Goal: Task Accomplishment & Management: Manage account settings

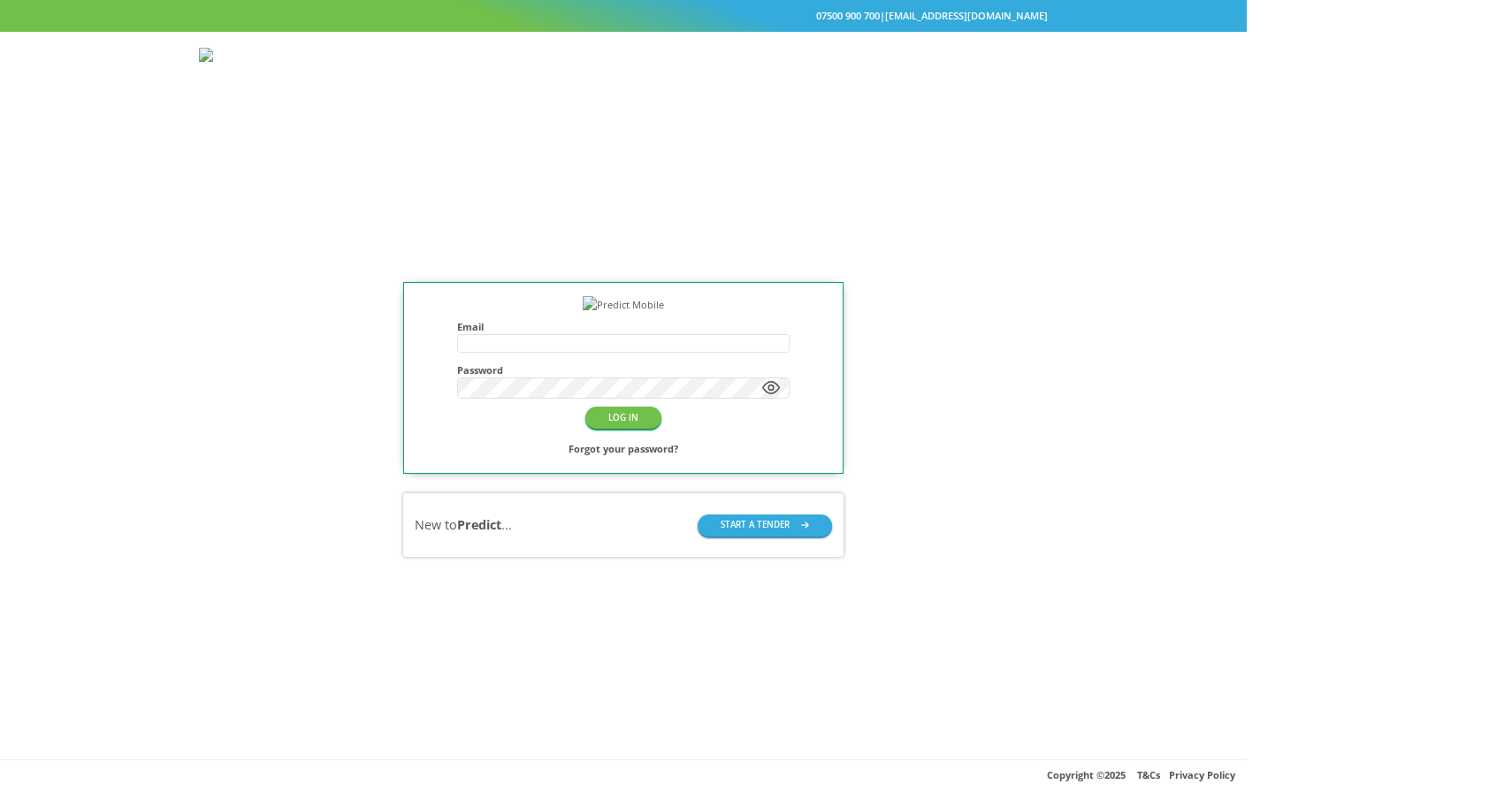
type input "**********"
click at [786, 188] on div "**********" at bounding box center [623, 419] width 1247 height 679
click at [661, 429] on button "LOG IN" at bounding box center [623, 417] width 76 height 22
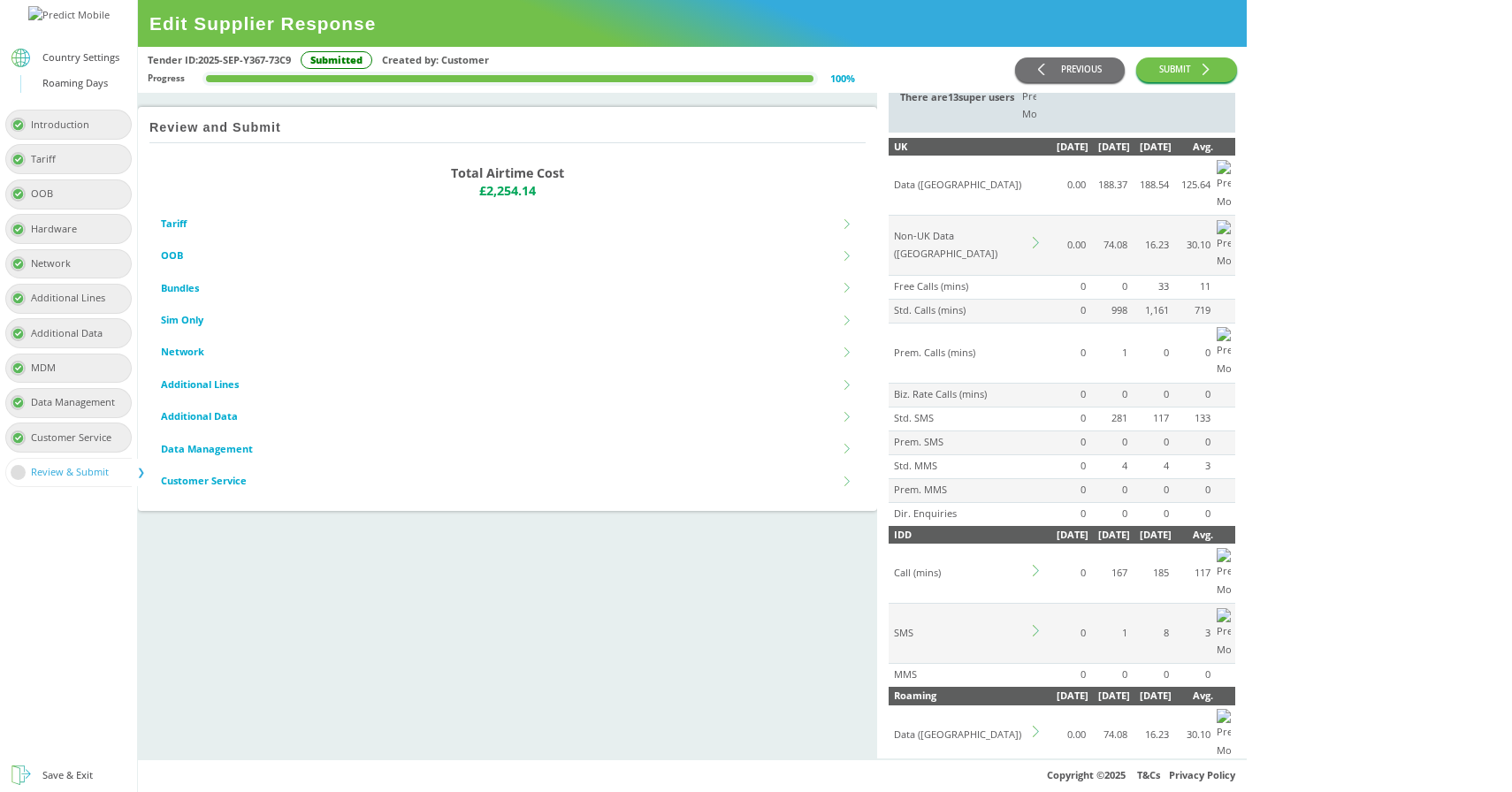
scroll to position [98, 0]
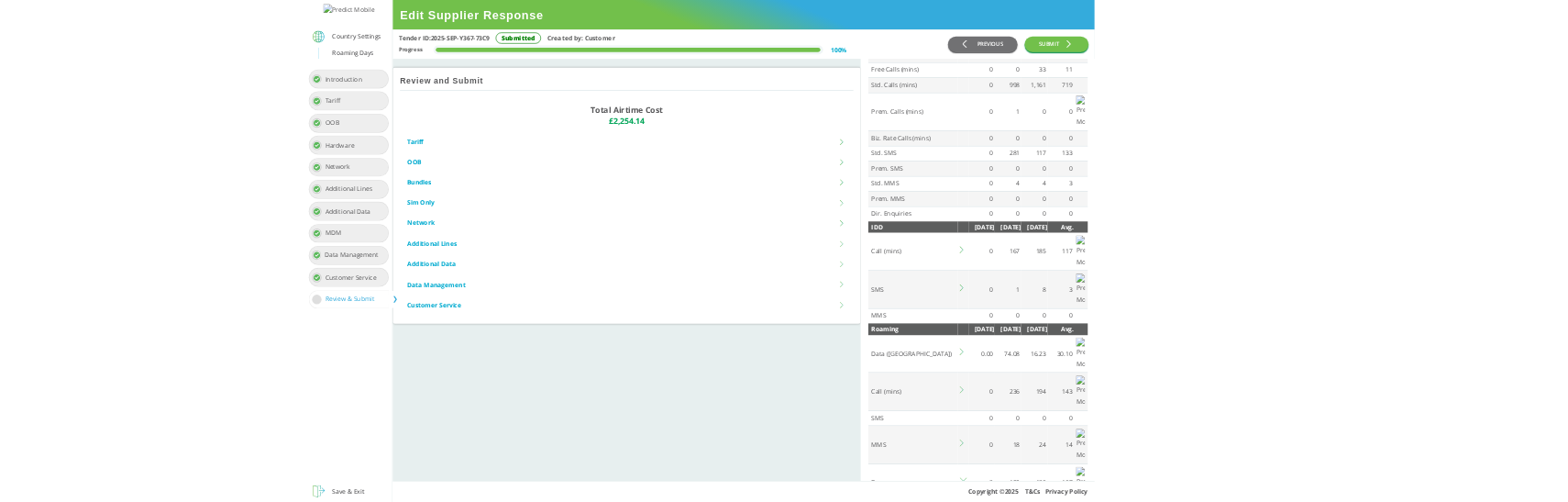
scroll to position [317, 0]
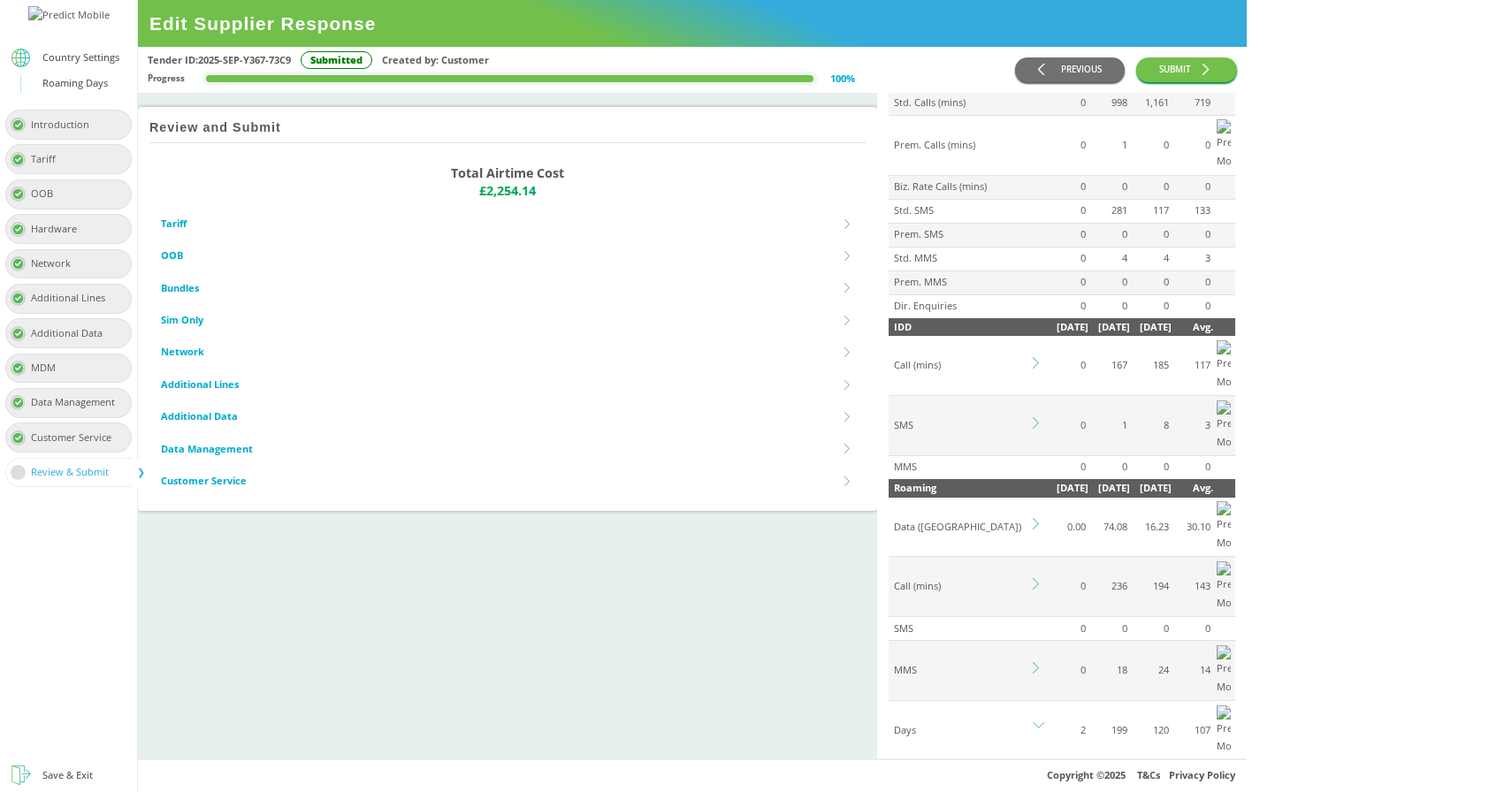
click at [1133, 785] on div "EE_Corporate" at bounding box center [1046, 800] width 313 height 29
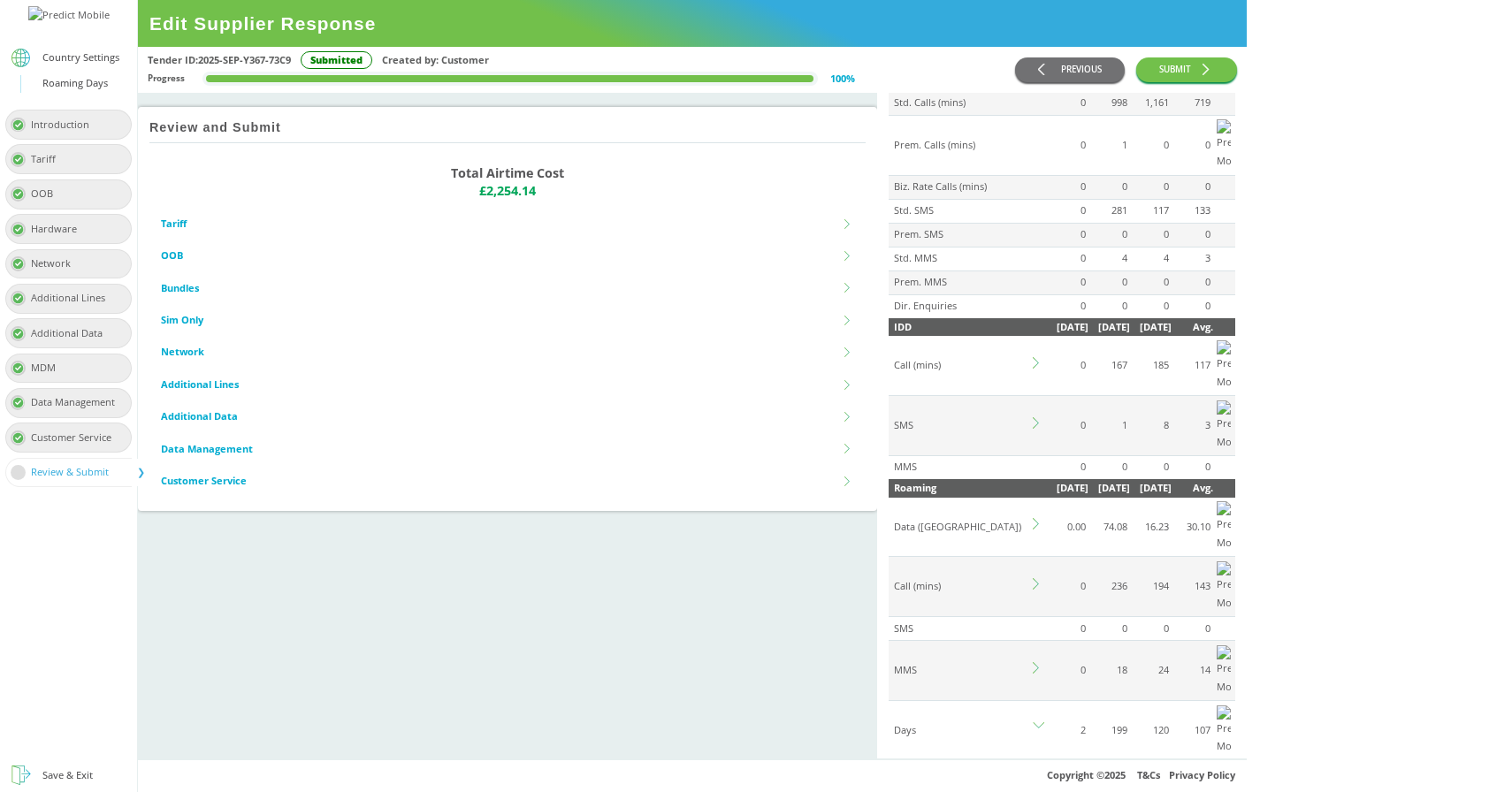
click at [836, 600] on div "Review and Submit Total Airtime Cost £2,254.14 Tariff Tariff name Automate grou…" at bounding box center [507, 425] width 739 height 666
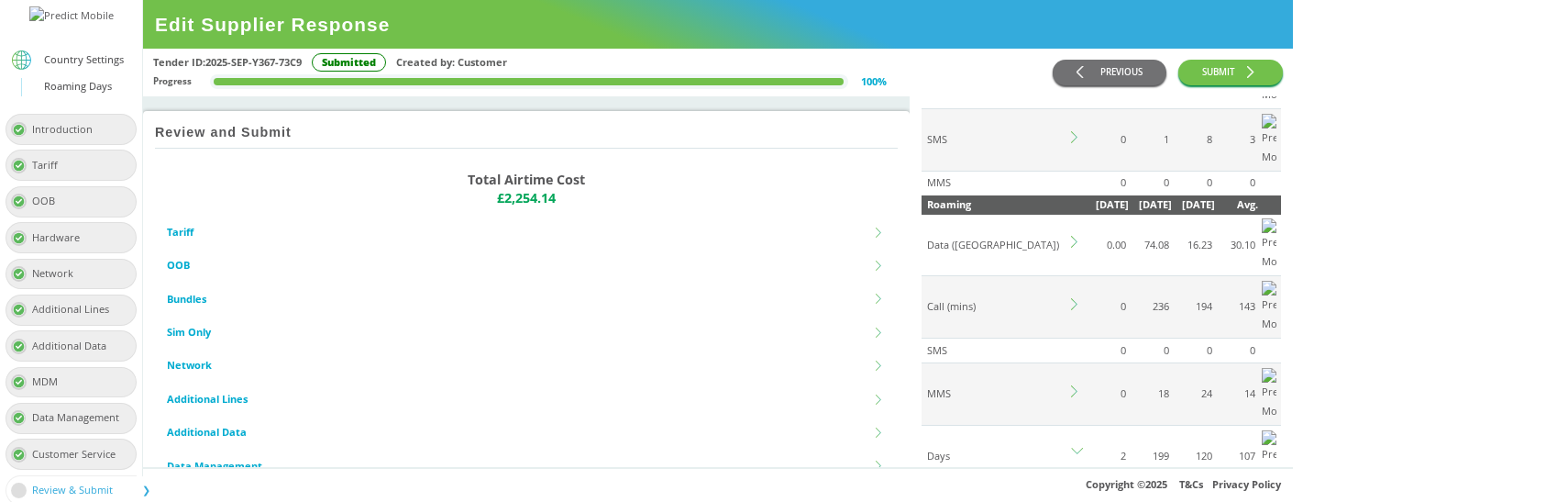
scroll to position [612, 0]
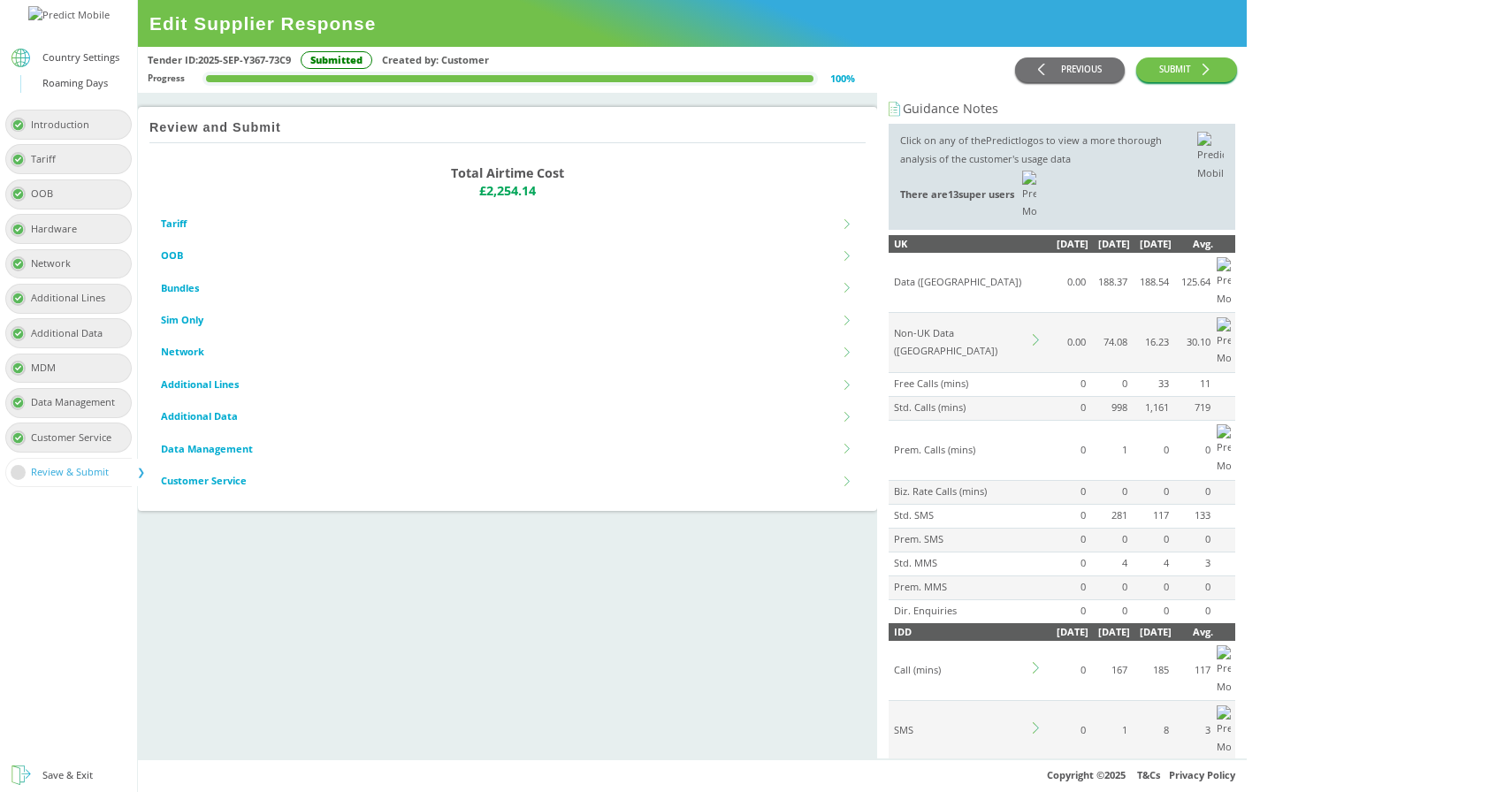
click at [71, 92] on div "Roaming Days" at bounding box center [75, 83] width 66 height 18
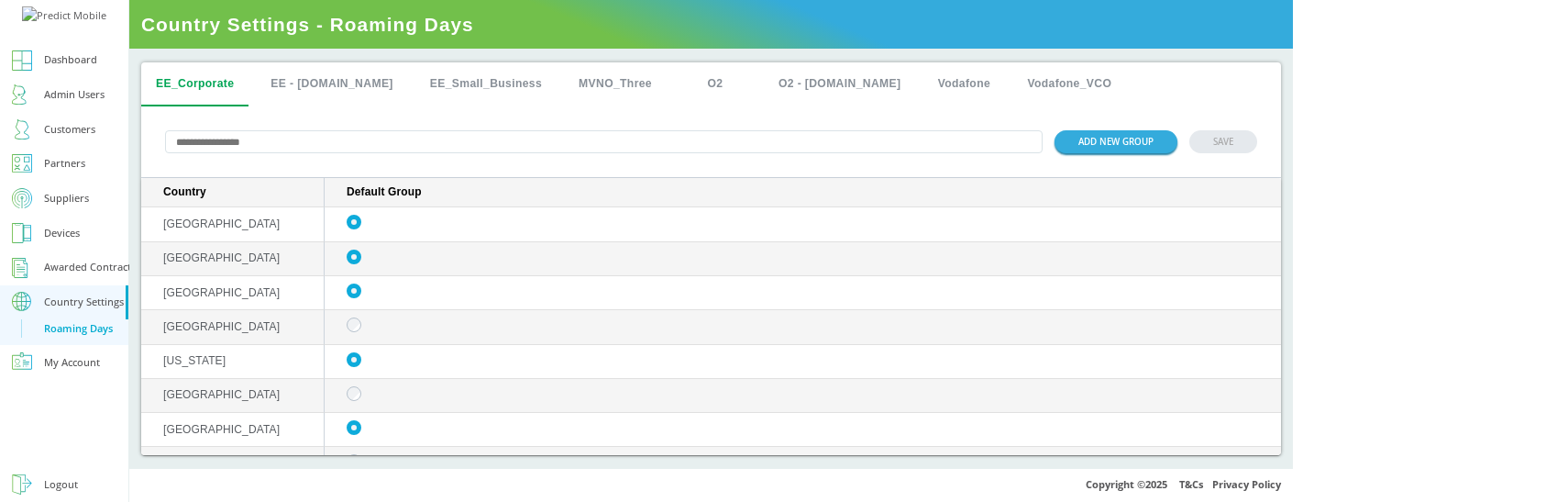
drag, startPoint x: 1120, startPoint y: 87, endPoint x: 1253, endPoint y: 0, distance: 158.9
click at [0, 0] on div "Dashboard Admin Users Customers Partners Suppliers Devices Awarded Contracts Co…" at bounding box center [647, 251] width 1293 height 502
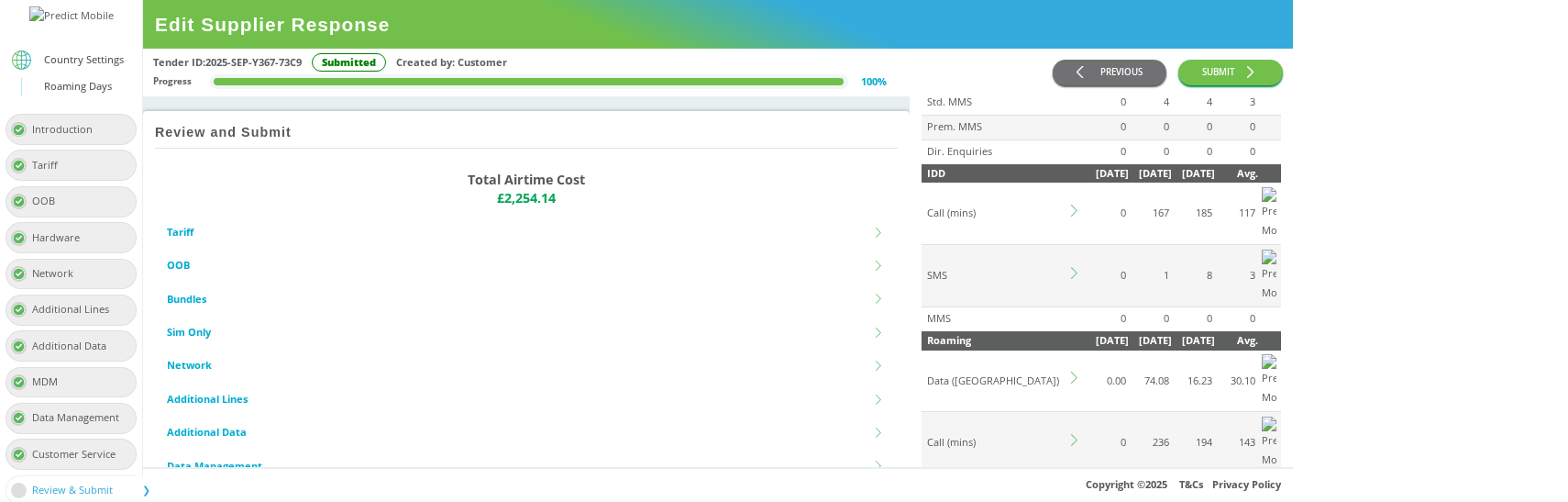
scroll to position [504, 0]
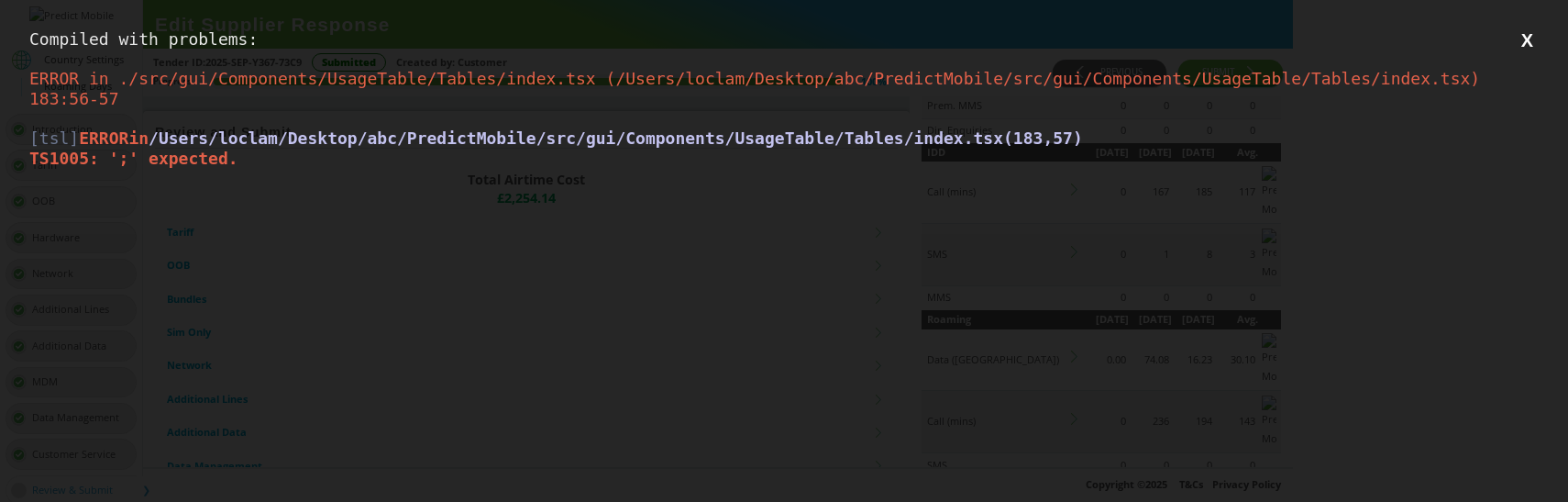
scroll to position [0, 0]
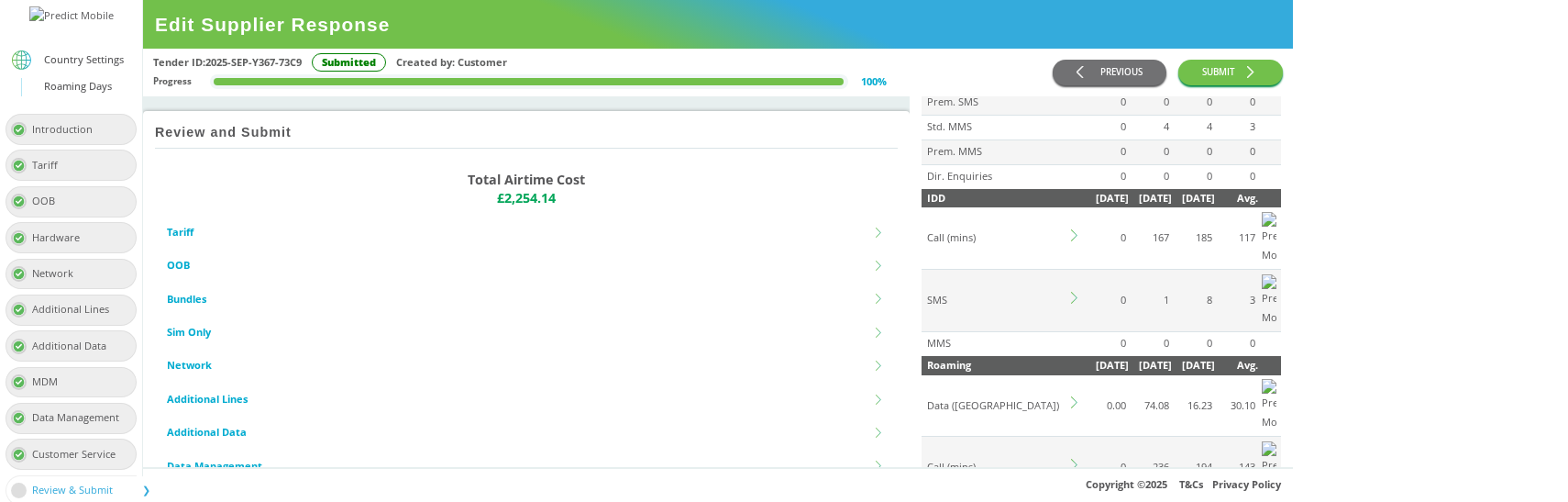
scroll to position [466, 0]
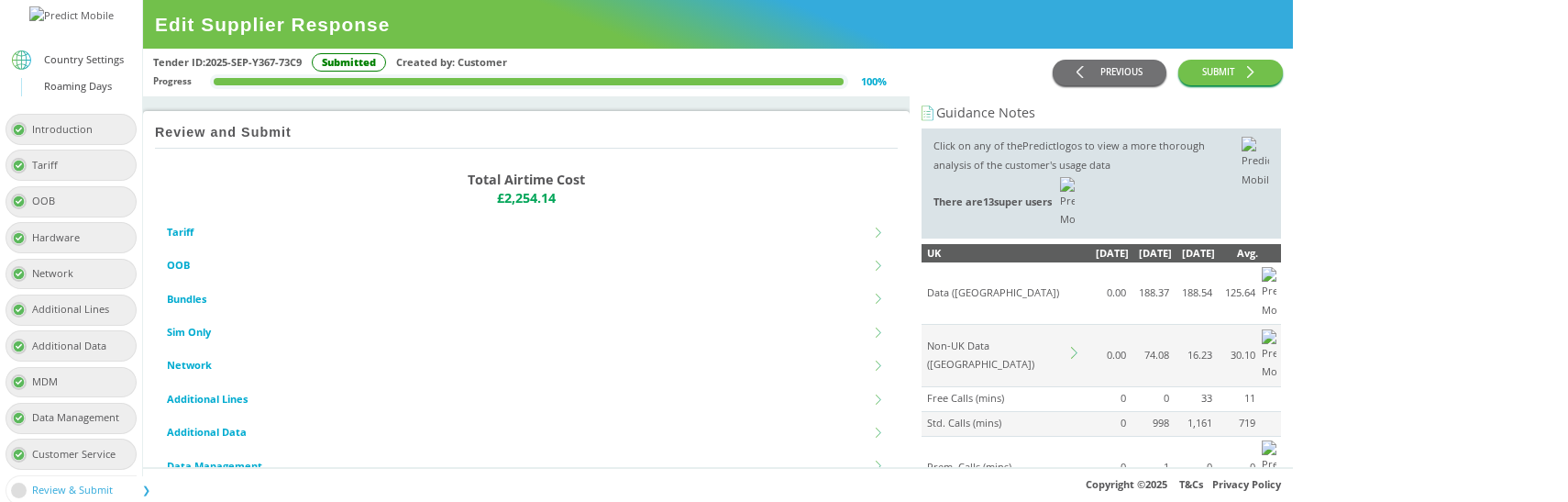
click at [1084, 325] on td at bounding box center [1076, 356] width 17 height 62
click at [1083, 347] on icon at bounding box center [1077, 353] width 12 height 12
click at [1195, 469] on div "Country Group" at bounding box center [1084, 484] width 325 height 30
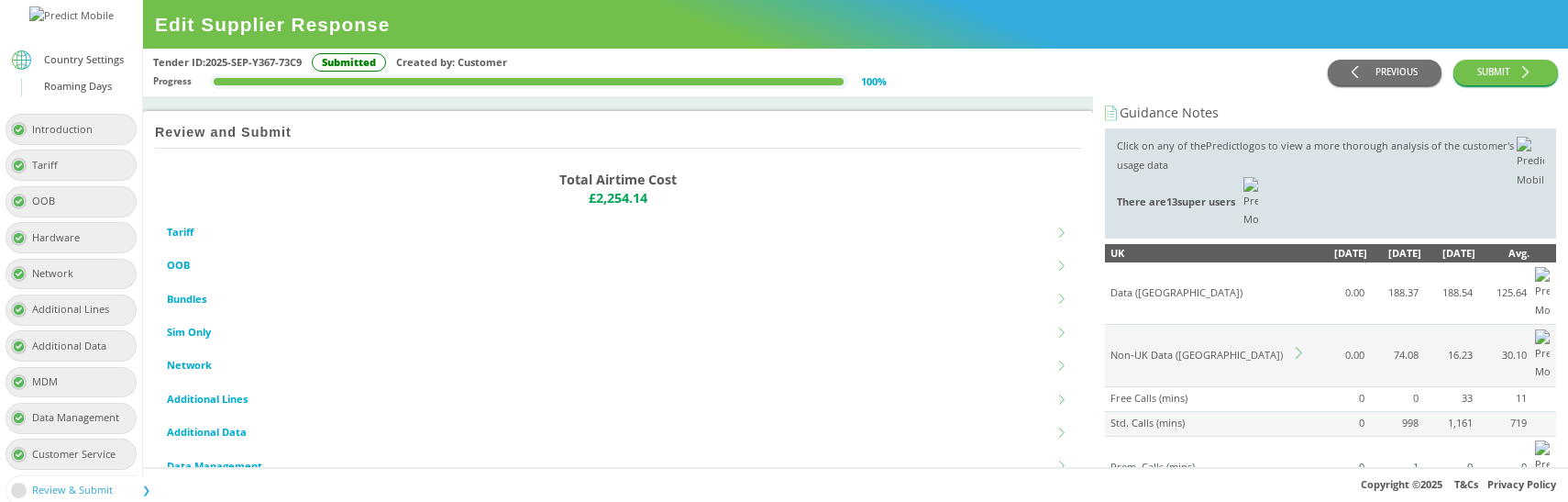
click at [1300, 347] on icon at bounding box center [1298, 353] width 6 height 12
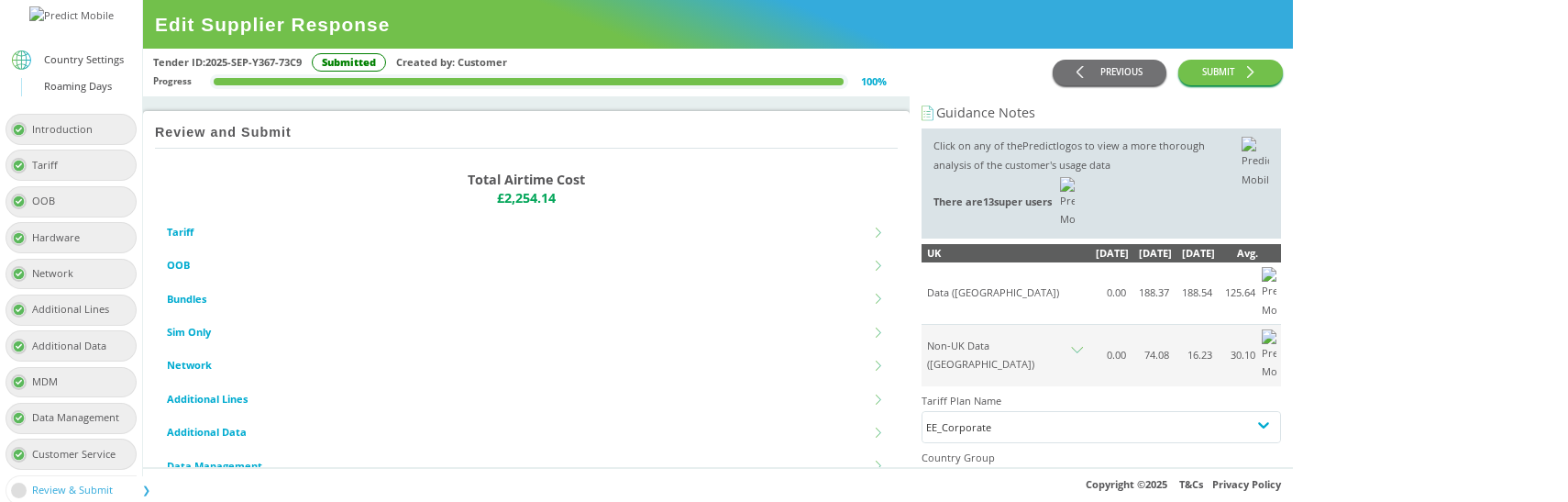
click at [999, 474] on div "Country Group" at bounding box center [962, 483] width 73 height 19
click at [1214, 469] on div "Country Group" at bounding box center [1084, 484] width 325 height 30
click at [1083, 347] on icon at bounding box center [1077, 353] width 12 height 12
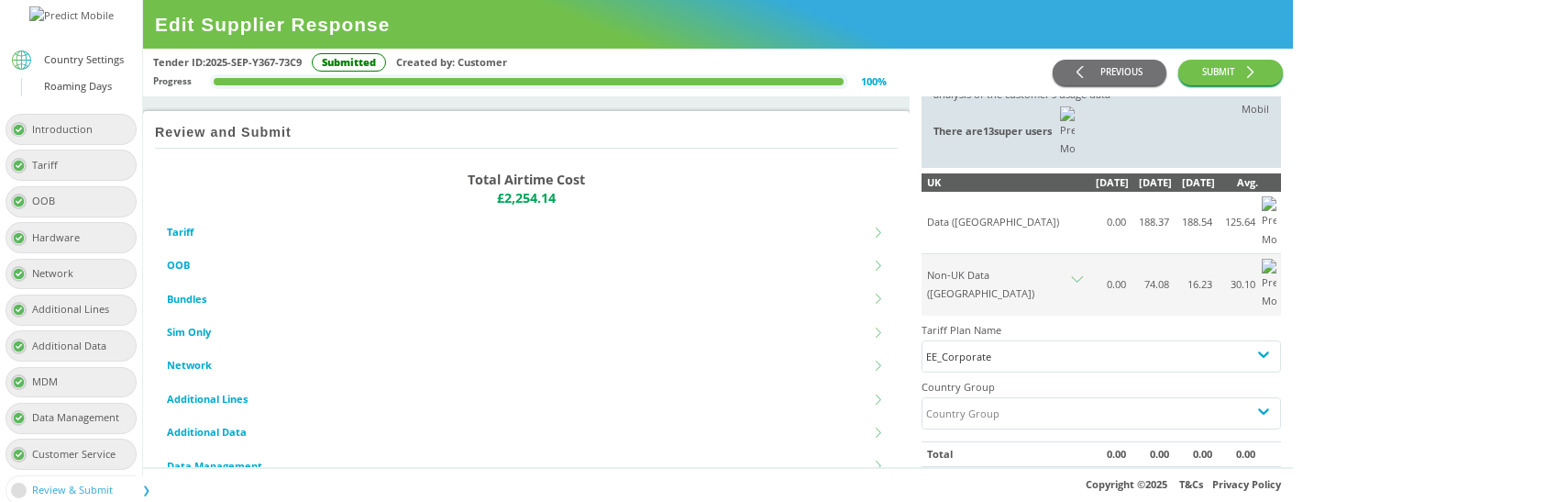
scroll to position [72, 0]
click at [1209, 397] on div "Country Group" at bounding box center [1084, 412] width 325 height 30
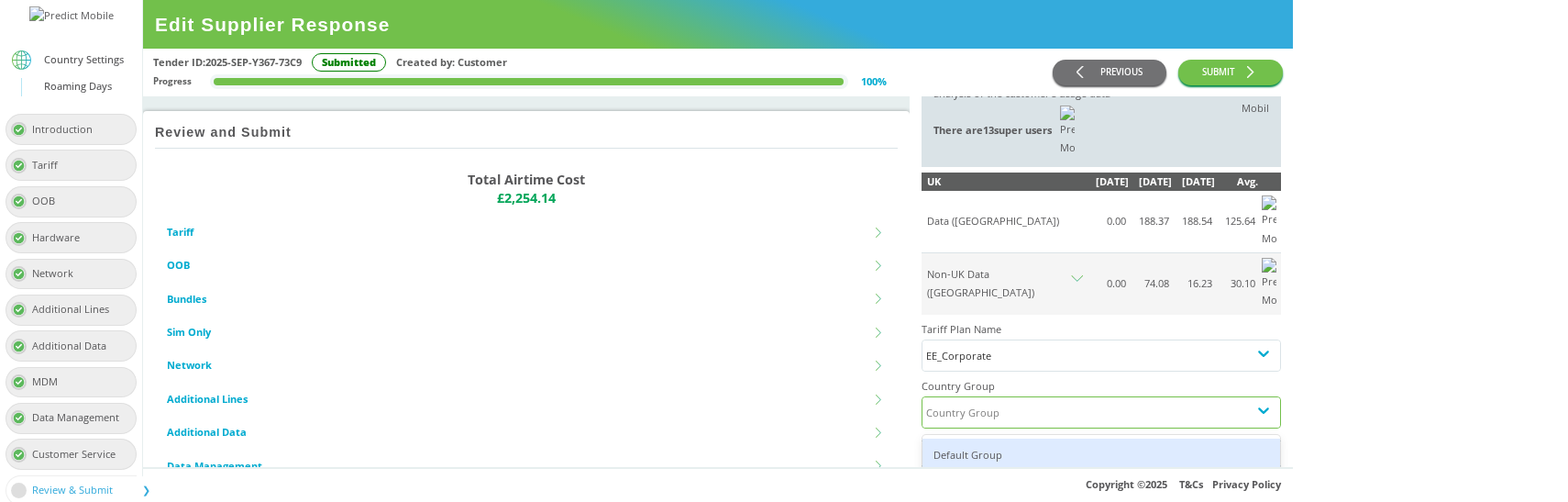
click at [1193, 439] on div "Default Group" at bounding box center [1101, 456] width 358 height 34
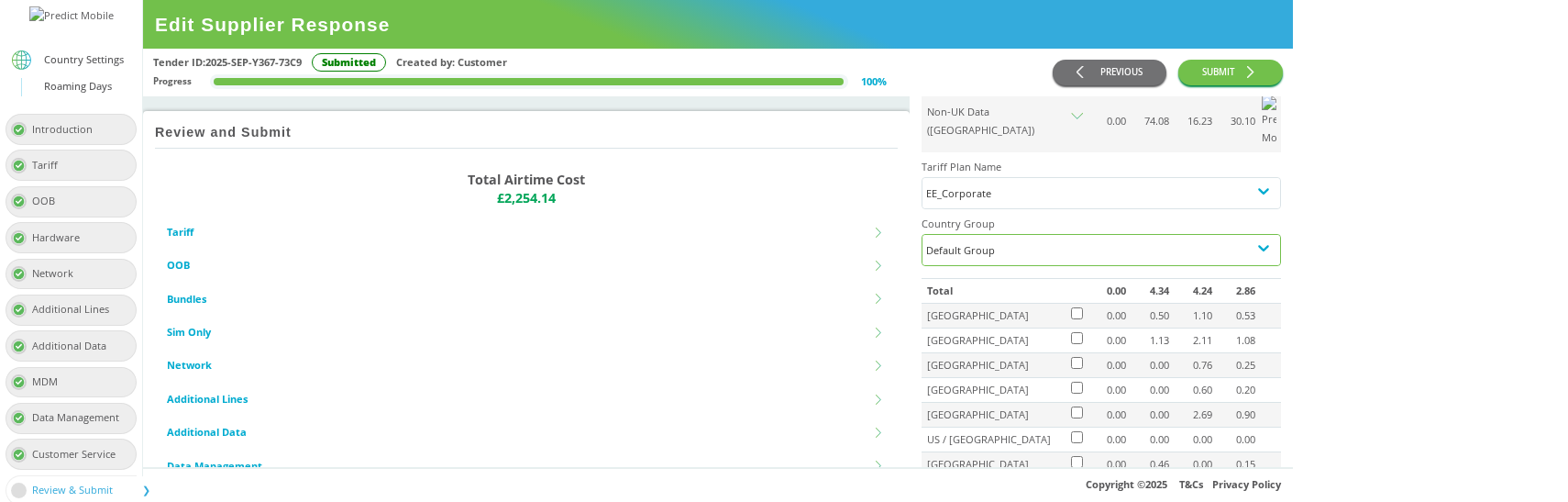
scroll to position [233, 0]
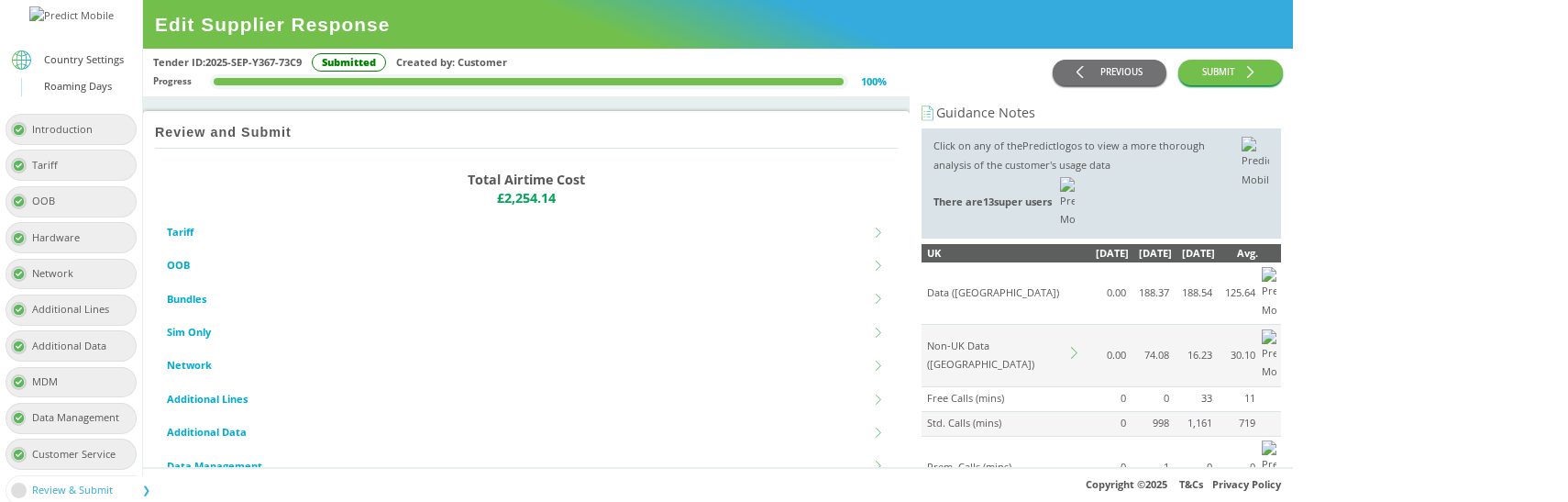
click at [1083, 347] on icon at bounding box center [1077, 353] width 12 height 12
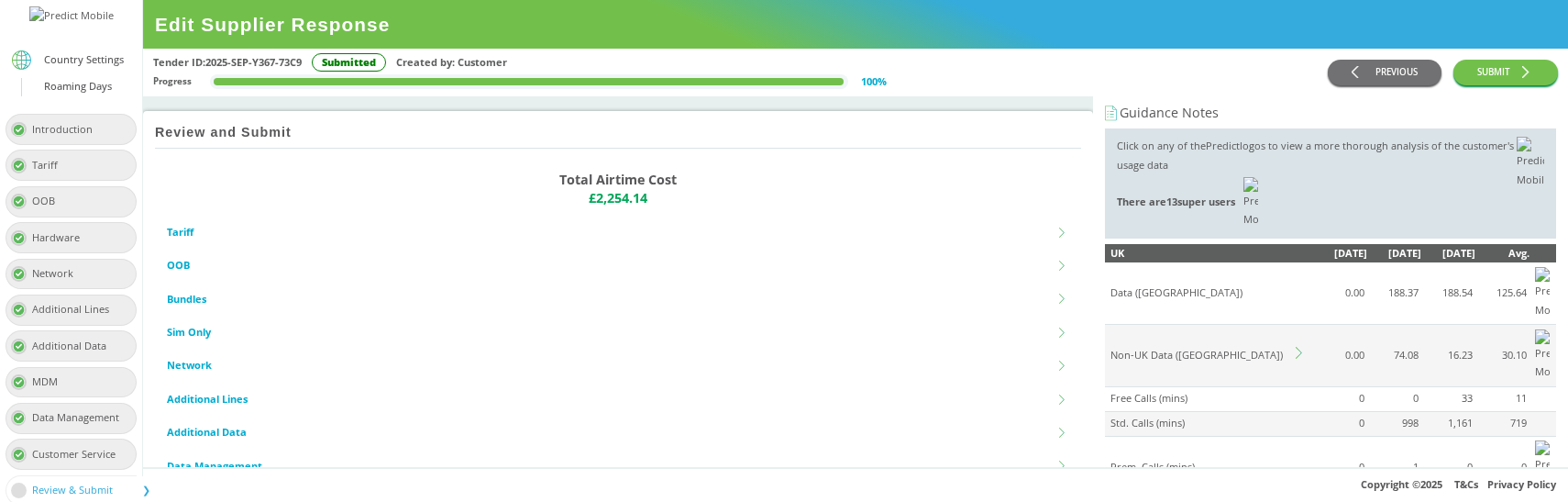
click at [1298, 347] on icon at bounding box center [1301, 353] width 12 height 12
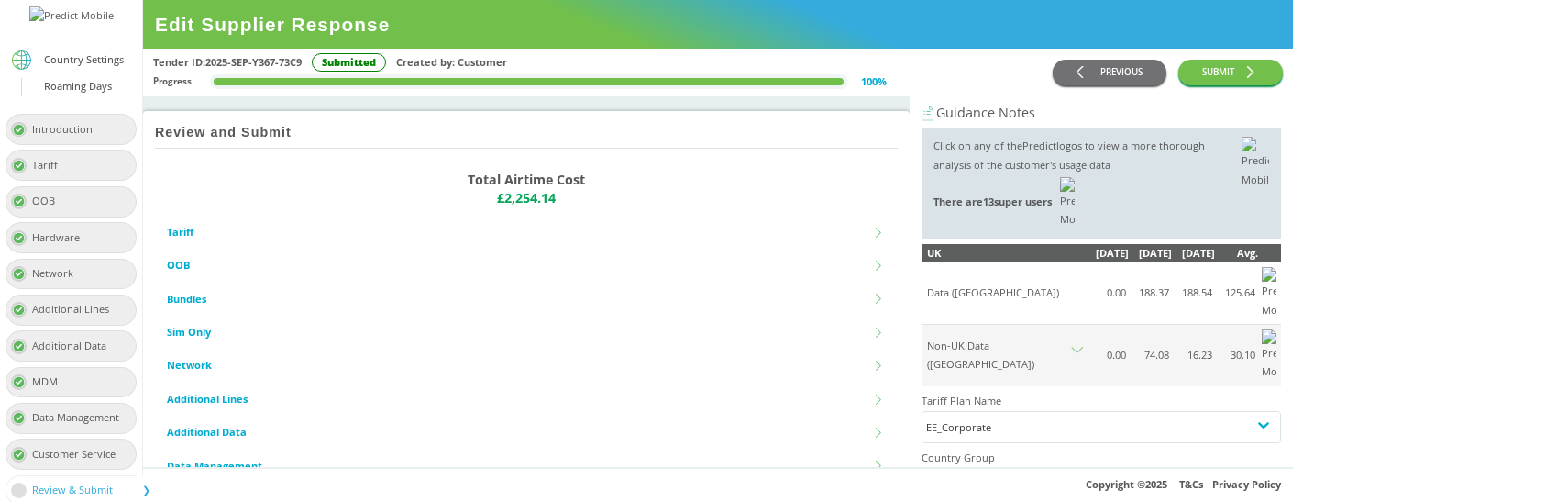
click at [1199, 469] on div "Country Group" at bounding box center [1084, 484] width 325 height 30
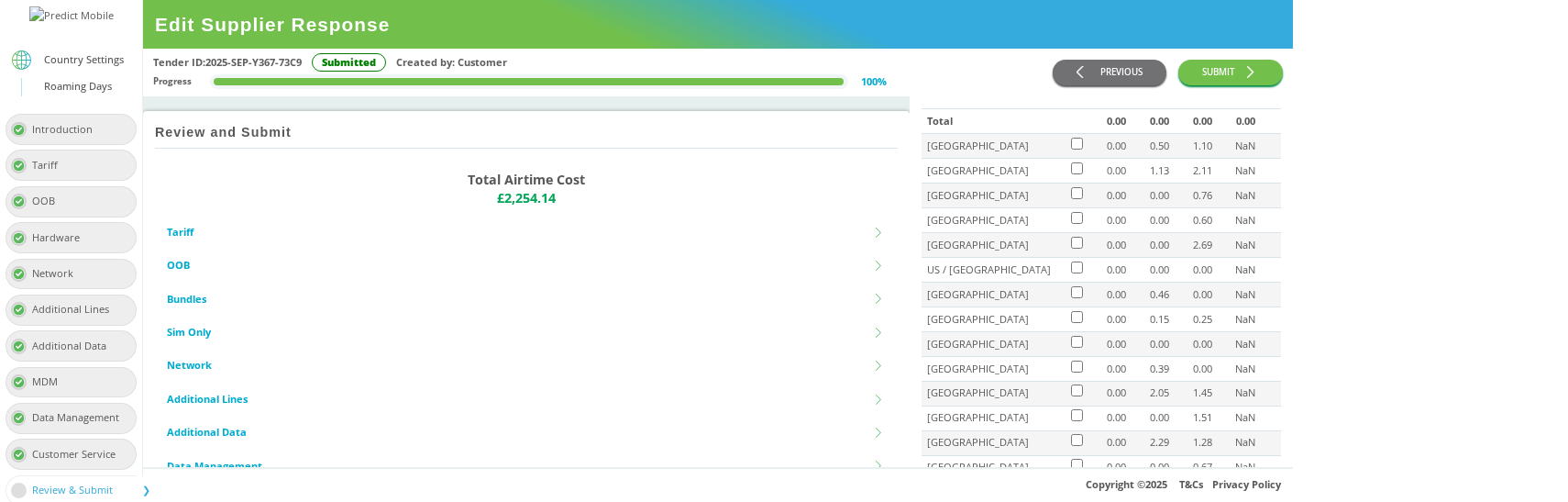
scroll to position [407, 0]
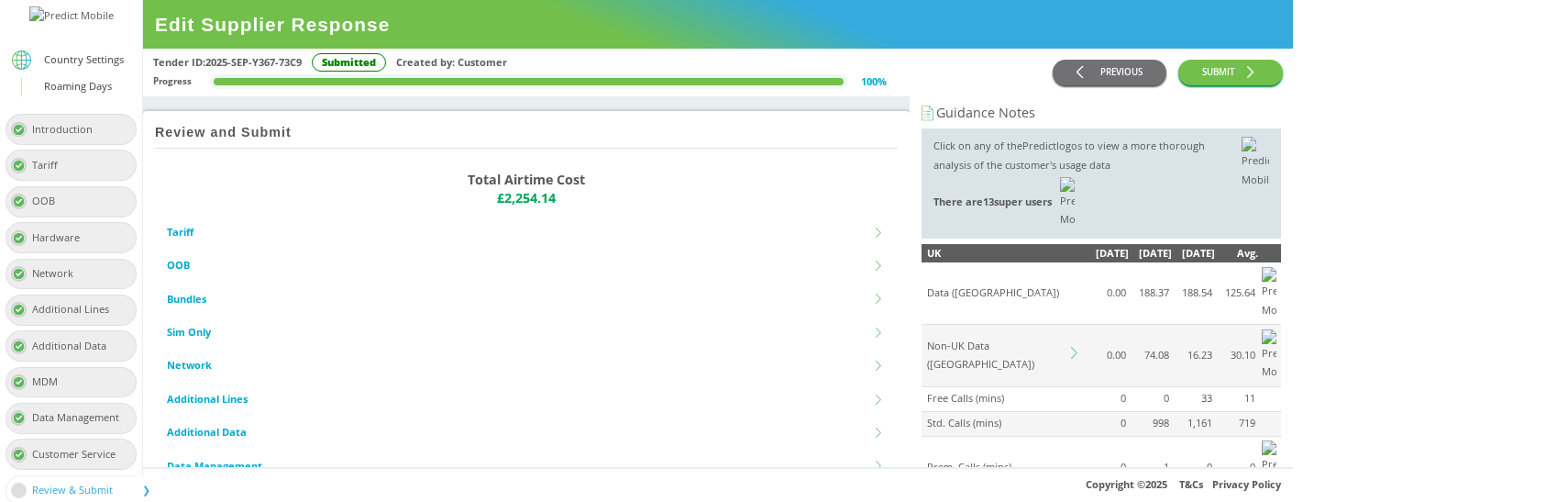
click at [1068, 325] on td "Non-UK Data (GB)" at bounding box center [994, 356] width 147 height 62
click at [1083, 347] on icon at bounding box center [1077, 353] width 12 height 12
click at [1198, 449] on h4 "Country Group" at bounding box center [1101, 458] width 360 height 19
click at [999, 474] on div "Country Group" at bounding box center [962, 483] width 73 height 19
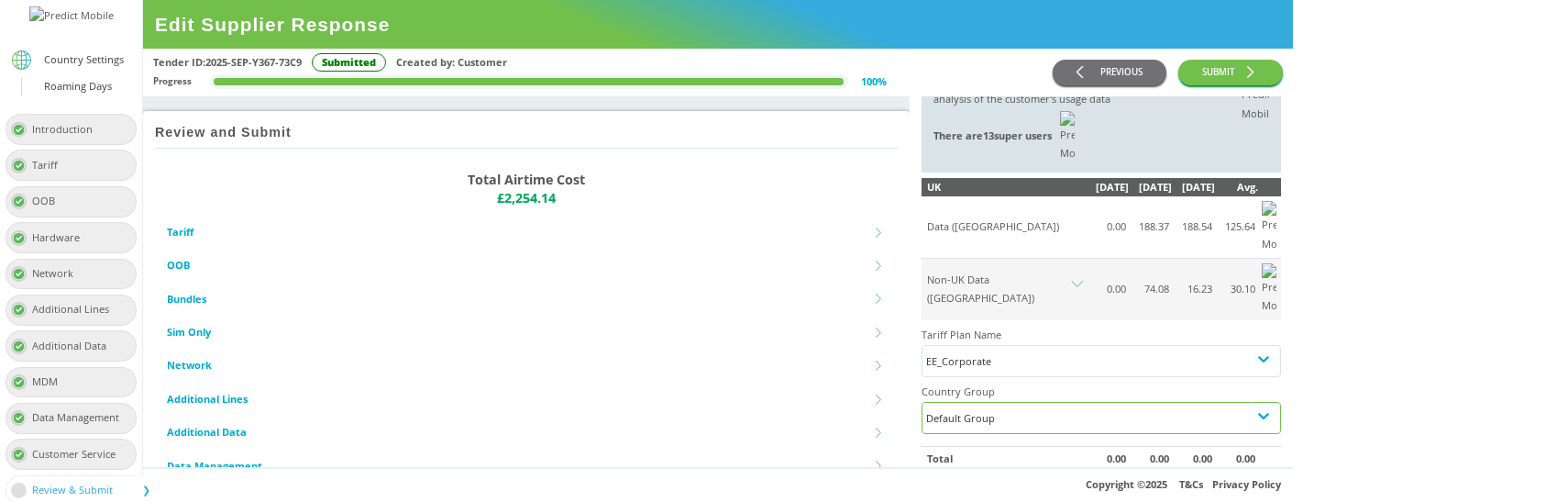
scroll to position [98, 0]
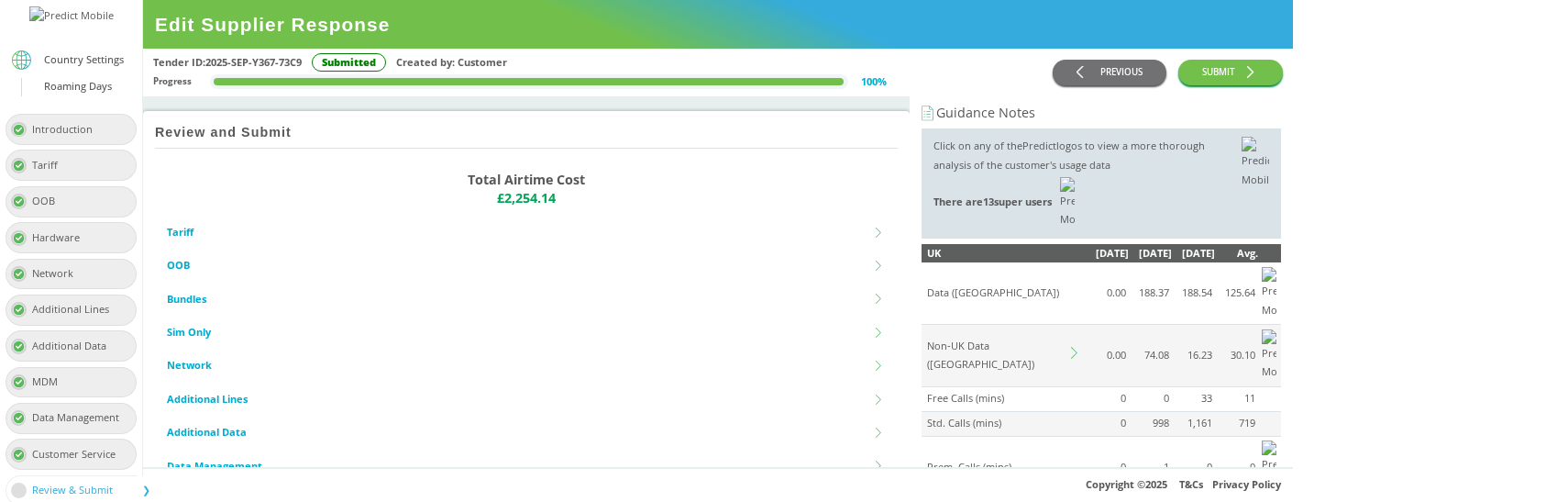
click at [1083, 347] on icon at bounding box center [1077, 353] width 12 height 12
click at [1191, 469] on div "Country Group" at bounding box center [1084, 484] width 325 height 30
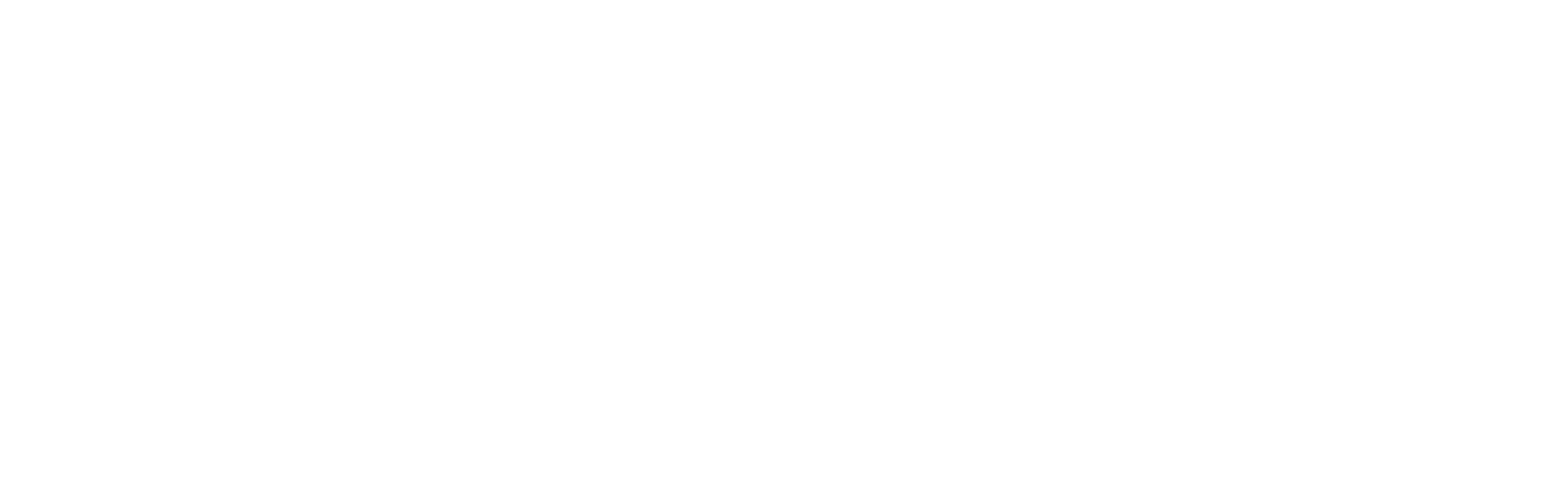
click at [585, 317] on div at bounding box center [647, 251] width 1293 height 502
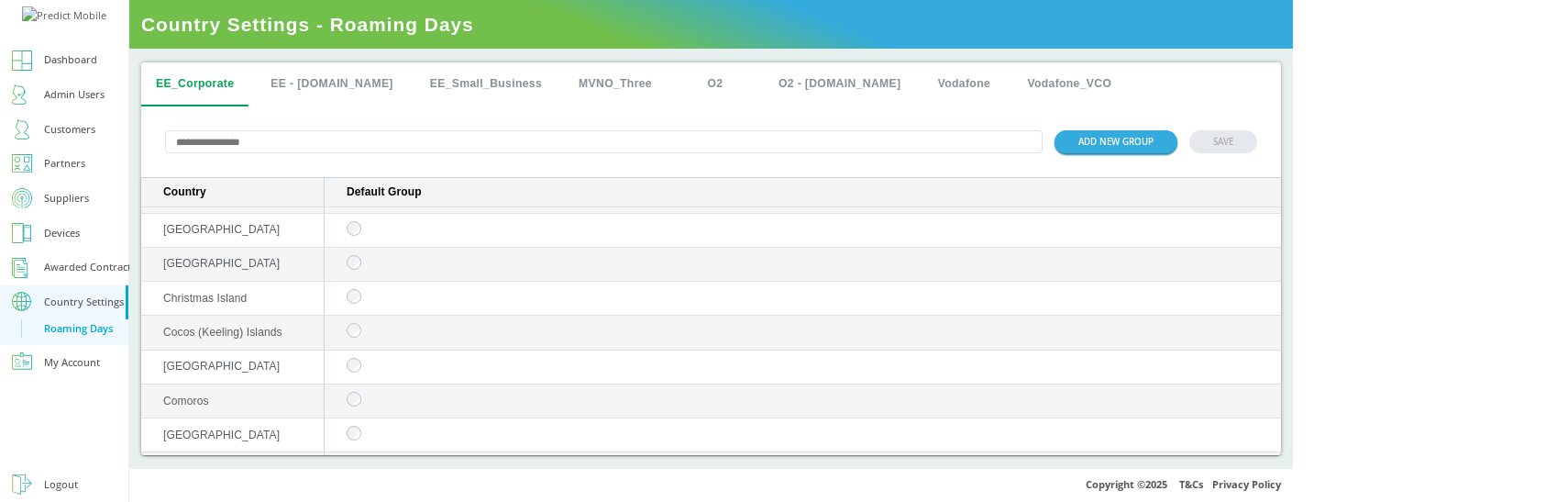
scroll to position [1548, 0]
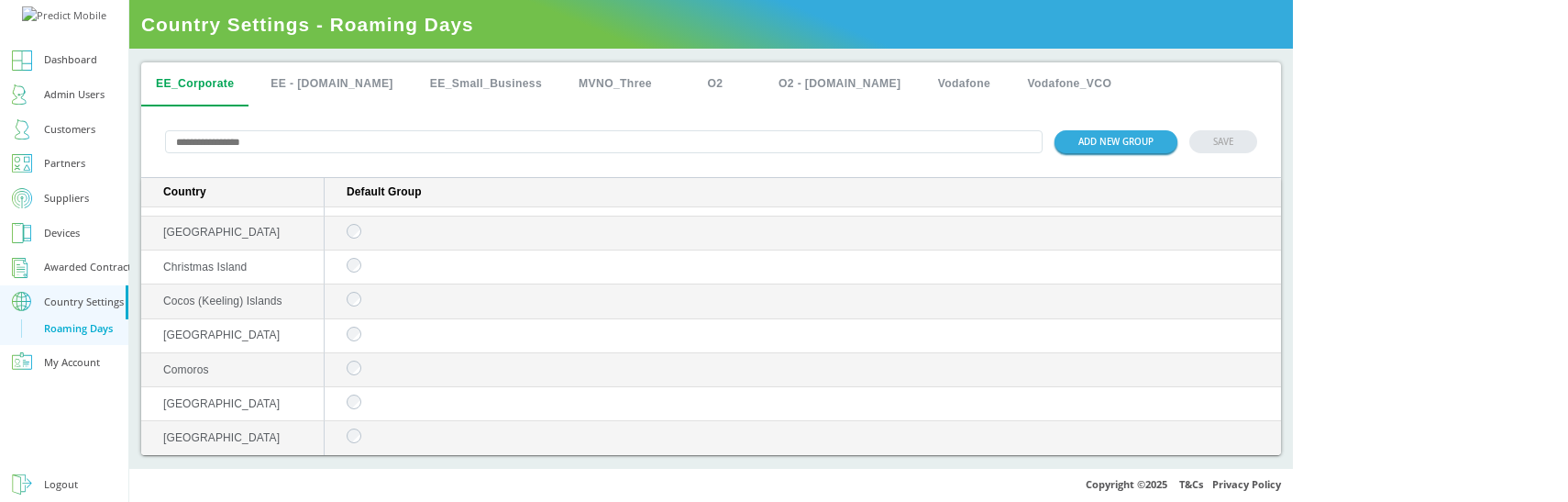
click at [726, 139] on input "text" at bounding box center [604, 141] width 877 height 23
click at [723, 119] on div "ADD NEW GROUP SAVE" at bounding box center [711, 142] width 1139 height 72
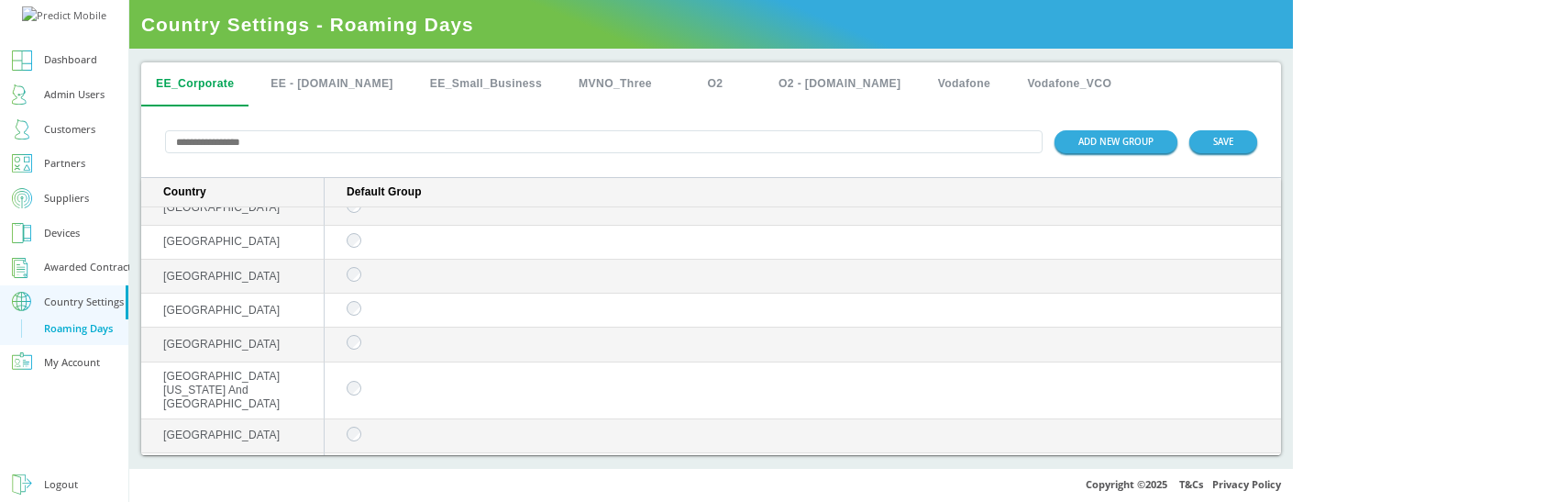
scroll to position [8707, 0]
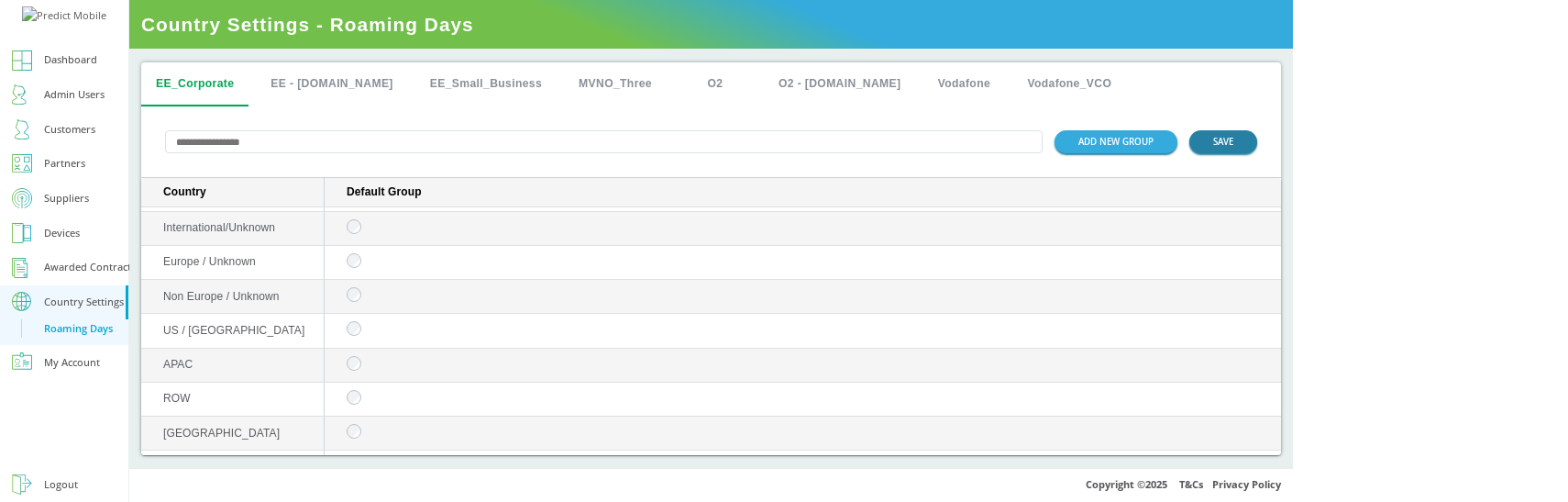
click at [1257, 144] on button "SAVE" at bounding box center [1223, 141] width 68 height 23
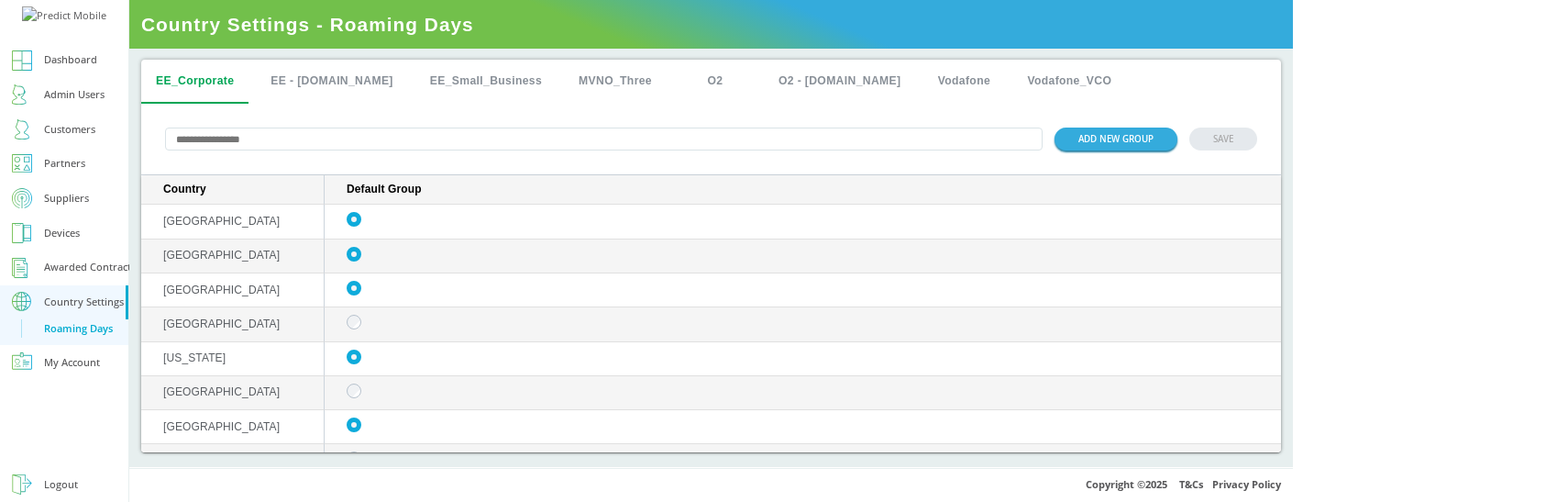
scroll to position [0, 0]
click at [1281, 85] on div "EE_Corporate EE - Plan.com EE_Small_Business MVNO_Three O2 O2 - Plan.com Vodafo…" at bounding box center [711, 84] width 1139 height 44
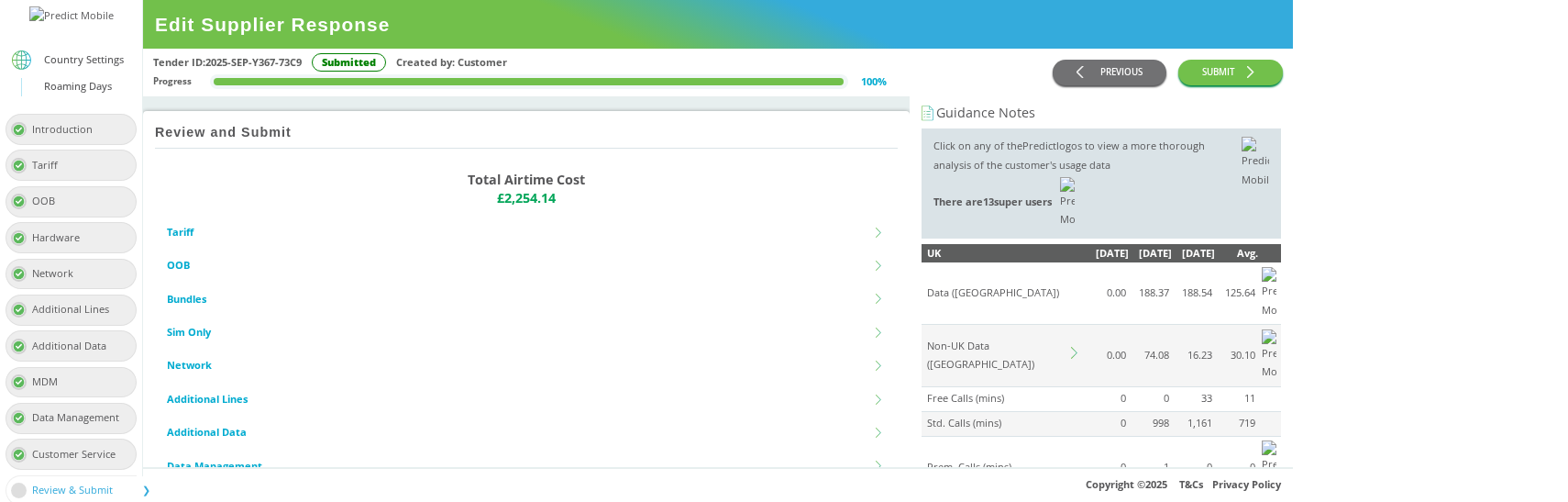
click at [1083, 347] on icon at bounding box center [1077, 353] width 12 height 12
click at [1217, 469] on div "Country Group" at bounding box center [1084, 484] width 325 height 30
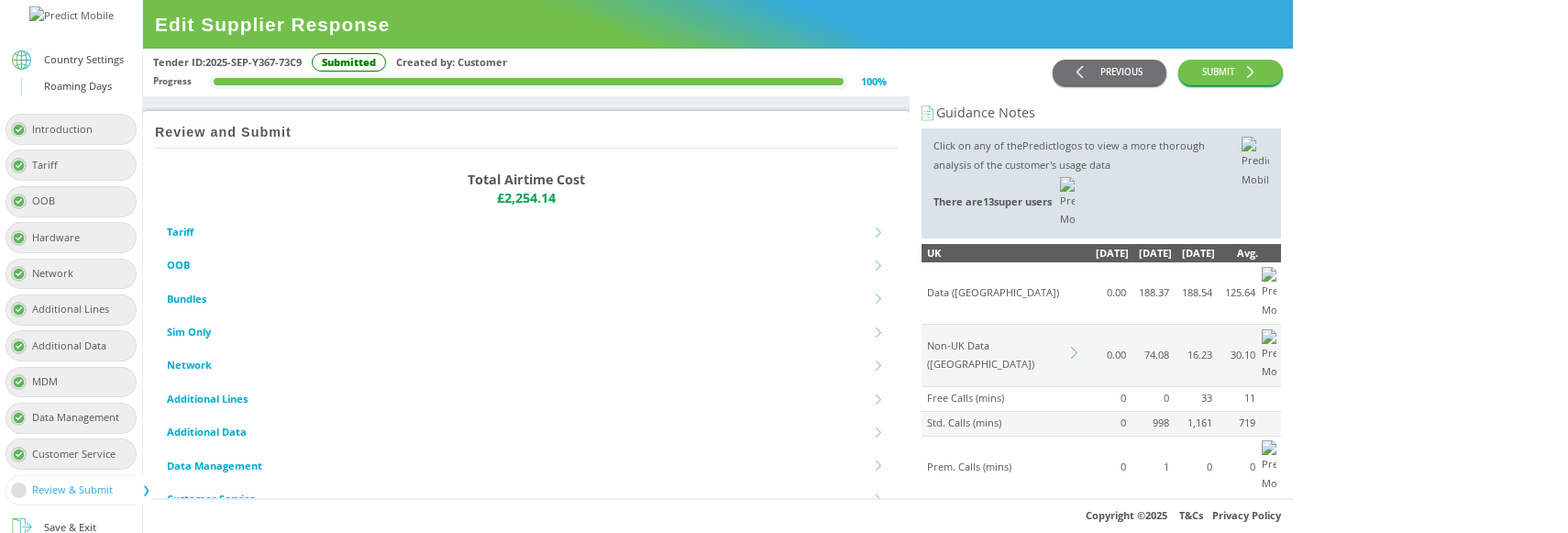
click at [1083, 347] on icon at bounding box center [1077, 353] width 12 height 12
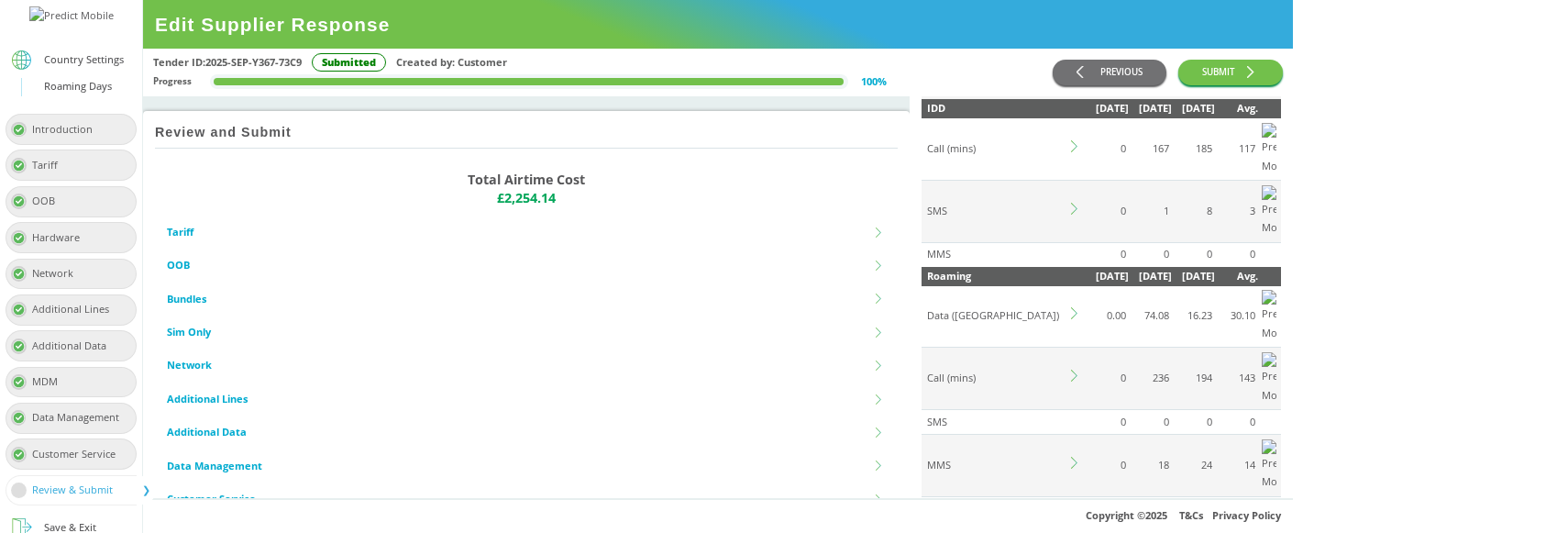
scroll to position [1215, 0]
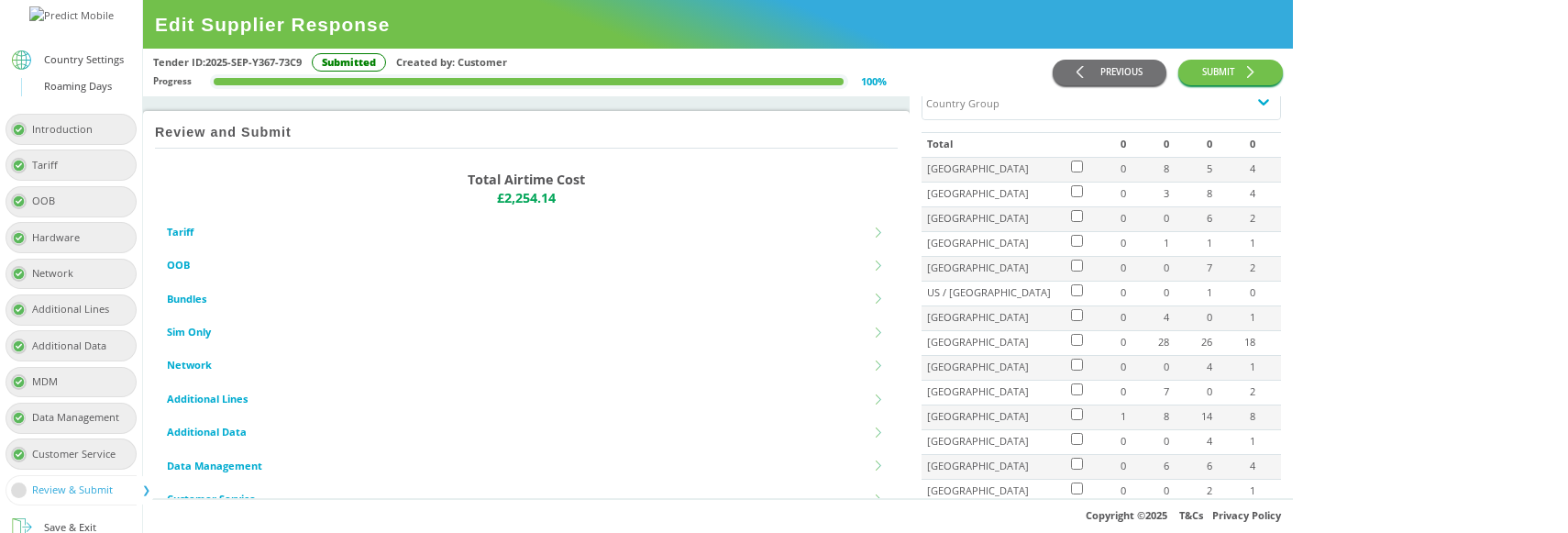
scroll to position [1811, 0]
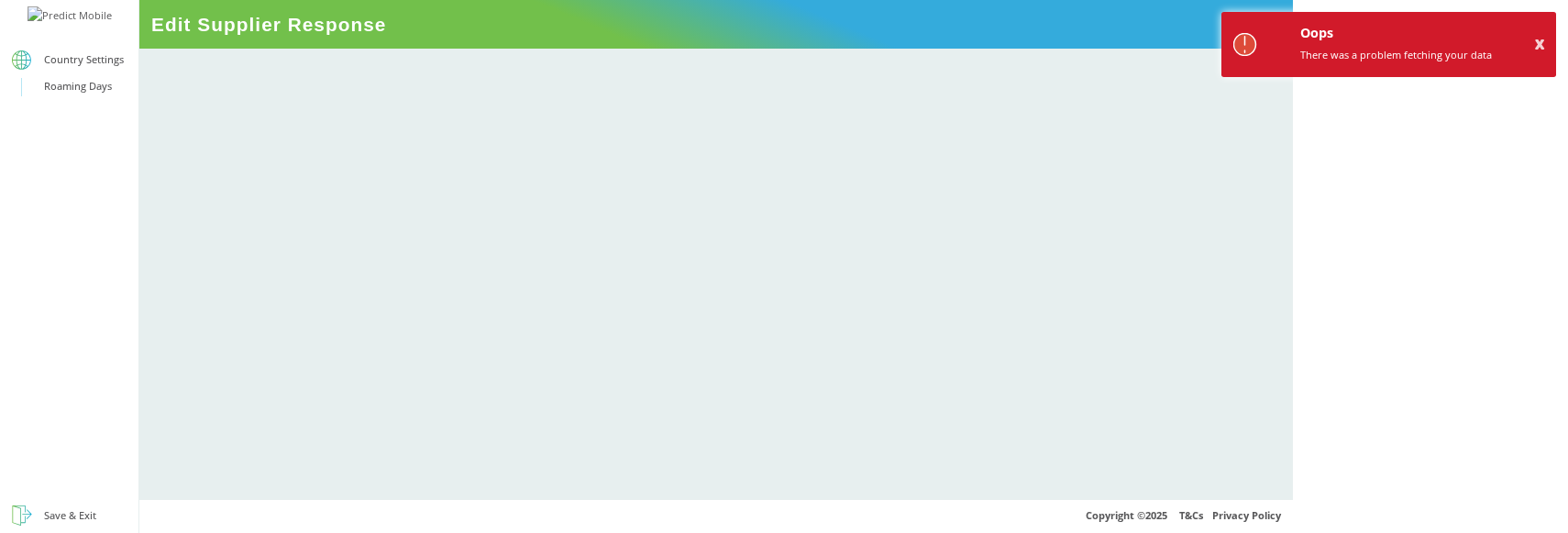
click at [1529, 47] on div "Oops There was a problem fetching your data X" at bounding box center [1388, 44] width 335 height 65
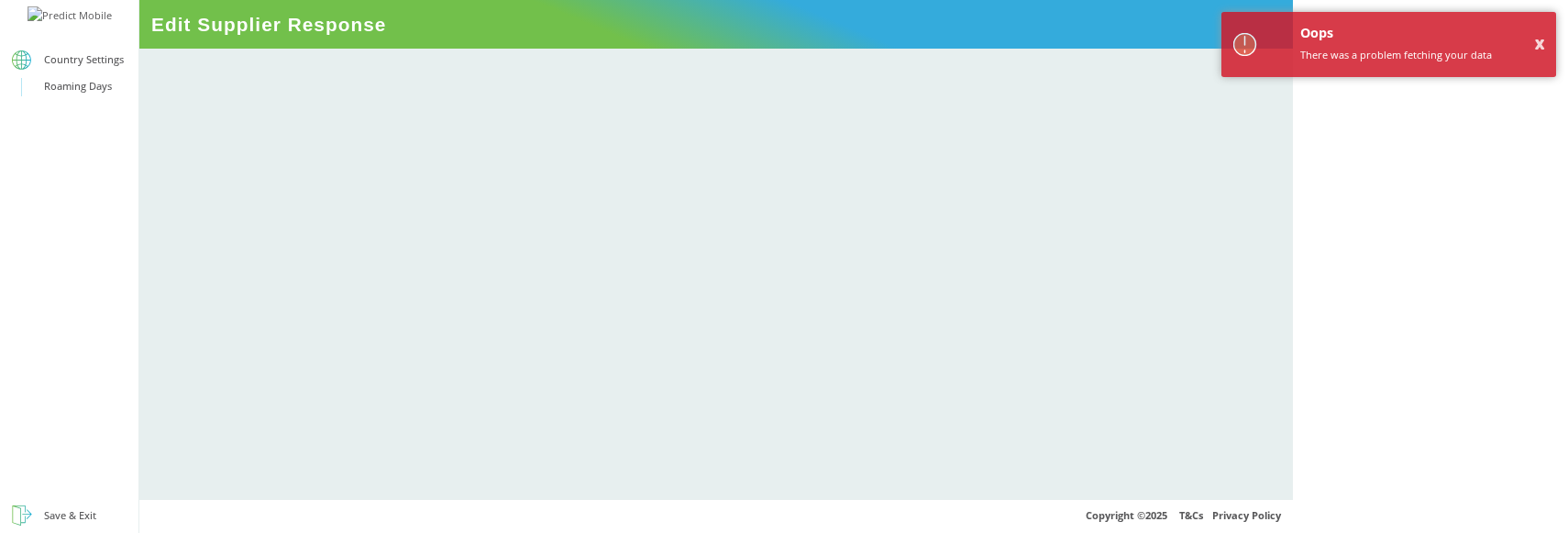
click at [1293, 42] on span "Edit Supplier Response" at bounding box center [716, 24] width 1153 height 49
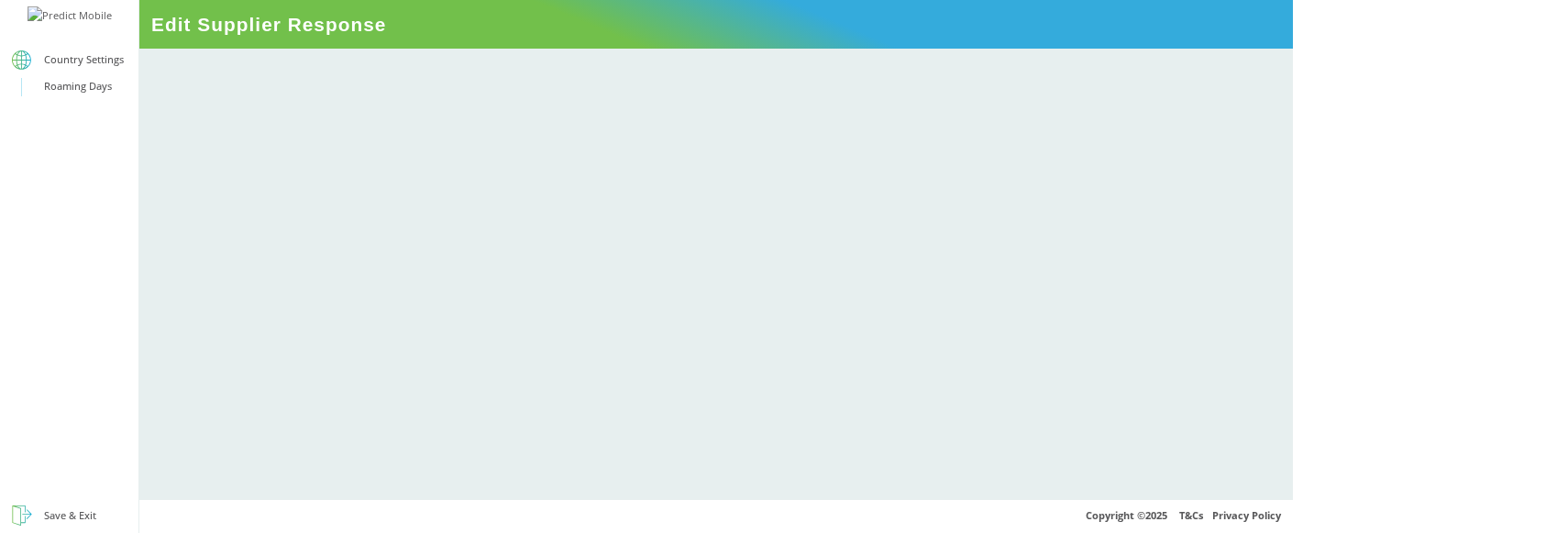
click at [1137, 186] on div at bounding box center [716, 274] width 1153 height 450
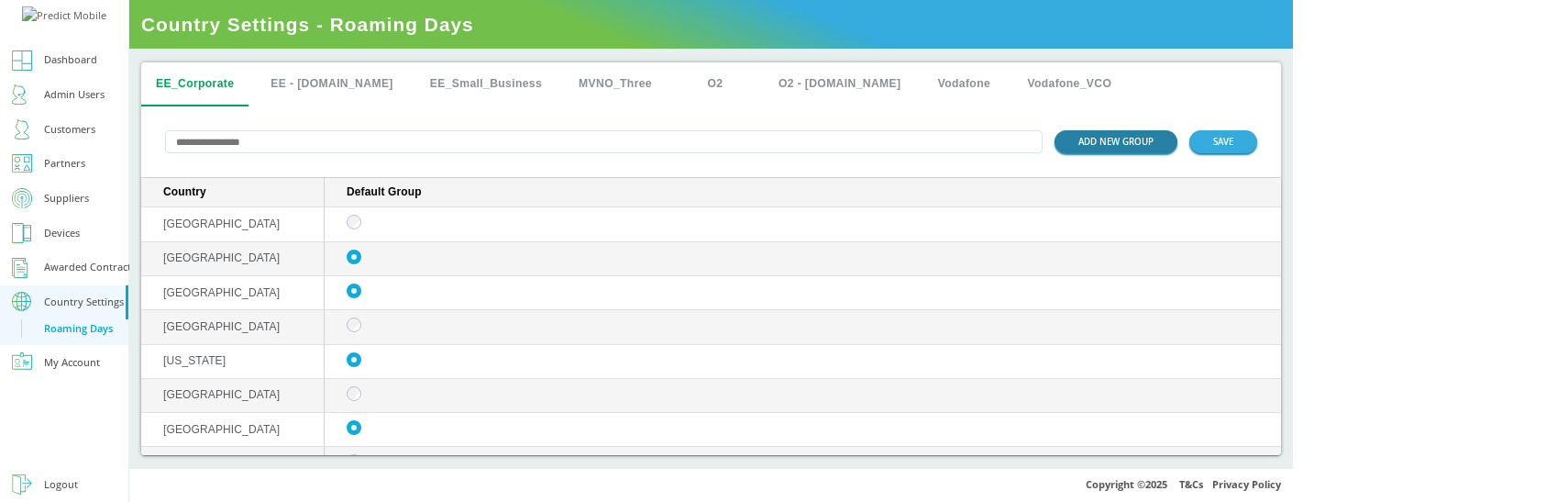
click at [1177, 148] on button "ADD NEW GROUP" at bounding box center [1115, 141] width 123 height 23
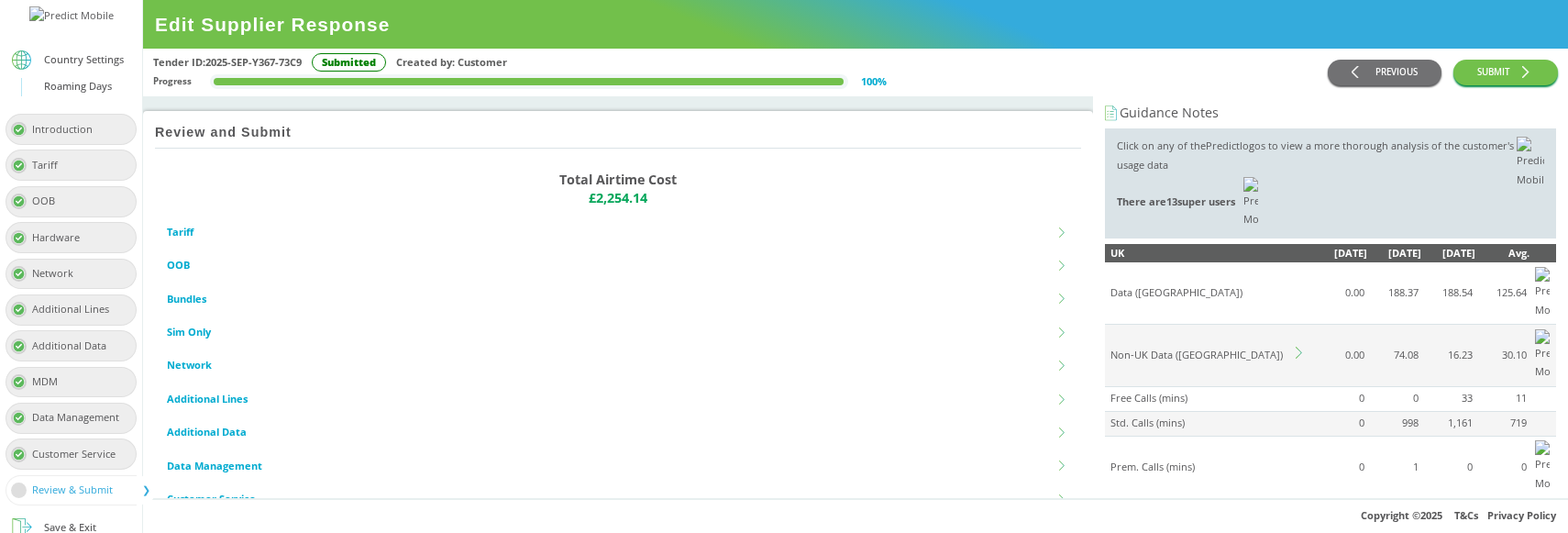
click at [1295, 347] on icon at bounding box center [1301, 353] width 12 height 12
click at [1224, 469] on div "Country Group" at bounding box center [1314, 484] width 417 height 30
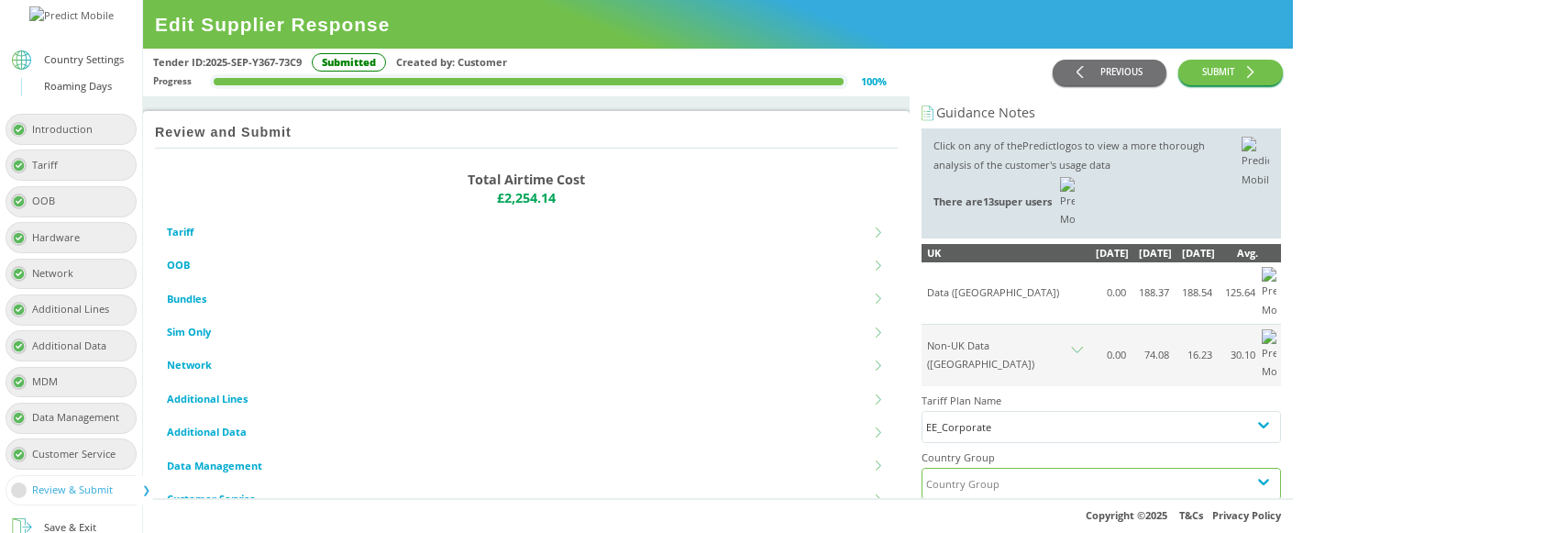
click at [1182, 510] on div "Default Group" at bounding box center [1101, 527] width 358 height 34
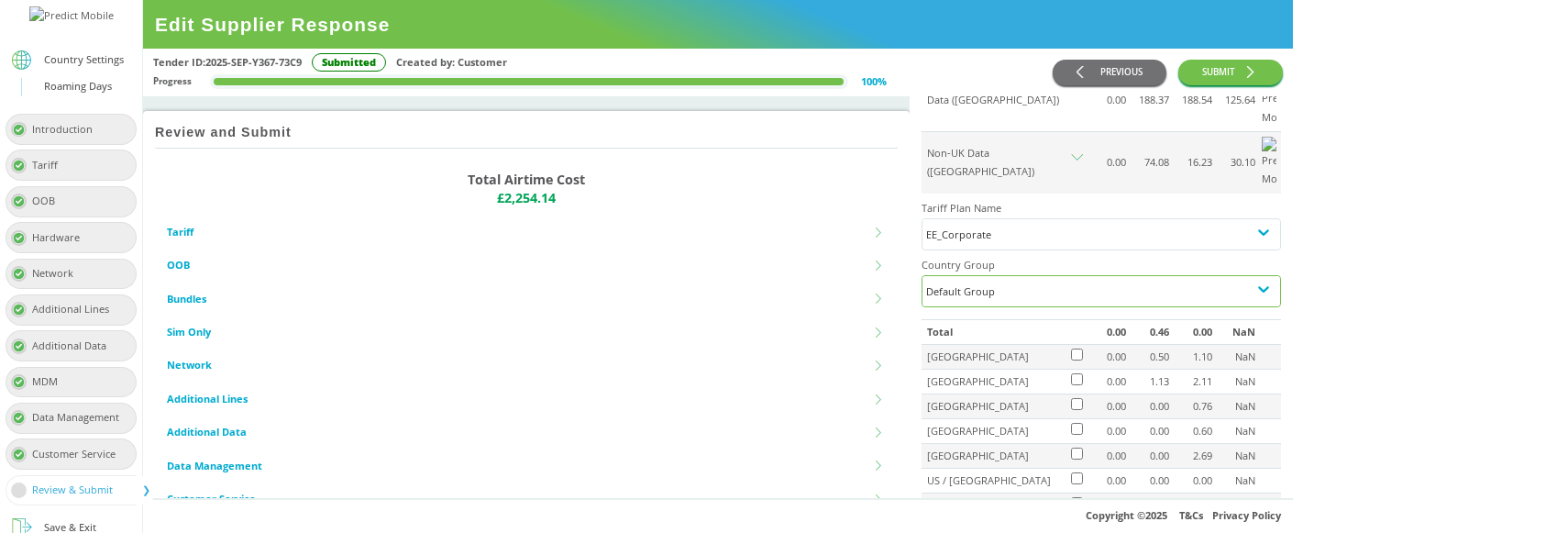
scroll to position [192, 0]
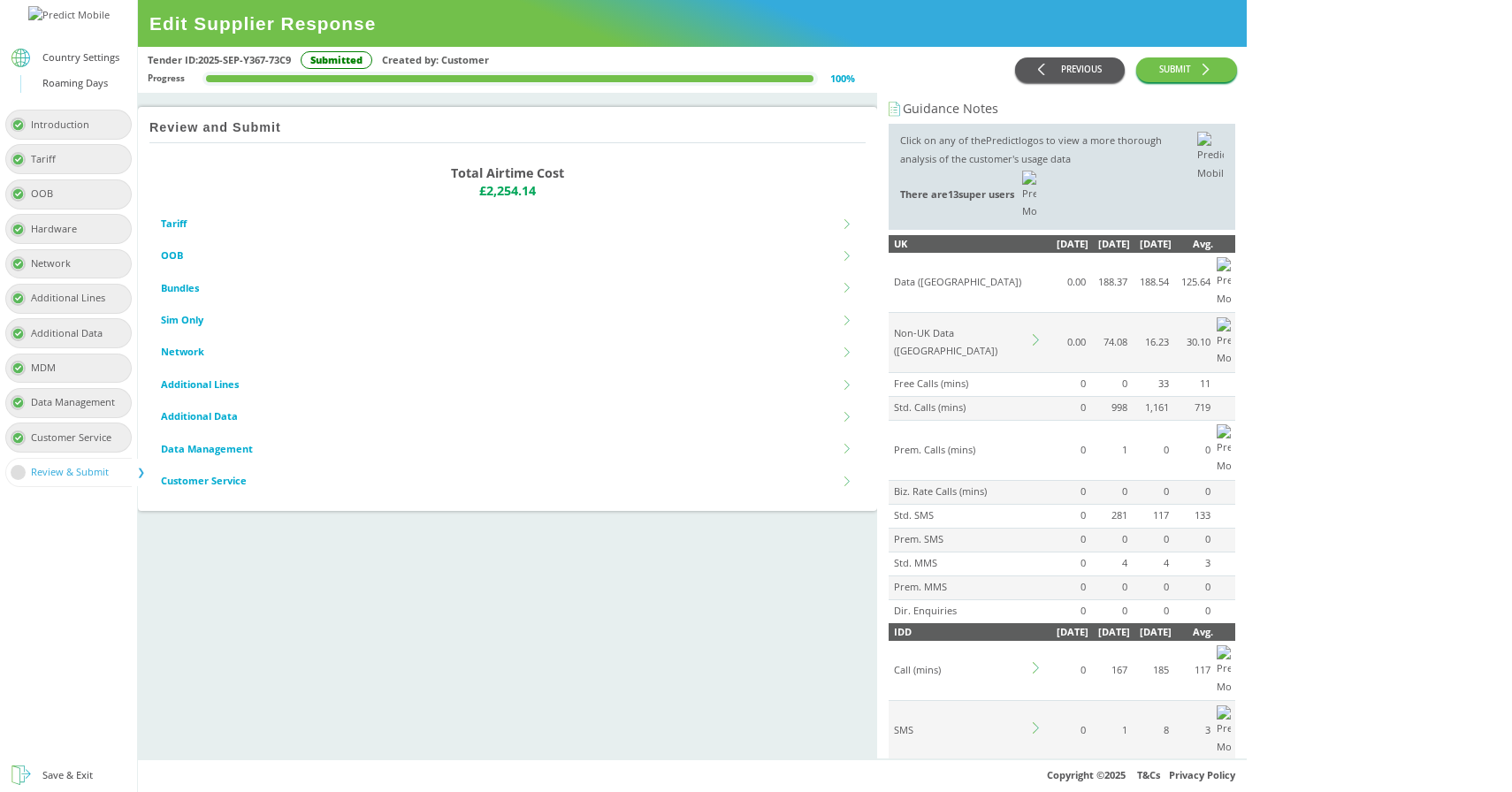
click at [1125, 70] on button "PREVIOUS" at bounding box center [1070, 70] width 110 height 26
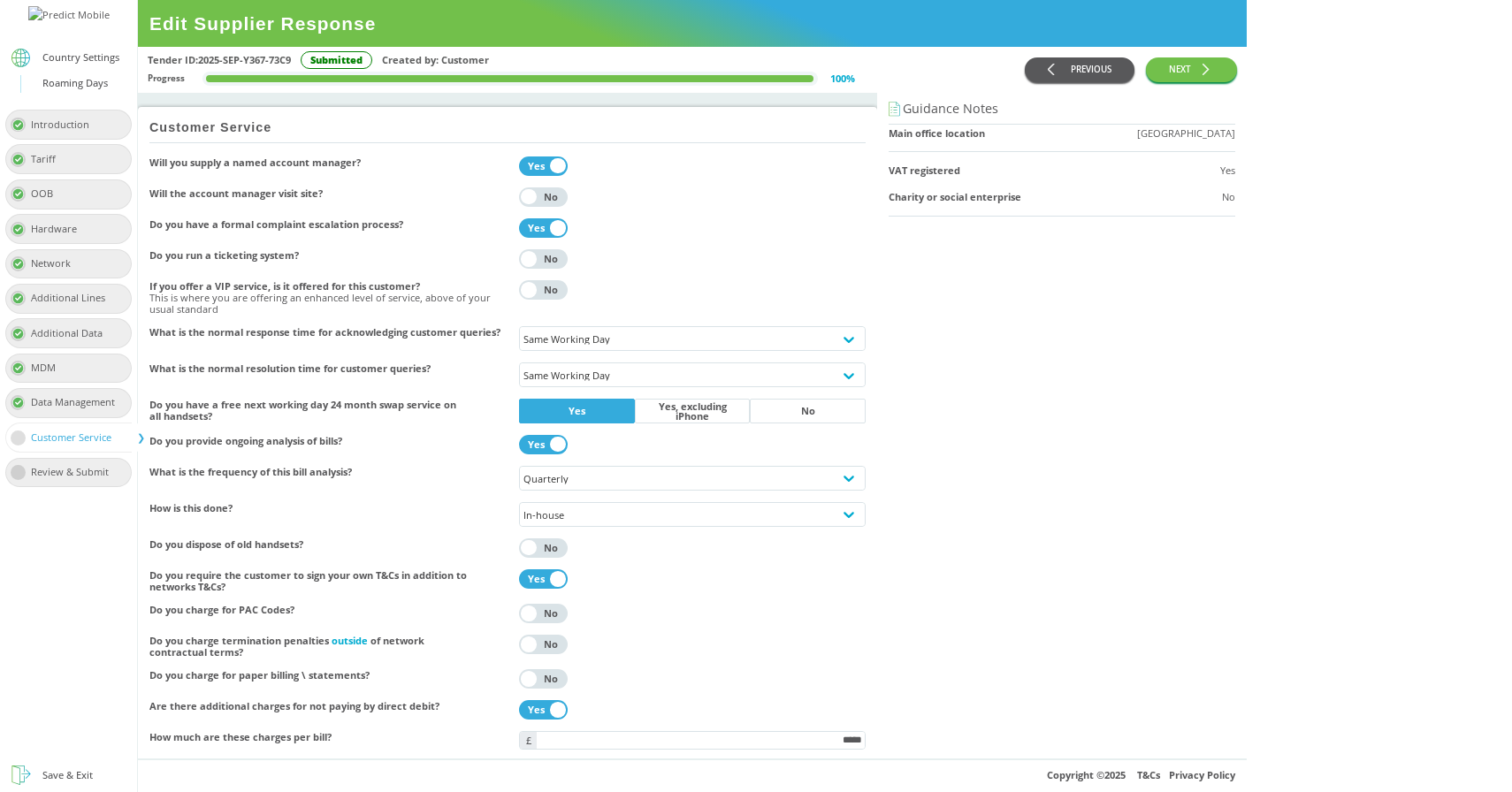
click at [1059, 70] on icon "button" at bounding box center [1053, 69] width 12 height 12
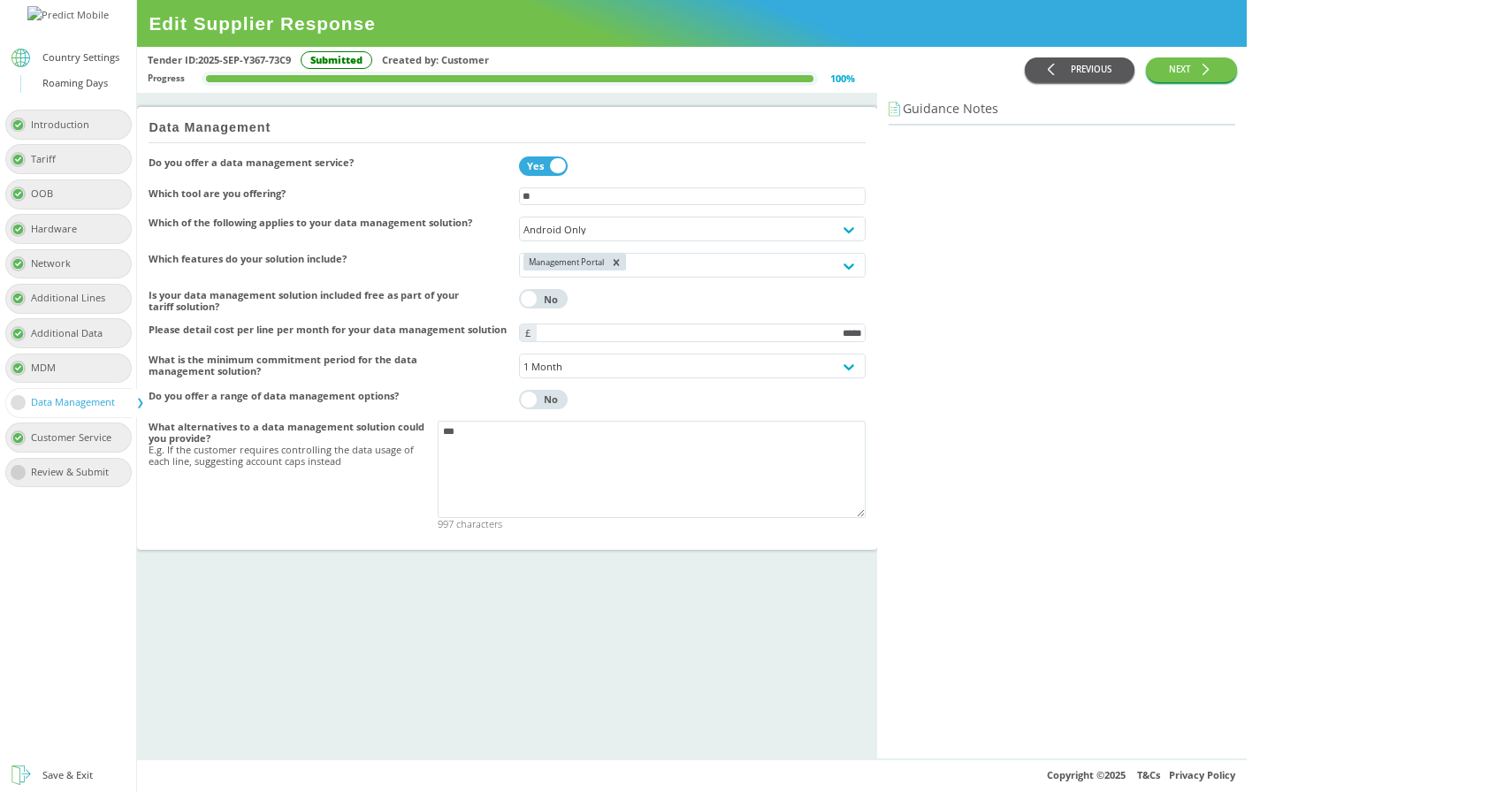
click at [1134, 70] on button "PREVIOUS" at bounding box center [1079, 70] width 110 height 26
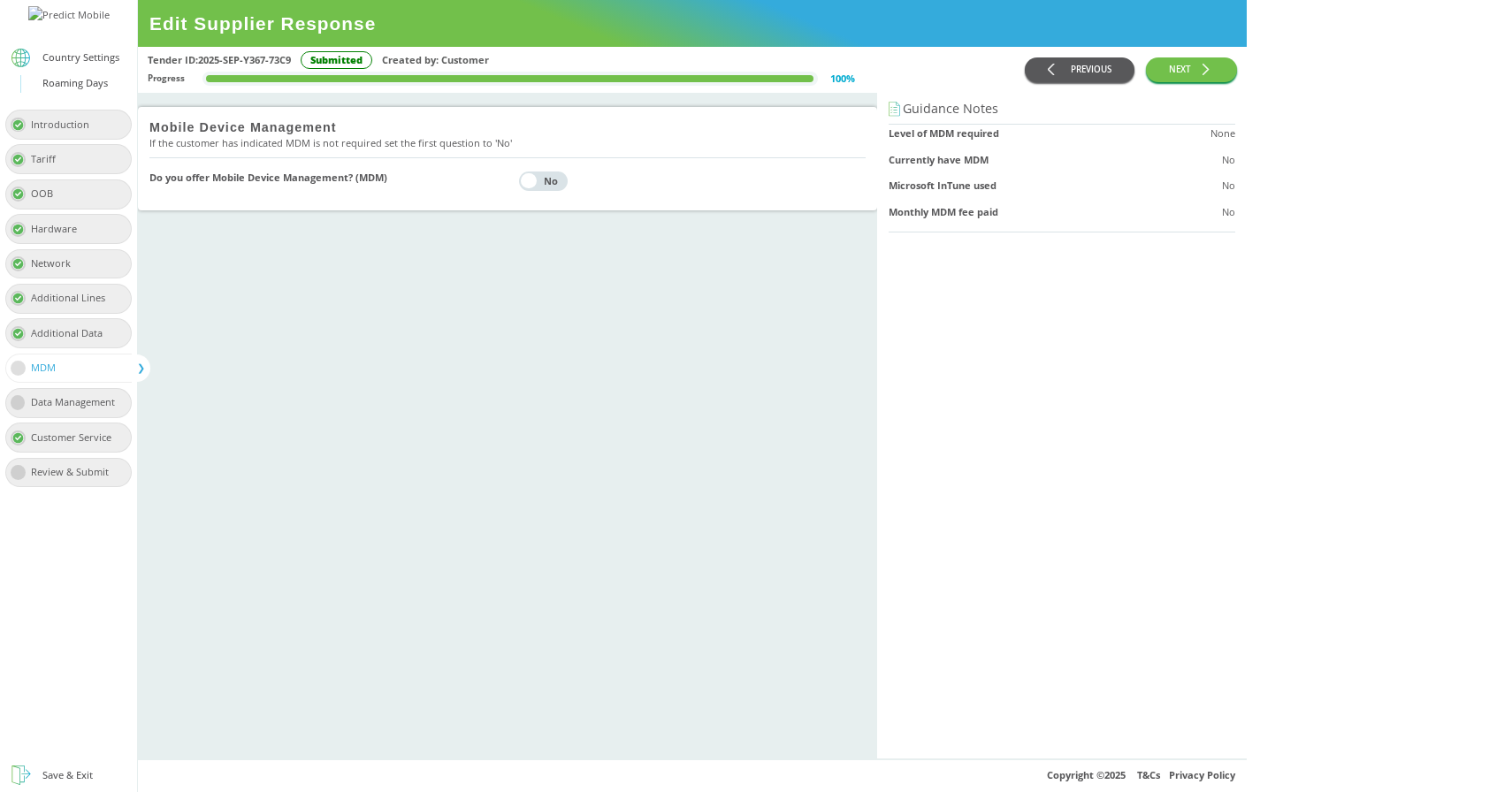
click at [1134, 70] on button "PREVIOUS" at bounding box center [1079, 70] width 110 height 26
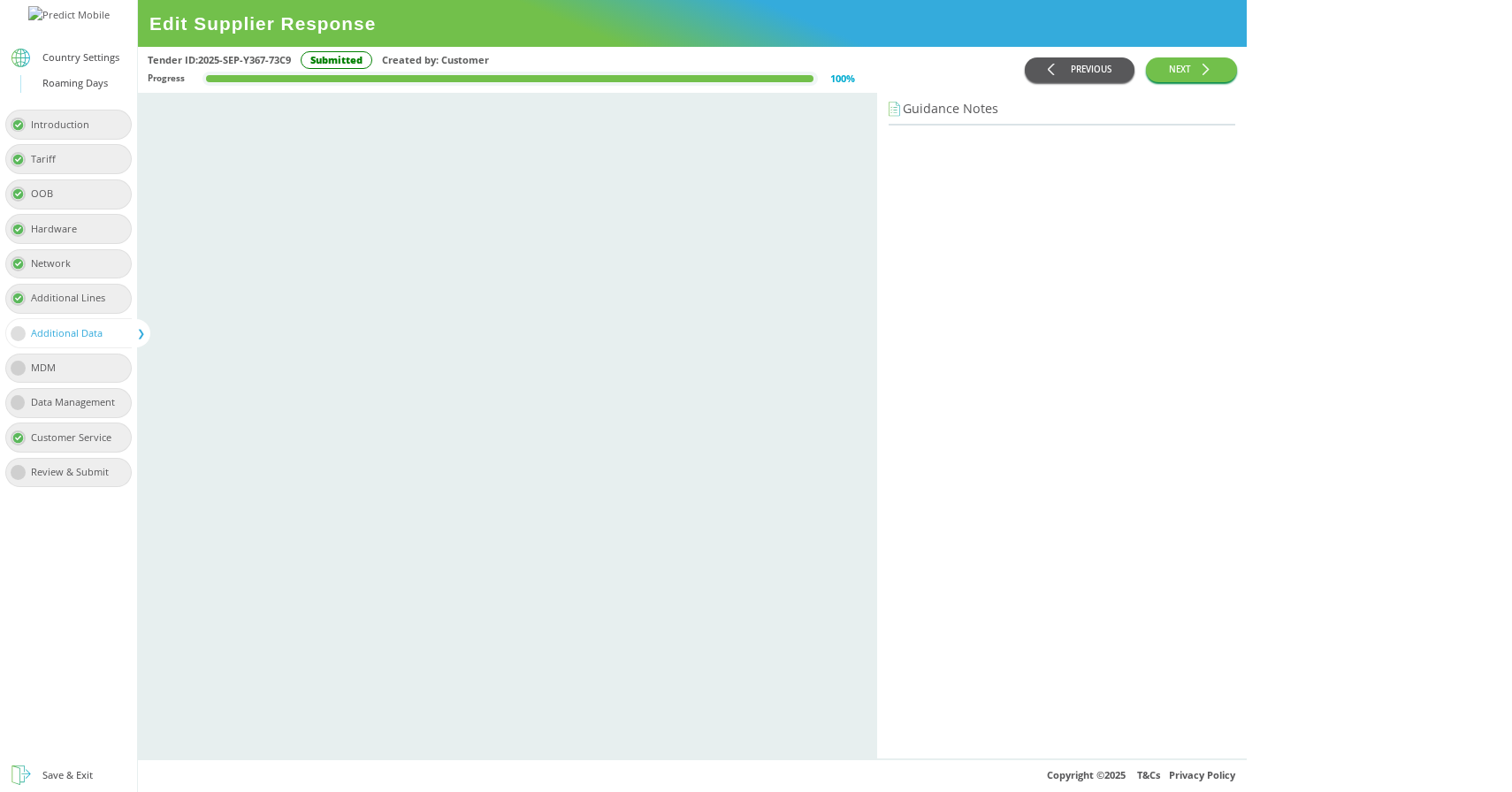
click at [1134, 70] on button "PREVIOUS" at bounding box center [1079, 70] width 110 height 26
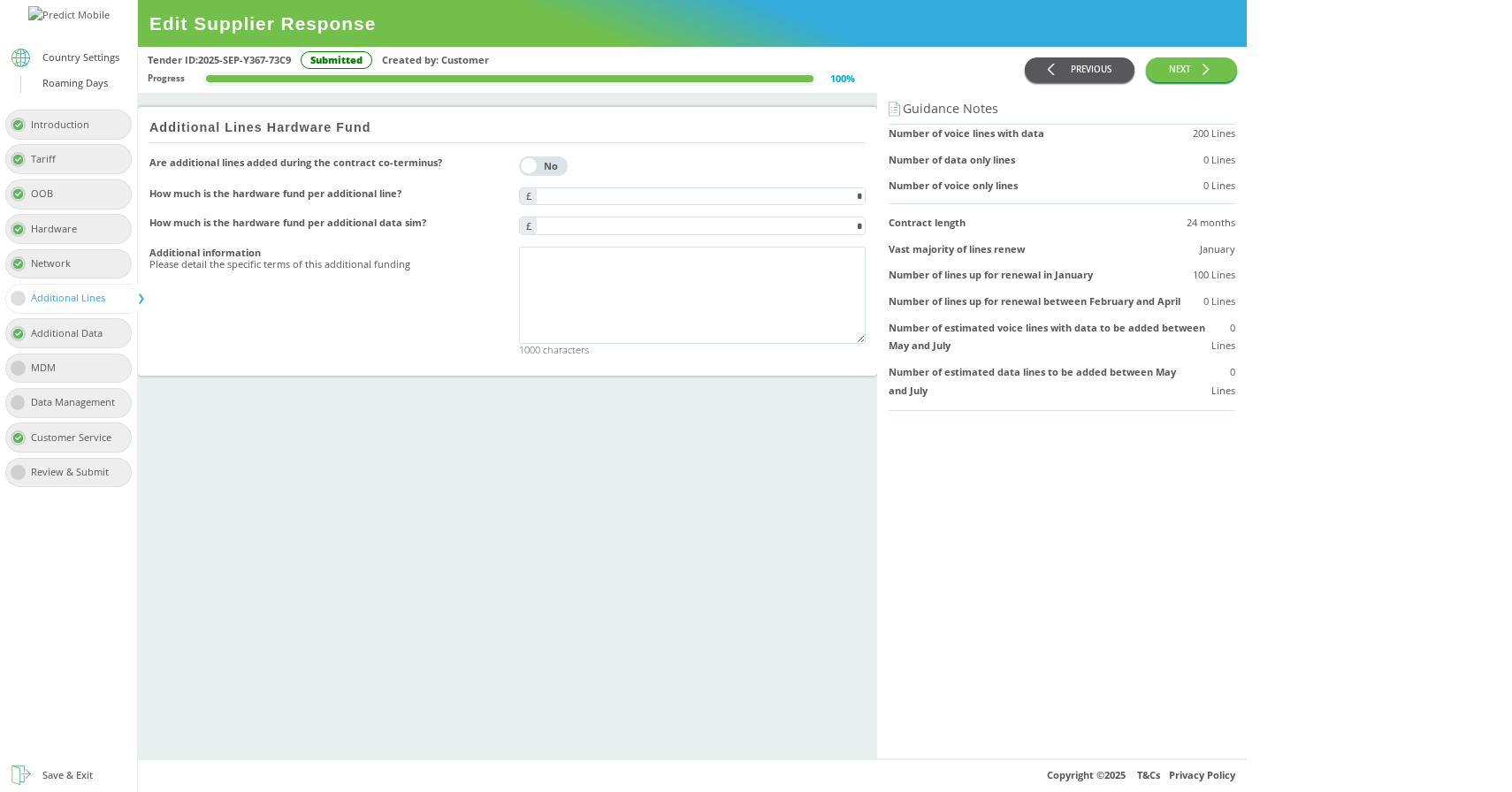
click at [1134, 70] on button "PREVIOUS" at bounding box center [1079, 70] width 110 height 26
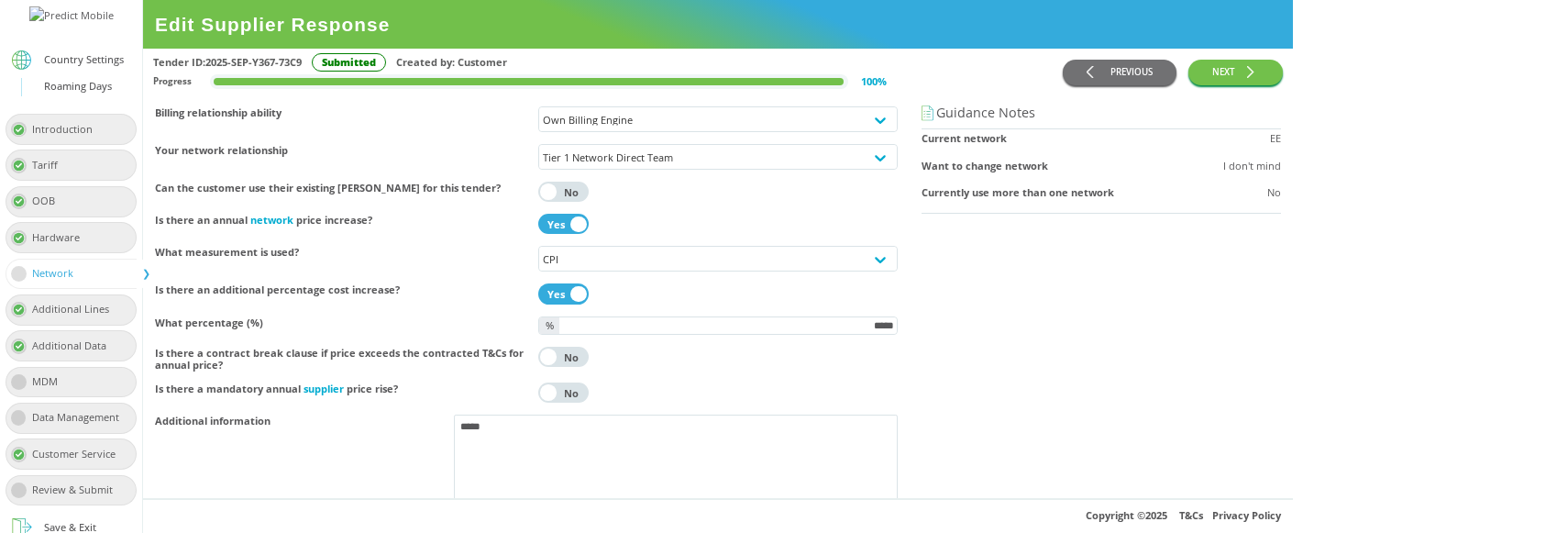
scroll to position [226, 0]
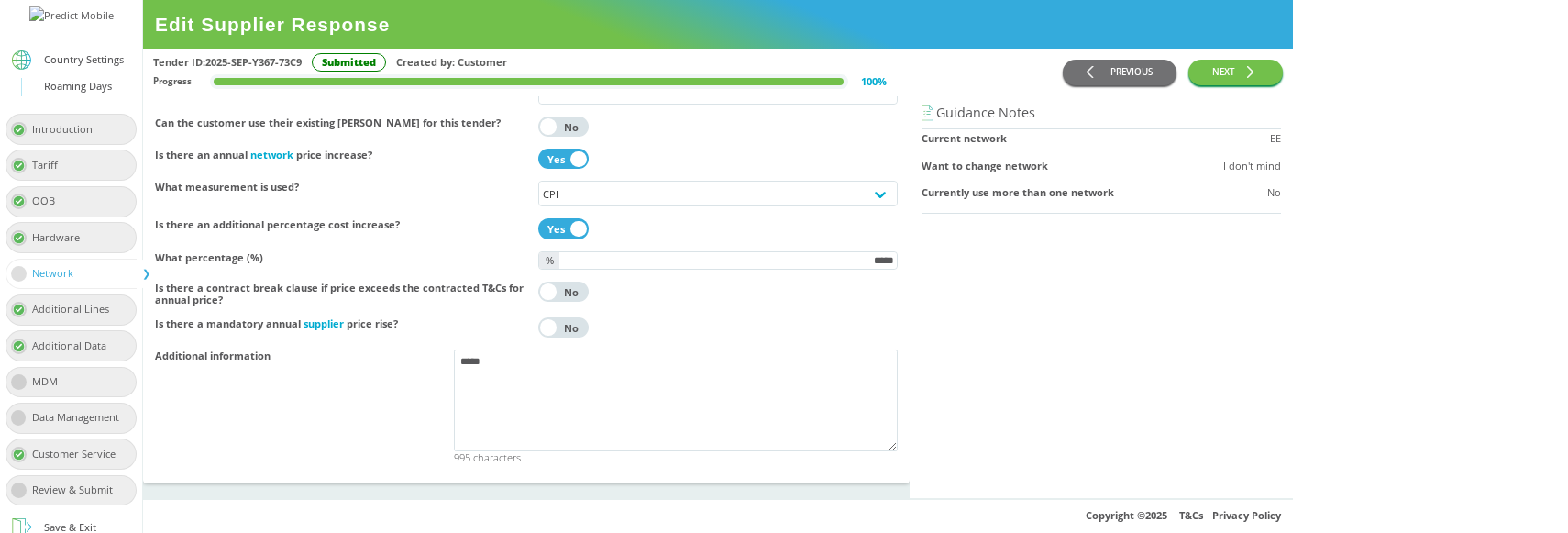
click at [55, 464] on div "Customer Service" at bounding box center [79, 454] width 95 height 19
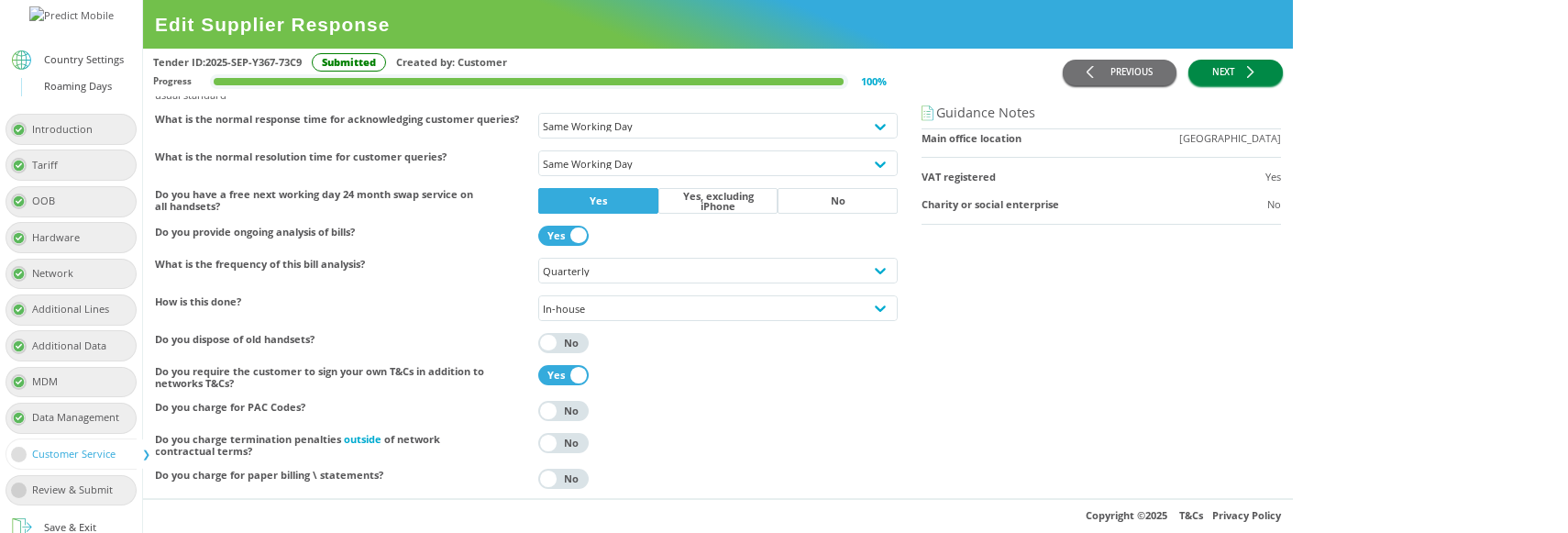
click at [1283, 65] on button "NEXT" at bounding box center [1235, 73] width 95 height 27
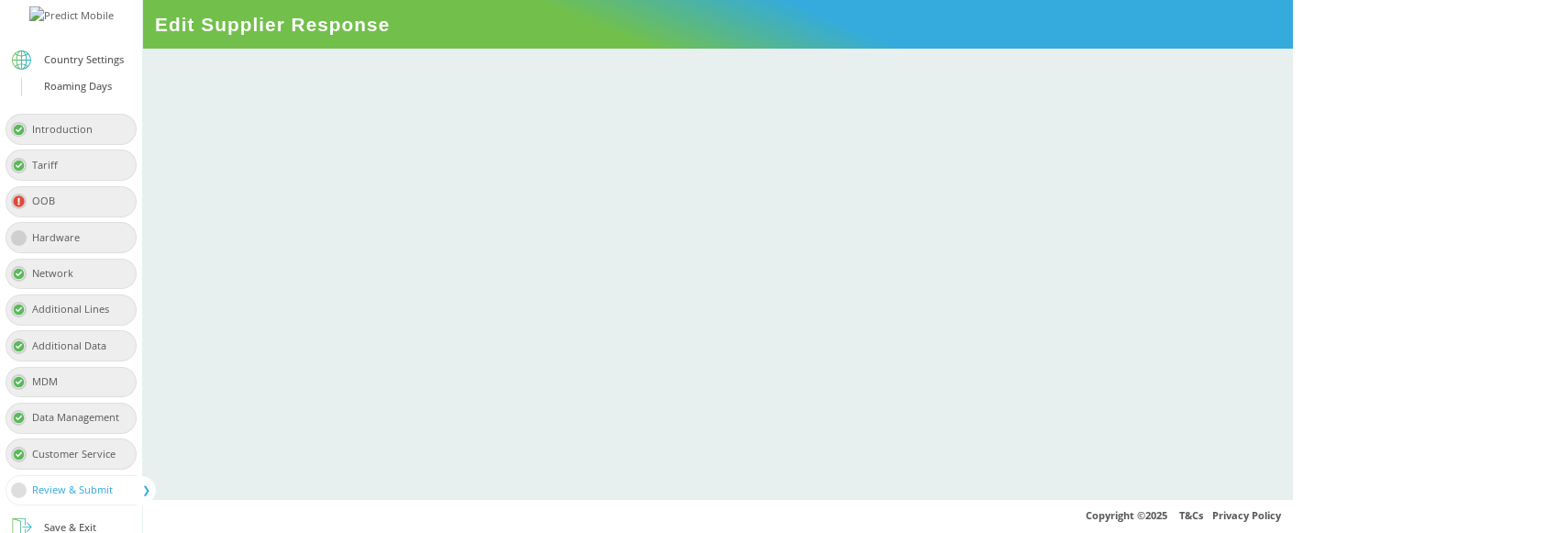
click at [597, 374] on div at bounding box center [718, 274] width 1150 height 450
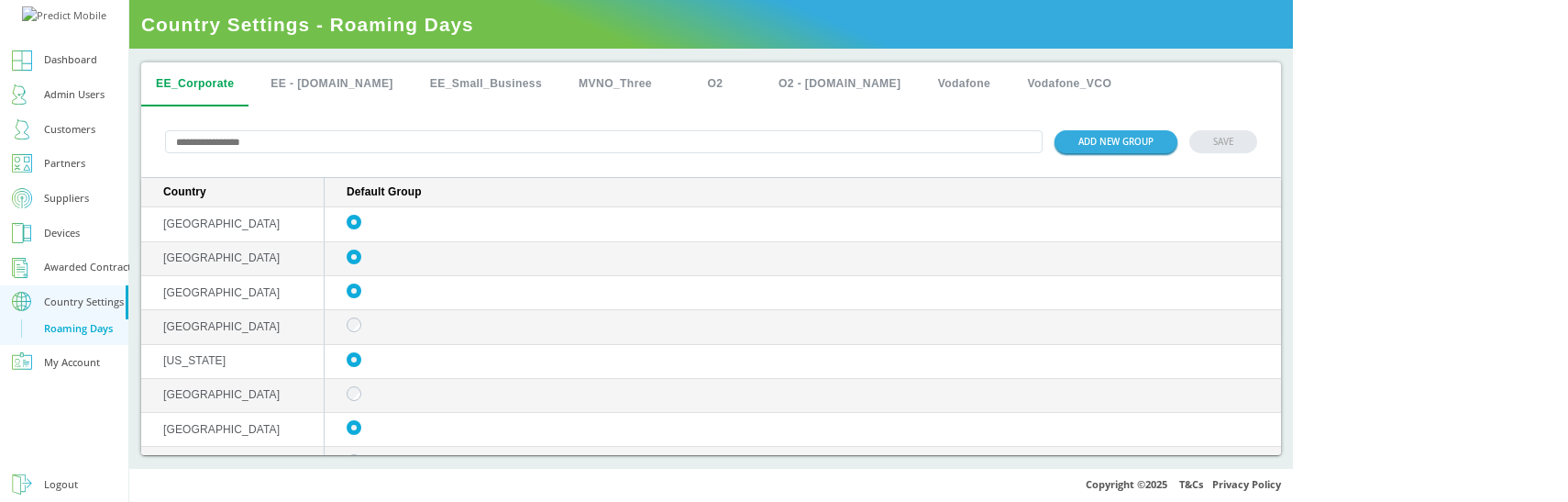
click at [335, 156] on div "ADD NEW GROUP SAVE" at bounding box center [711, 142] width 1139 height 72
click at [328, 147] on input "text" at bounding box center [604, 141] width 877 height 23
type input "********"
click at [355, 100] on button "EE - [DOMAIN_NAME]" at bounding box center [331, 84] width 151 height 44
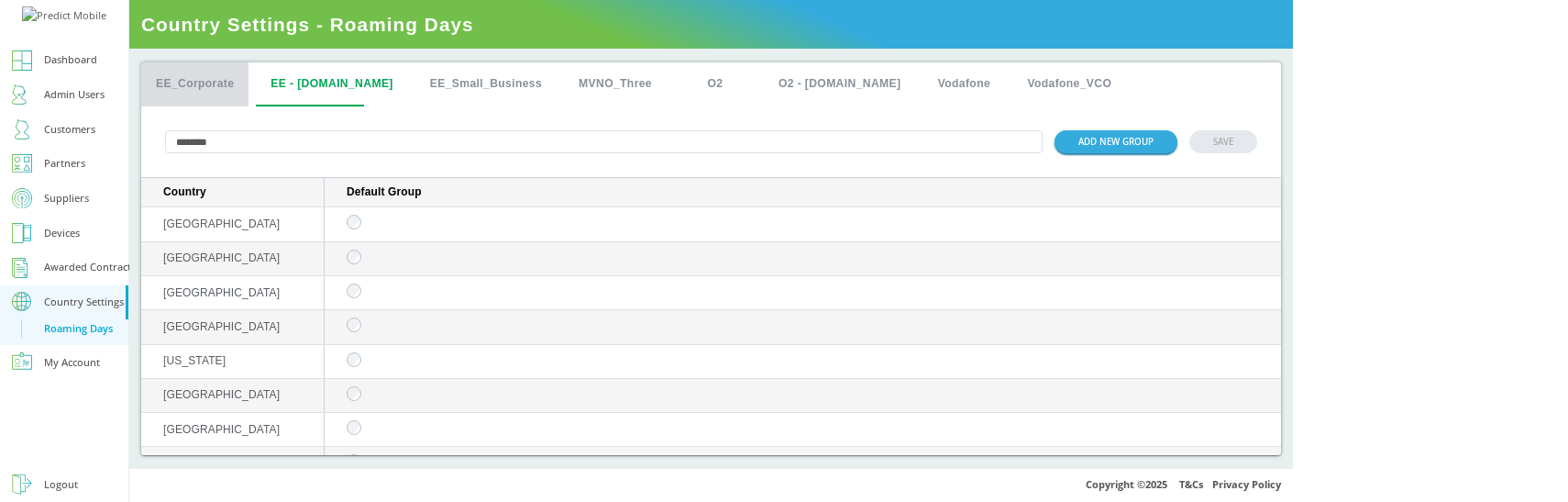
click at [209, 93] on button "EE_Corporate" at bounding box center [194, 84] width 107 height 44
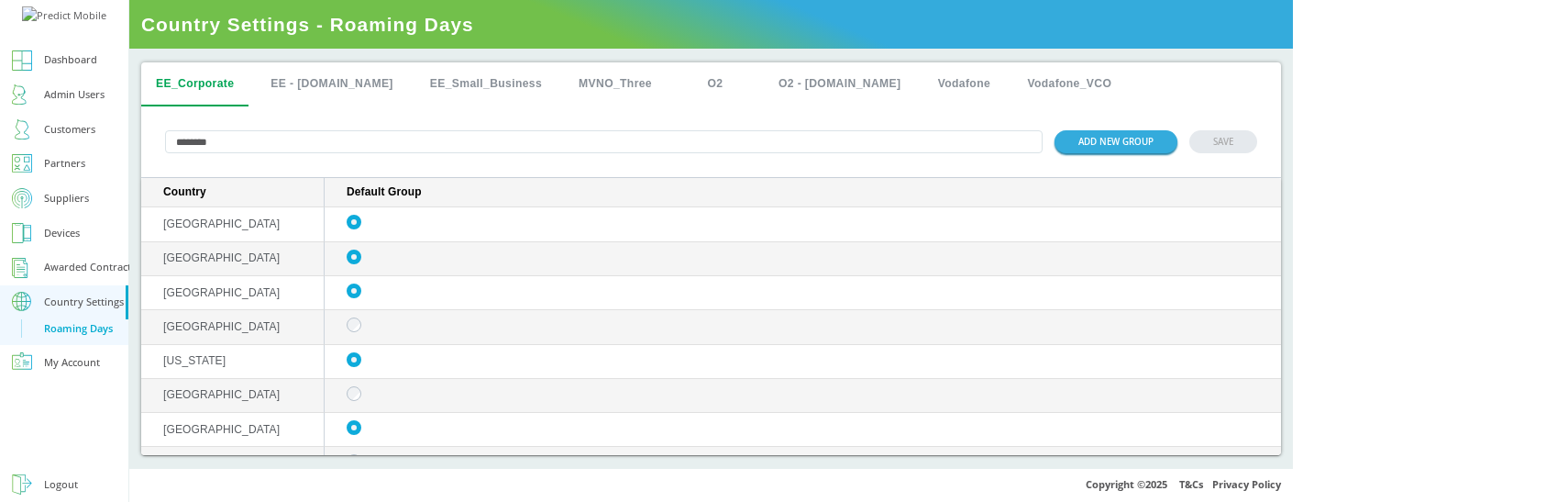
click at [254, 143] on input "********" at bounding box center [604, 141] width 877 height 23
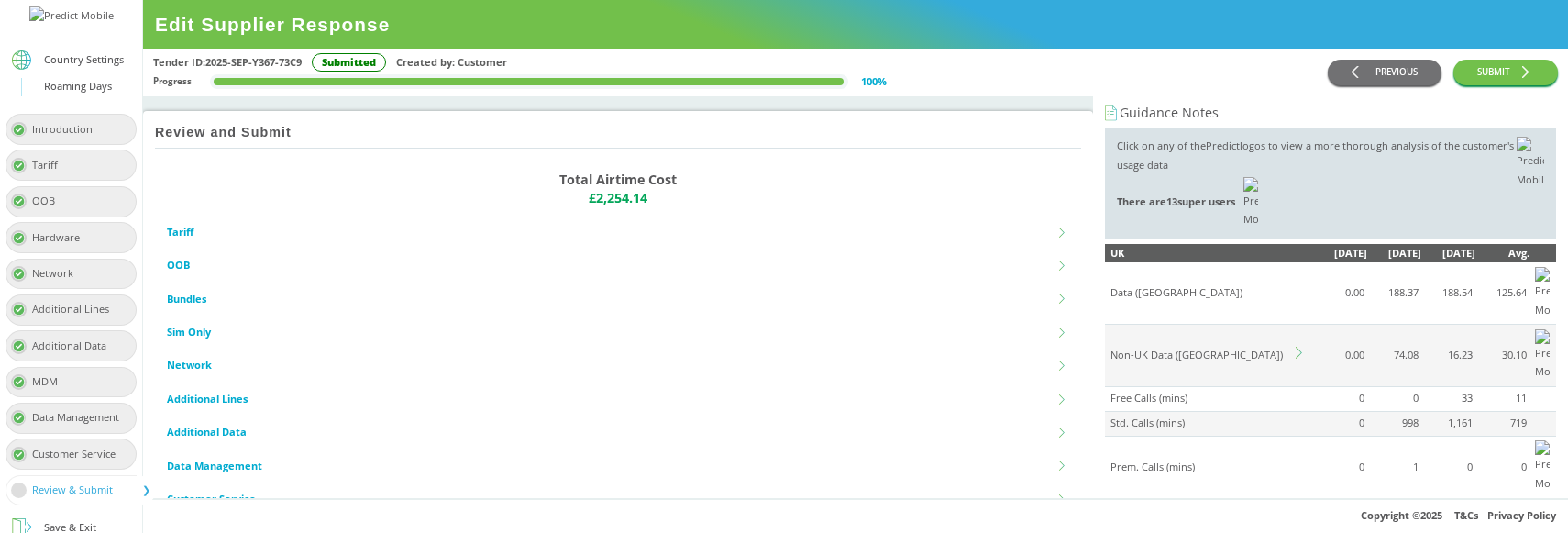
click at [1293, 325] on td at bounding box center [1302, 356] width 19 height 62
click at [1297, 347] on icon at bounding box center [1301, 353] width 12 height 12
click at [1298, 347] on icon at bounding box center [1301, 353] width 12 height 12
click at [1299, 347] on icon at bounding box center [1301, 353] width 12 height 12
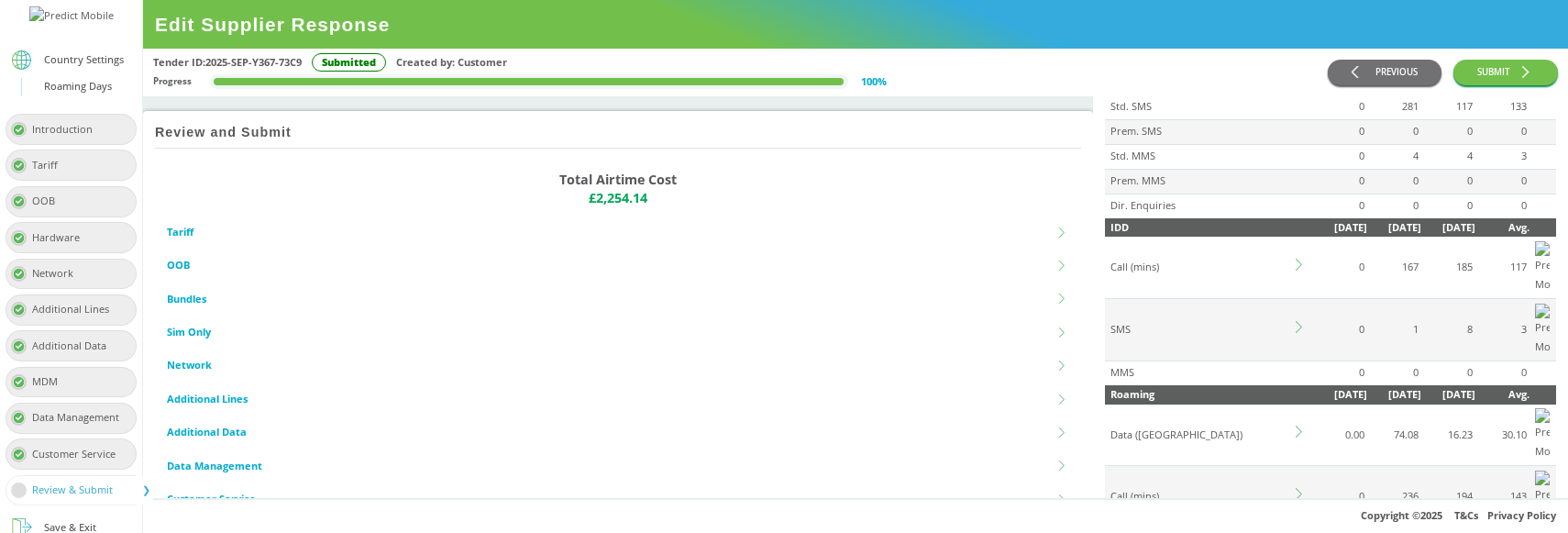
scroll to position [404, 0]
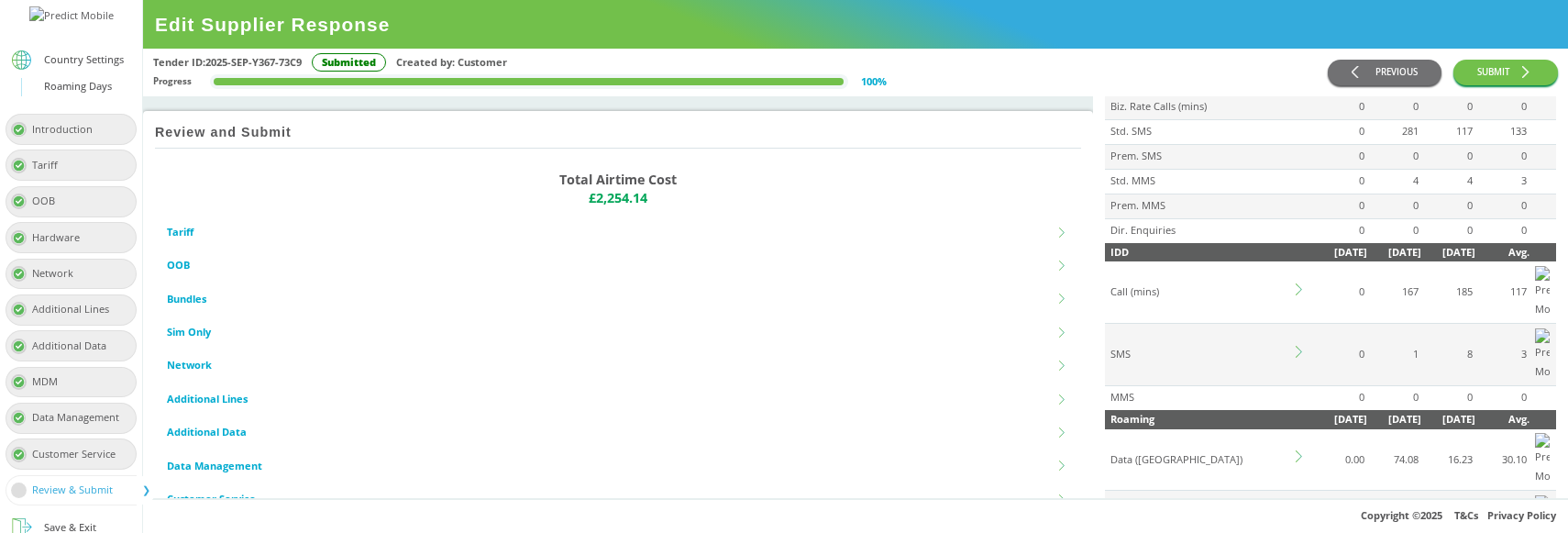
click at [1297, 450] on icon at bounding box center [1301, 456] width 12 height 12
click at [1295, 450] on icon at bounding box center [1301, 456] width 12 height 12
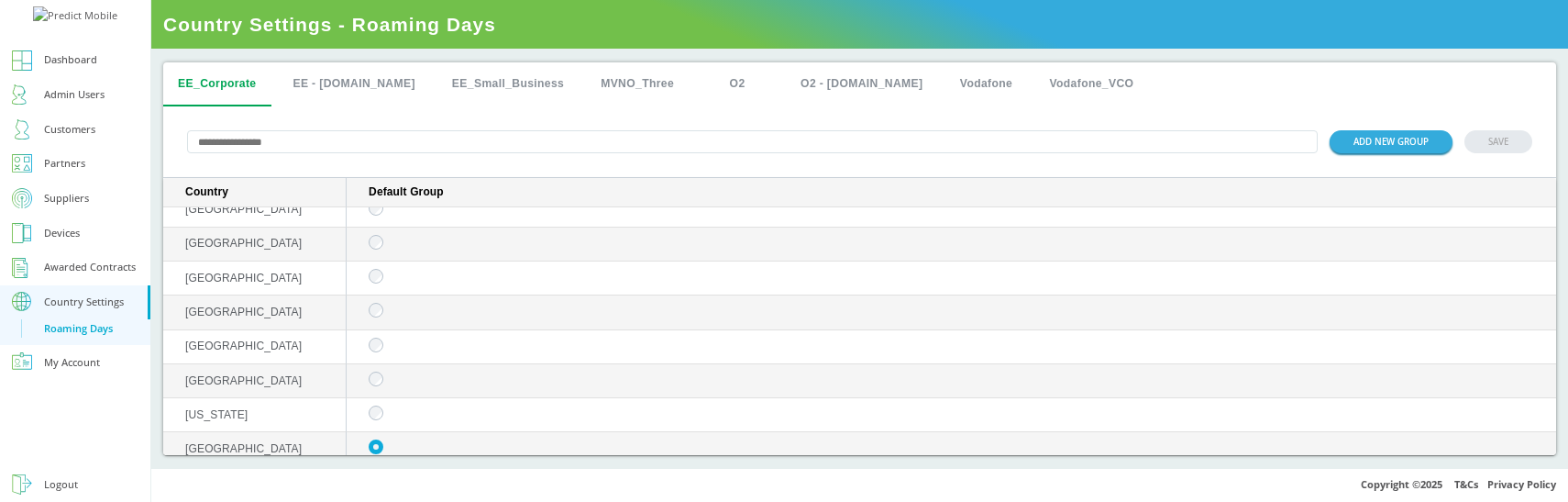
scroll to position [2663, 0]
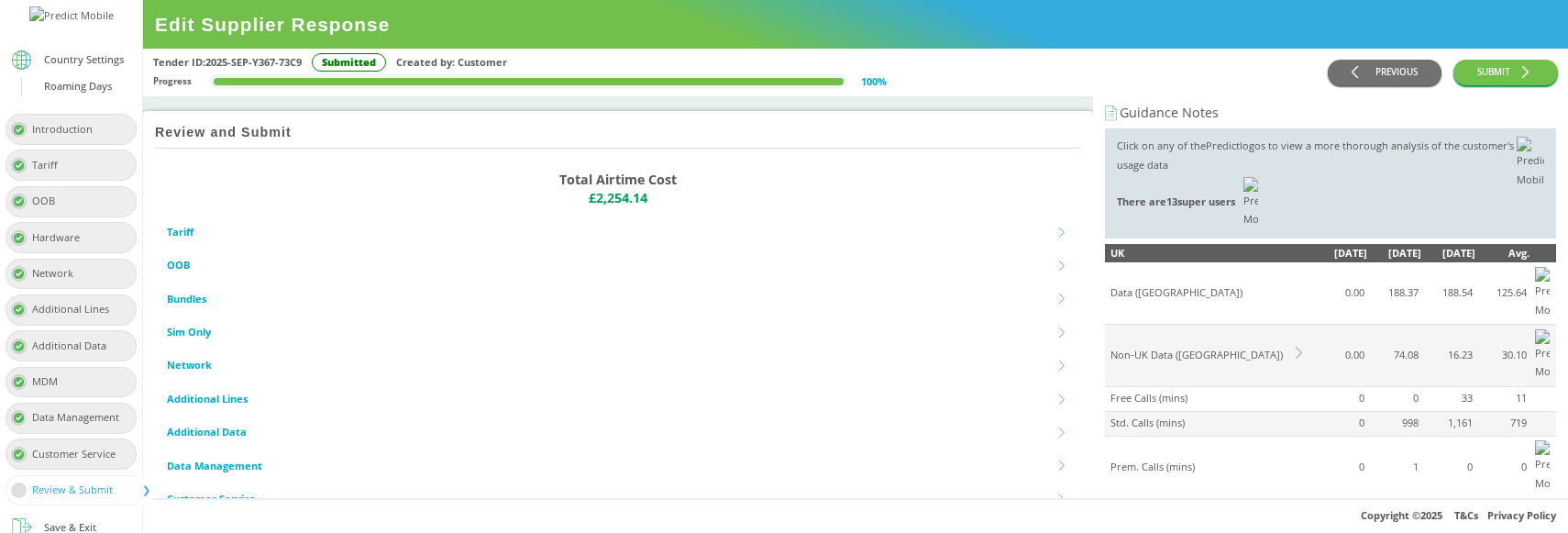
click at [1296, 347] on icon at bounding box center [1301, 353] width 12 height 12
click at [1194, 469] on div "Country Group" at bounding box center [1314, 484] width 417 height 30
click at [1166, 510] on div "Default Group" at bounding box center [1331, 527] width 450 height 34
click at [1295, 347] on icon at bounding box center [1301, 353] width 12 height 12
click at [1170, 474] on div "Country Group" at bounding box center [1145, 483] width 73 height 19
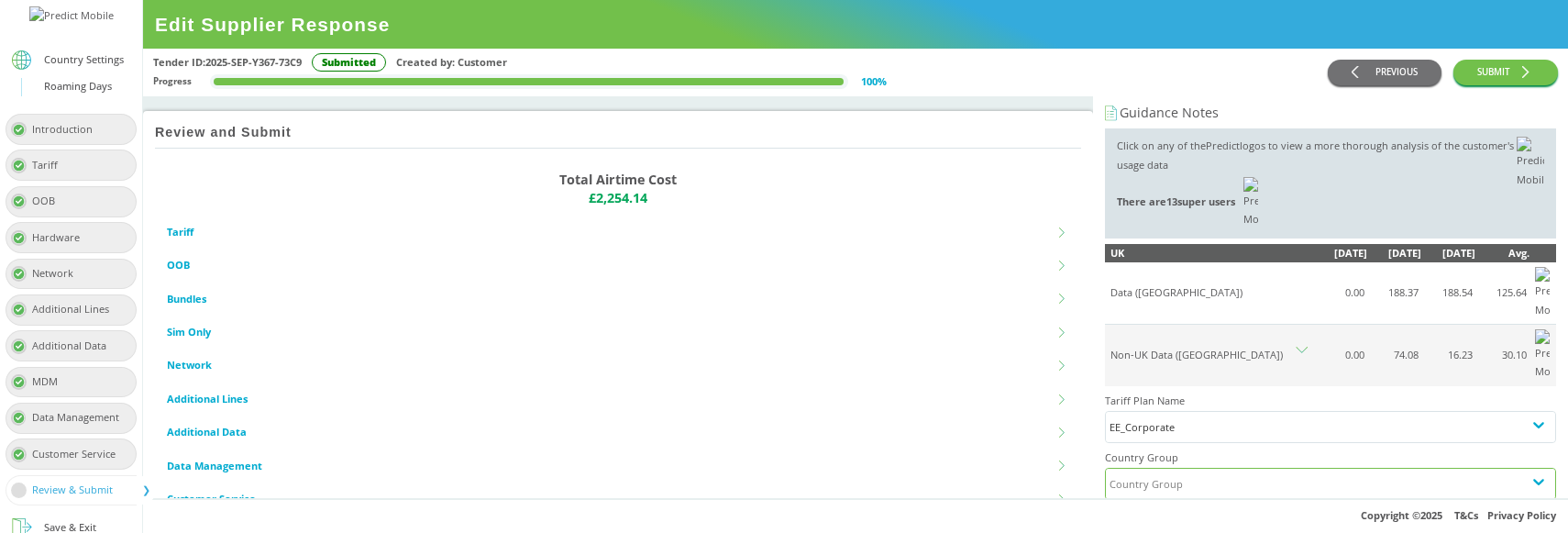
click at [1148, 510] on div "Default Group" at bounding box center [1331, 527] width 450 height 34
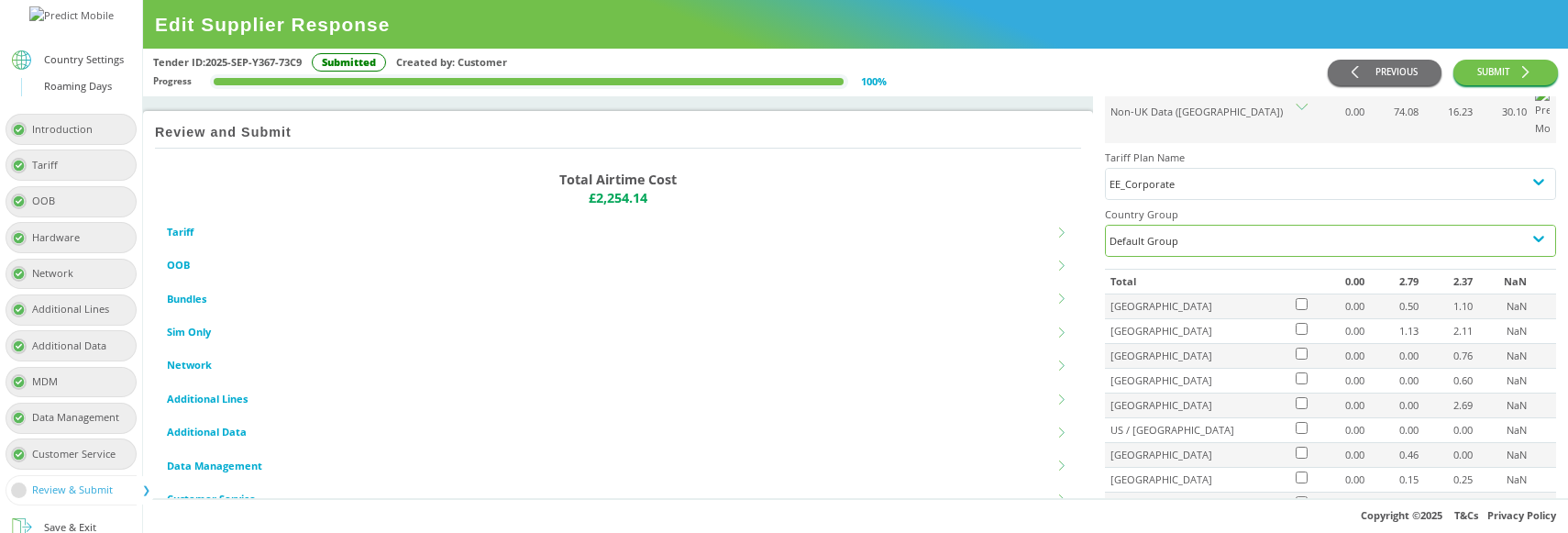
scroll to position [250, 0]
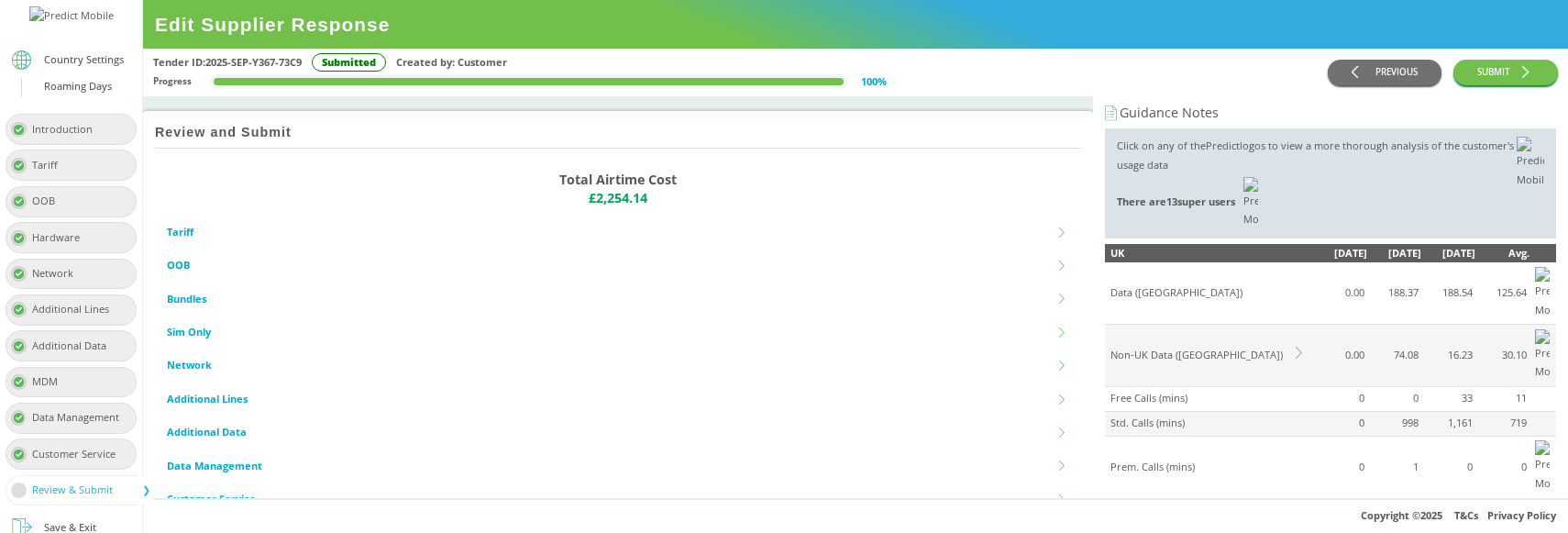
click at [1298, 347] on icon at bounding box center [1298, 353] width 6 height 12
click at [1165, 474] on div "Country Group" at bounding box center [1145, 483] width 73 height 19
click at [1172, 510] on div "Default Group" at bounding box center [1331, 527] width 450 height 34
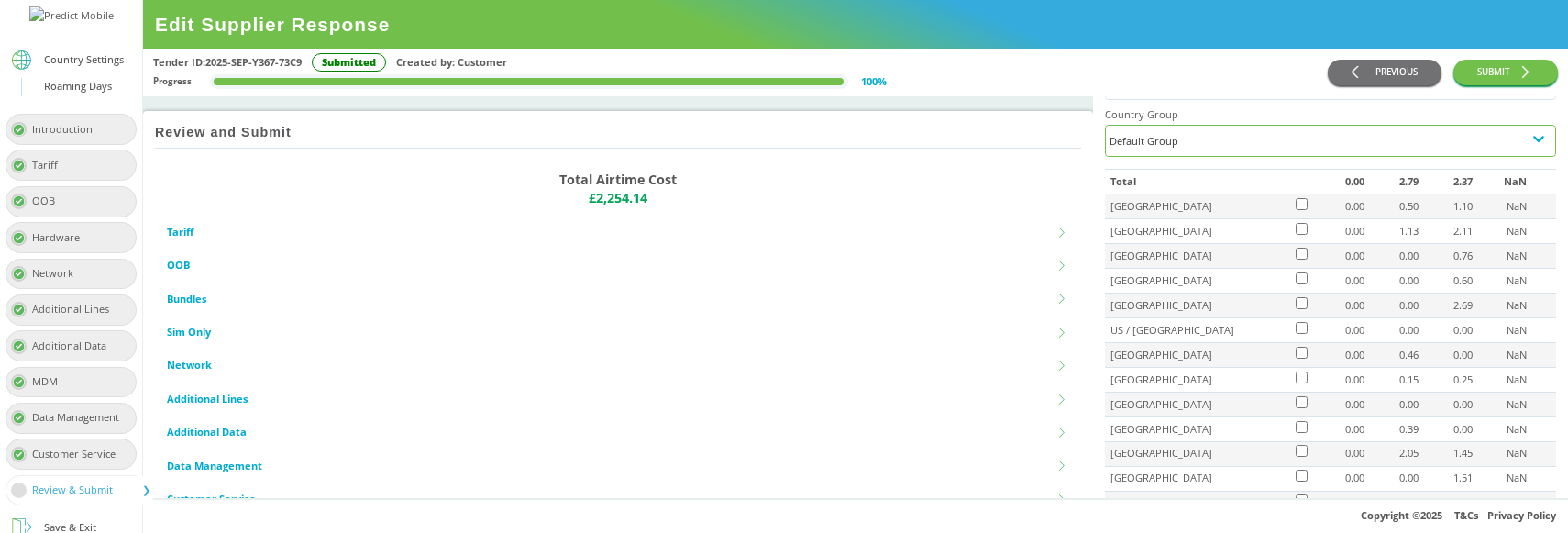
scroll to position [139, 0]
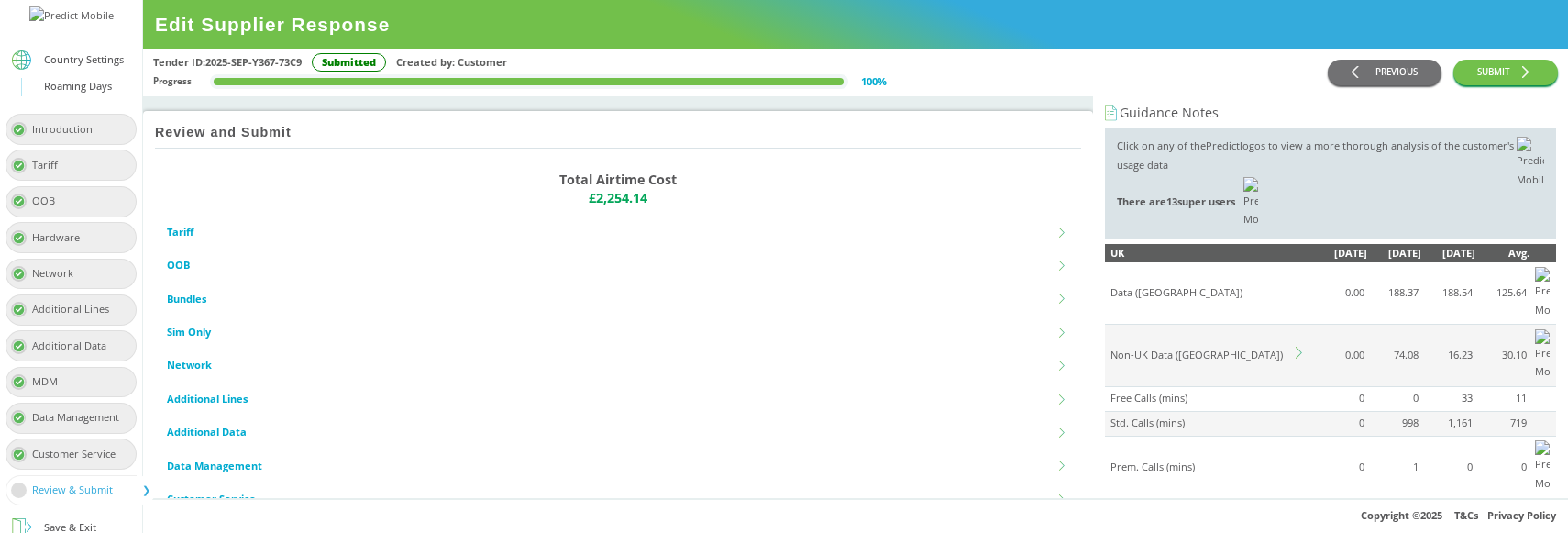
click at [1300, 347] on icon at bounding box center [1301, 353] width 12 height 12
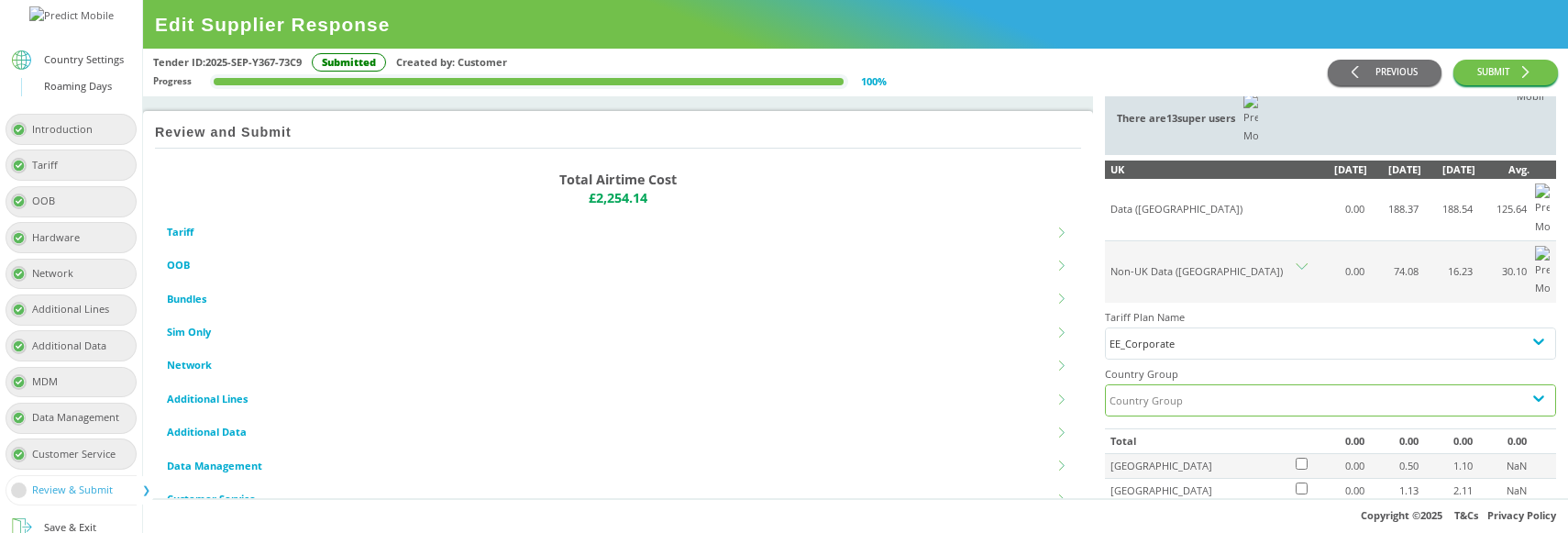
scroll to position [108, 0]
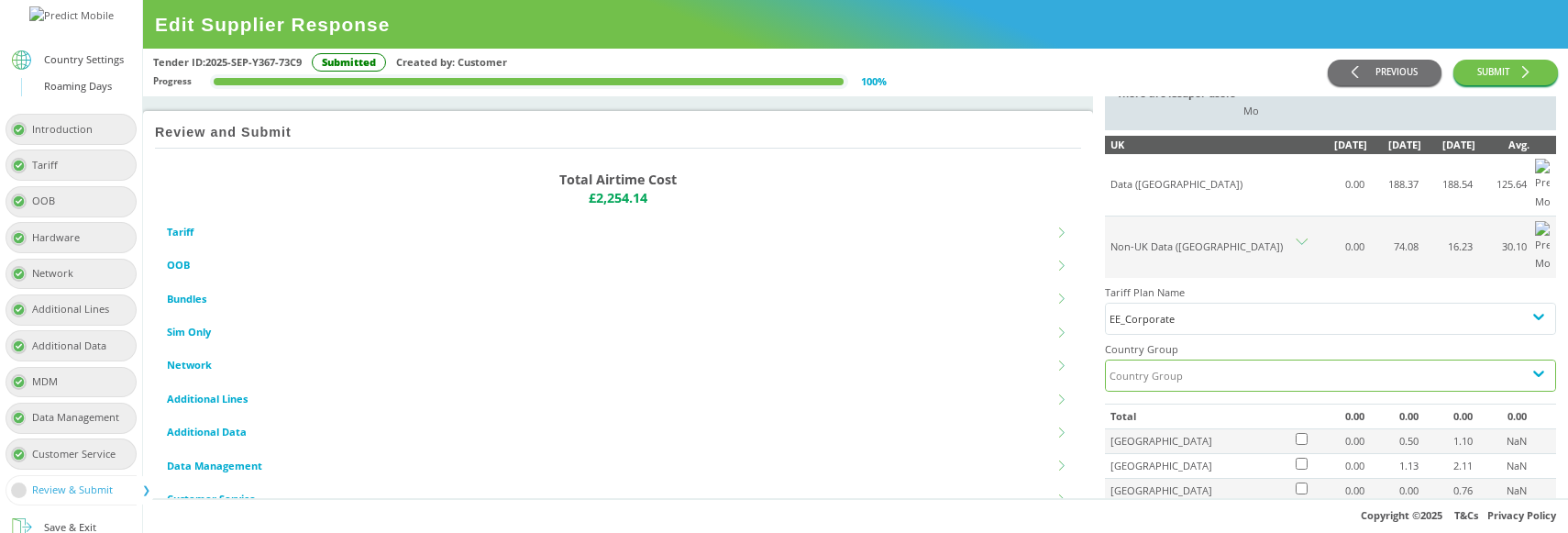
click at [1239, 361] on div "Country Group" at bounding box center [1314, 376] width 417 height 30
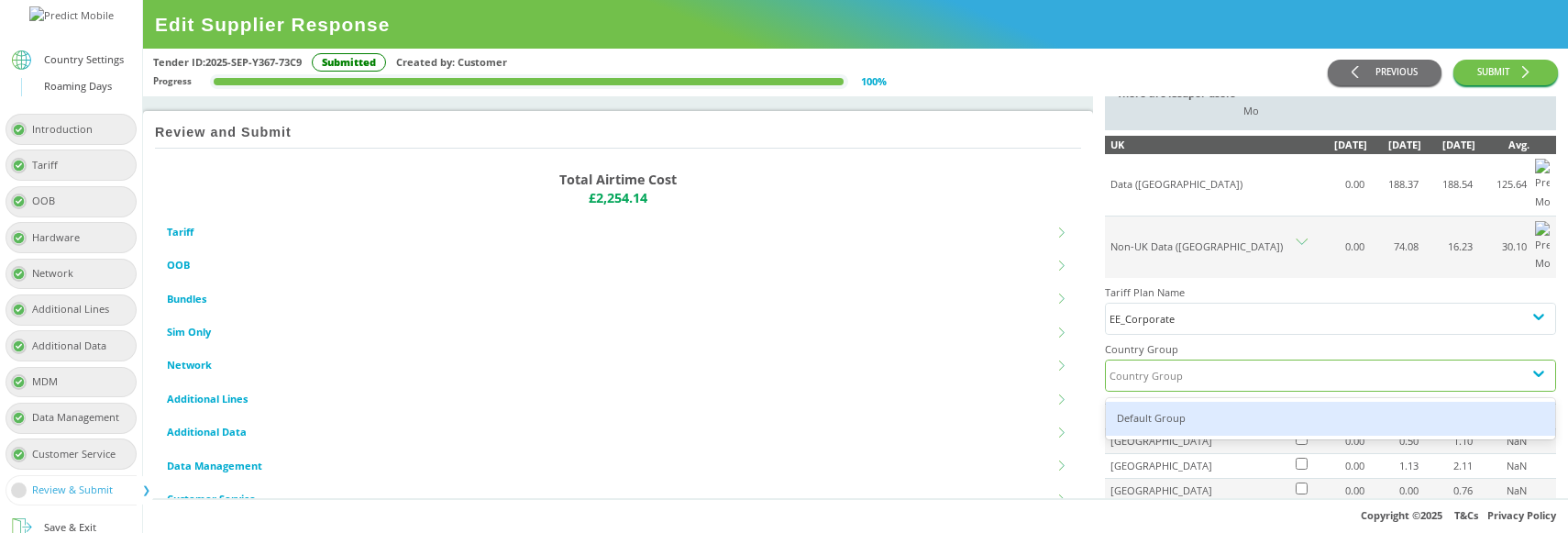
click at [1178, 402] on div "Default Group" at bounding box center [1331, 419] width 450 height 34
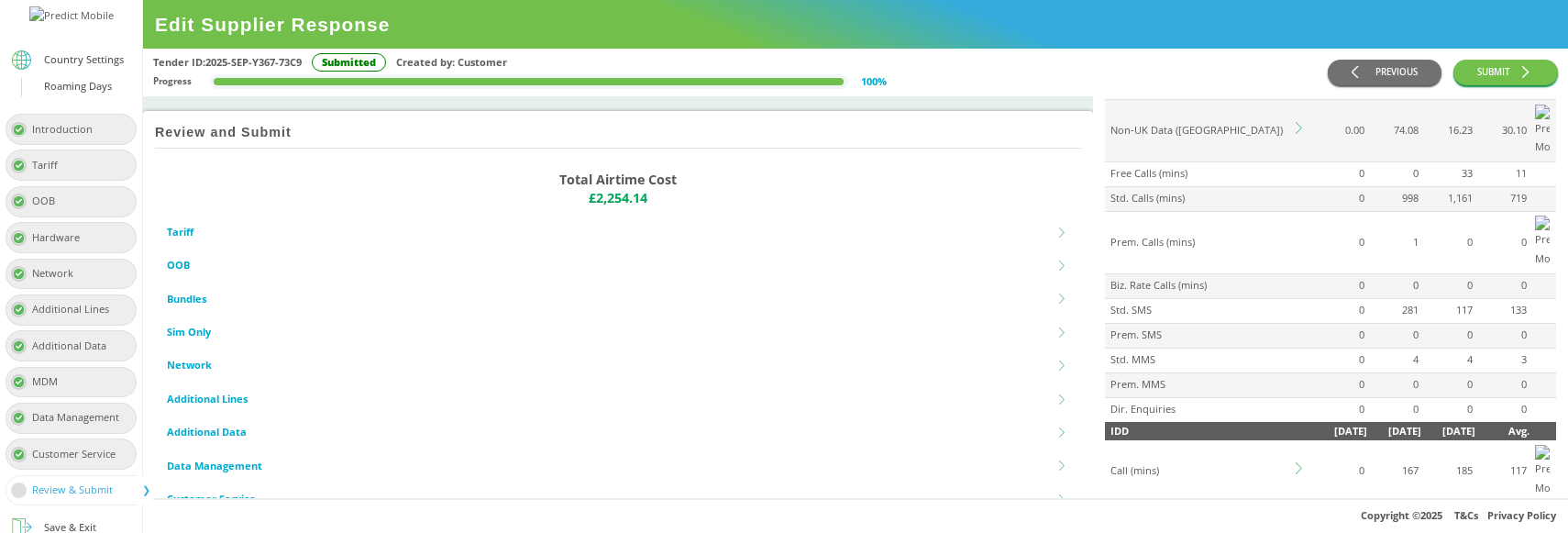
scroll to position [72, 0]
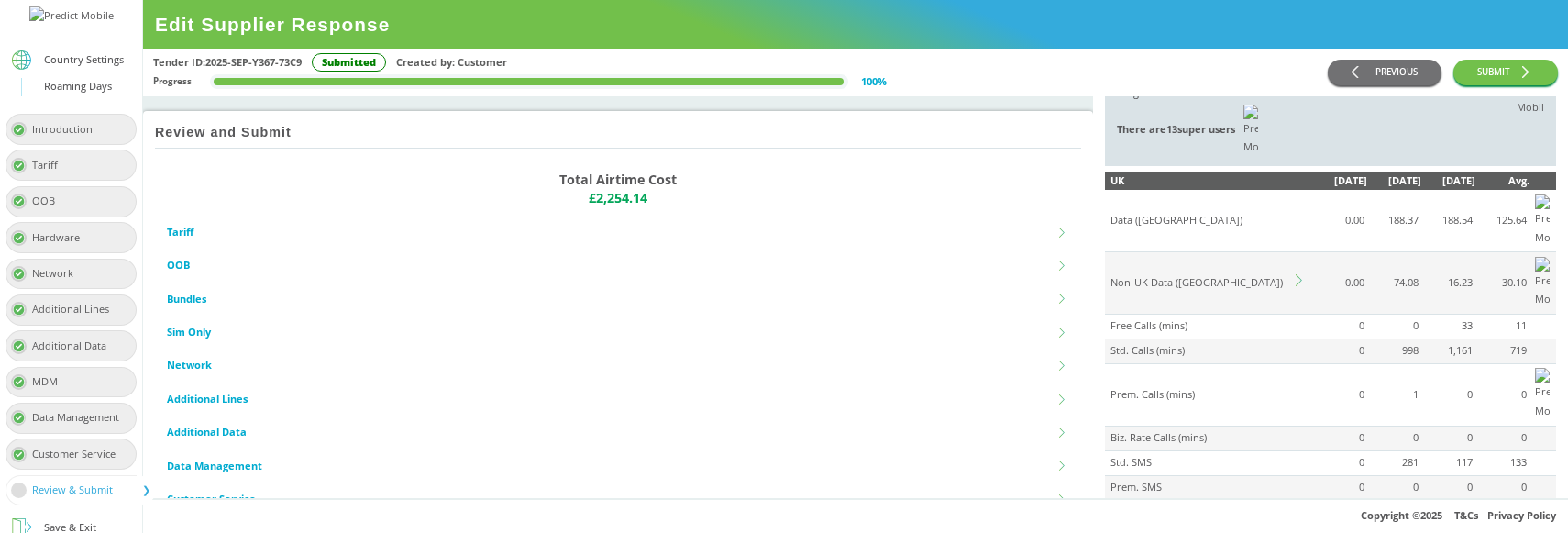
click at [1301, 274] on icon at bounding box center [1298, 280] width 6 height 12
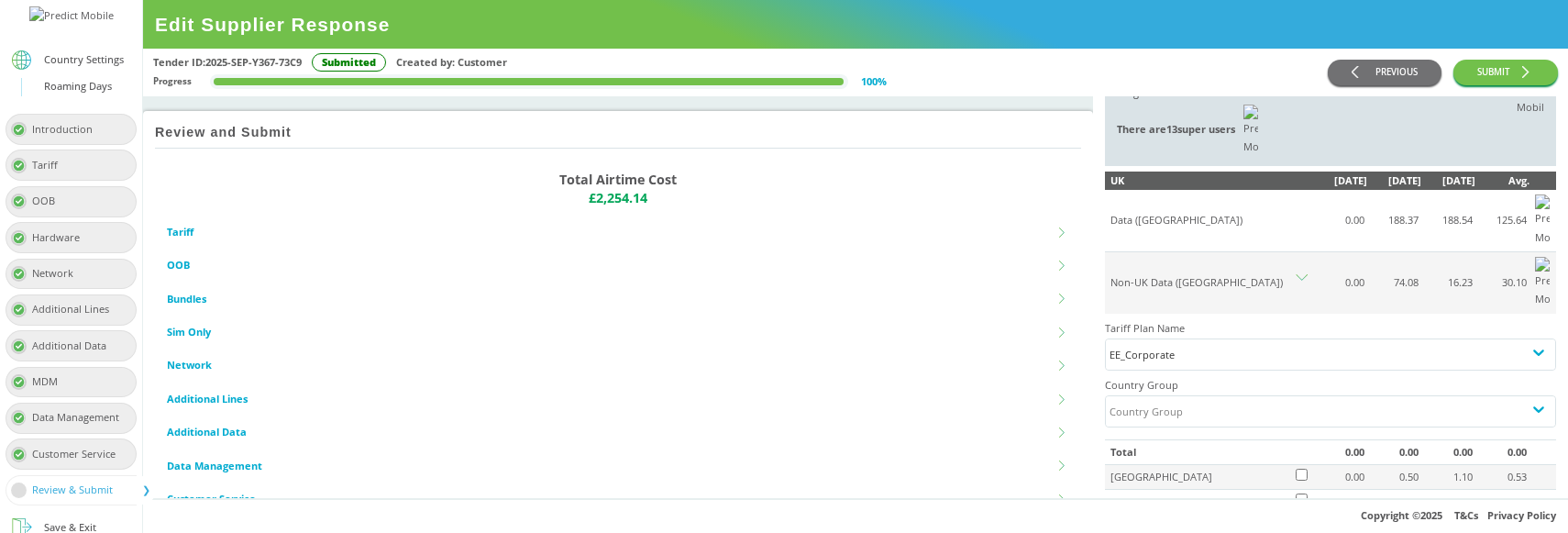
click at [1301, 274] on icon at bounding box center [1301, 280] width 12 height 12
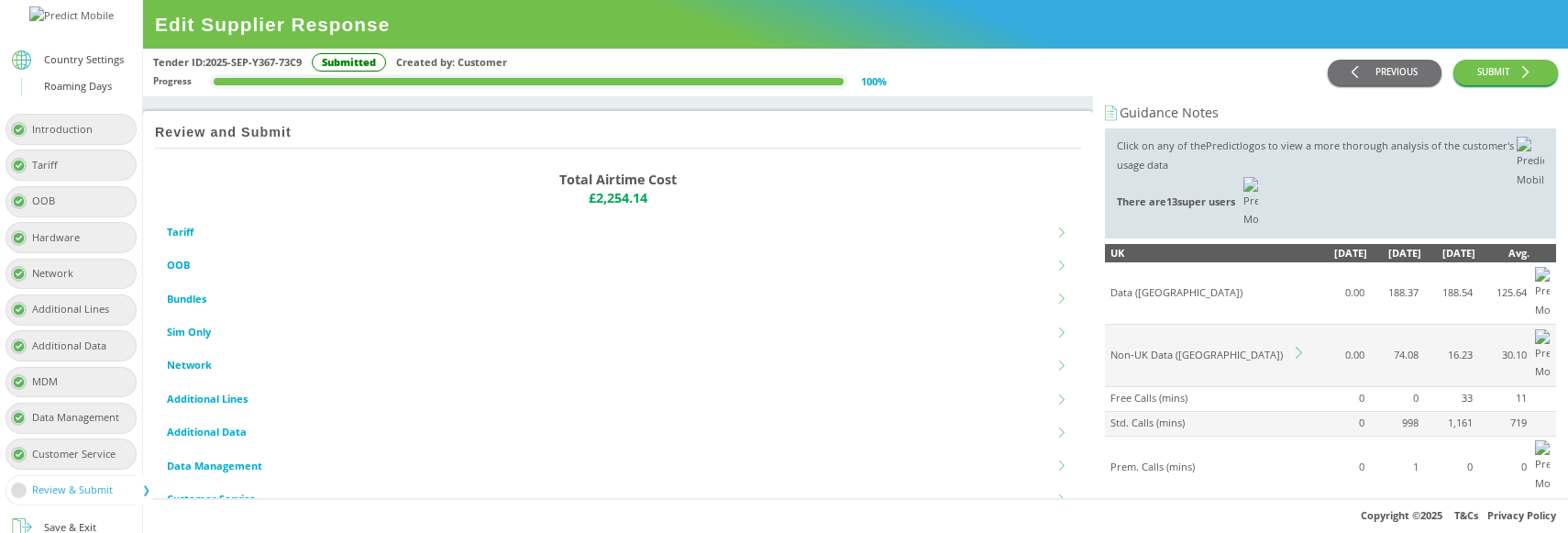
click at [1298, 347] on icon at bounding box center [1301, 353] width 12 height 12
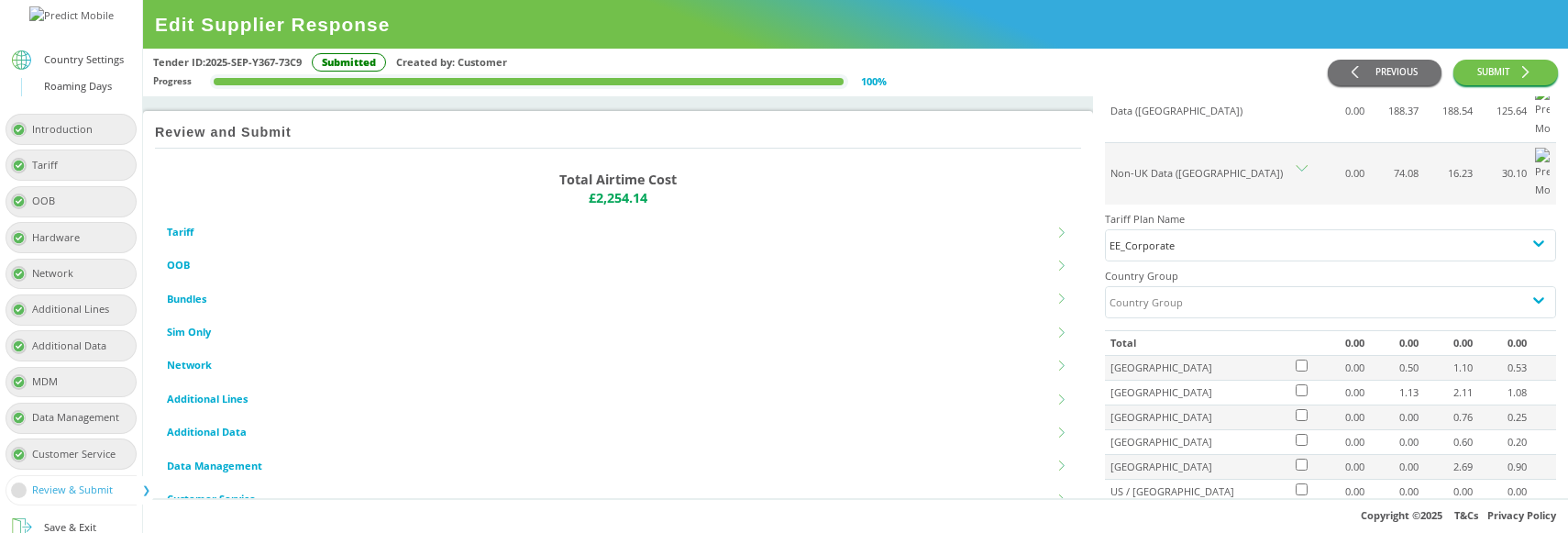
scroll to position [185, 0]
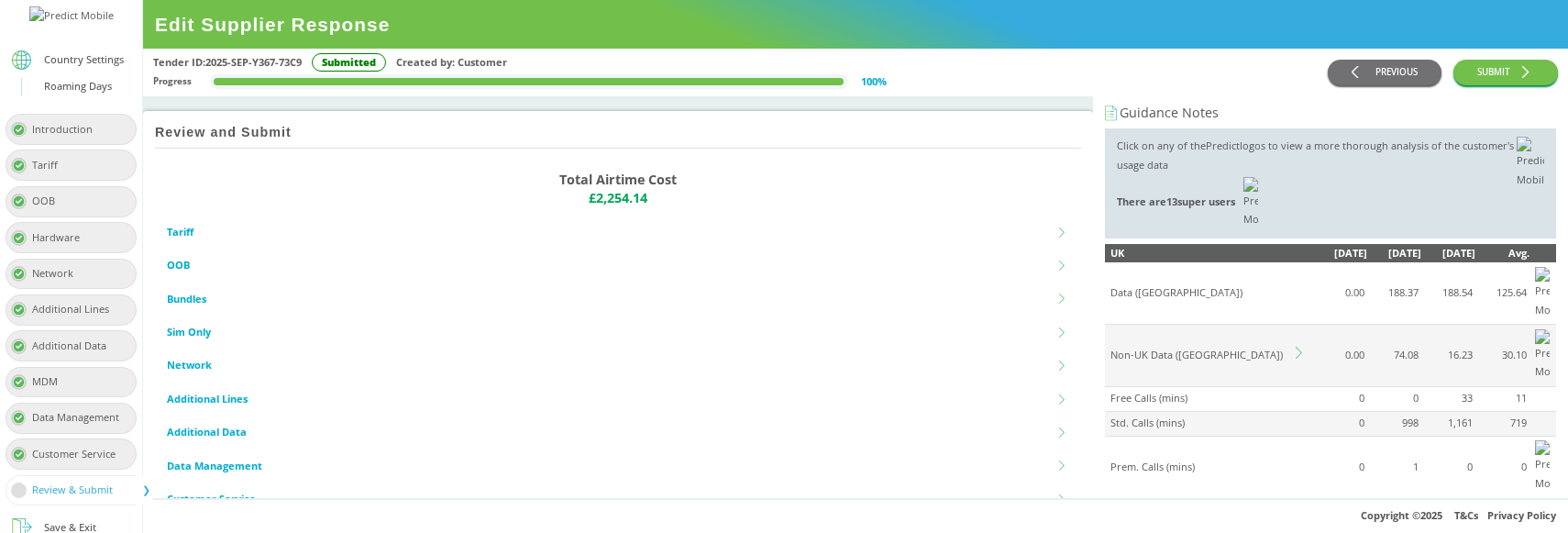
click at [1301, 347] on icon at bounding box center [1301, 353] width 12 height 12
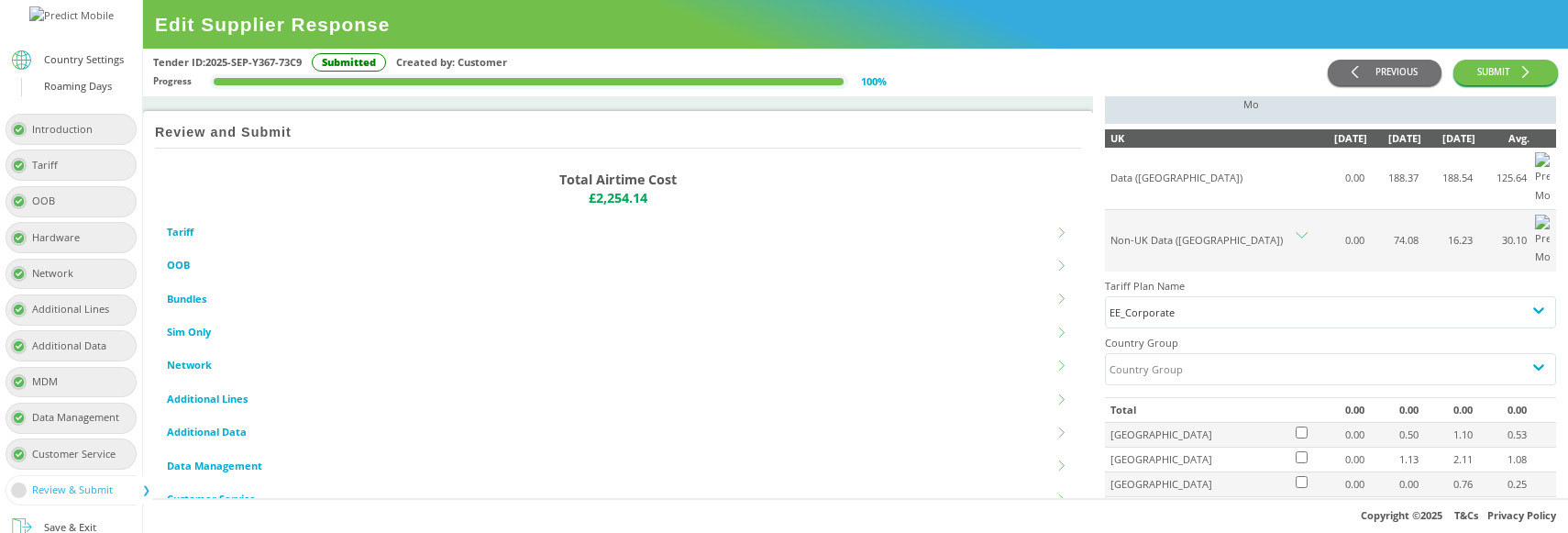
scroll to position [112, 0]
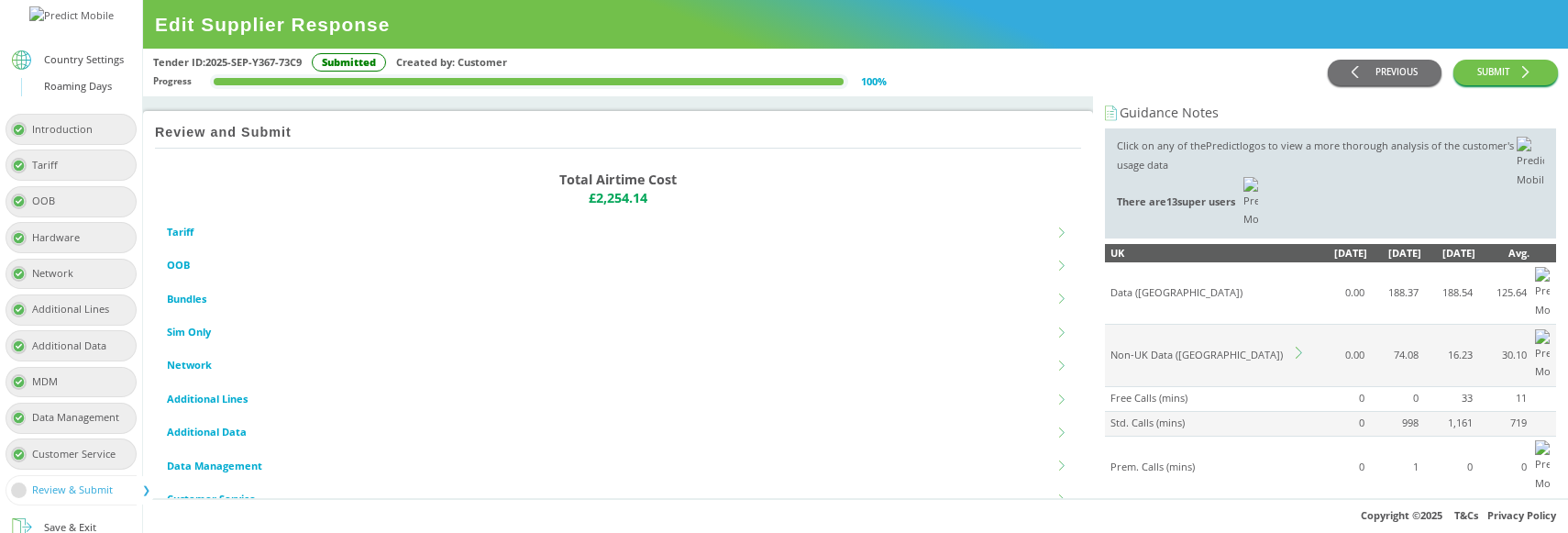
click at [1300, 347] on icon at bounding box center [1301, 353] width 12 height 12
click at [1179, 474] on div "Country Group" at bounding box center [1145, 483] width 73 height 19
click at [1168, 510] on div "Default Group" at bounding box center [1331, 527] width 450 height 34
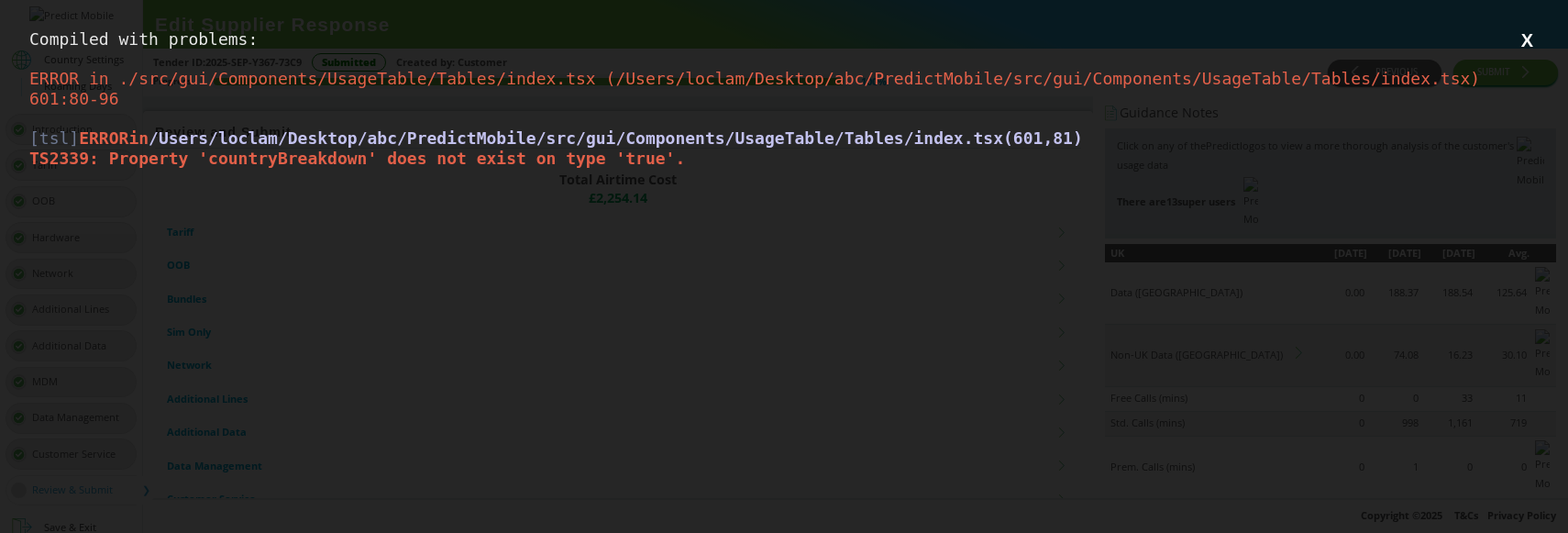
click at [916, 141] on span "/Users/loclam/Desktop/abc/PredictMobile/src/gui/Components/UsageTable/Tables/in…" at bounding box center [616, 137] width 934 height 19
click at [1025, 142] on span "/Users/loclam/Desktop/abc/PredictMobile/src/gui/Components/UsageTable/Tables/in…" at bounding box center [616, 137] width 934 height 19
copy span "Tables/index.tsx"
click at [782, 145] on span "/Users/loclam/Desktop/abc/PredictMobile/src/gui/Components/UsageTable/Tables/in…" at bounding box center [616, 137] width 934 height 19
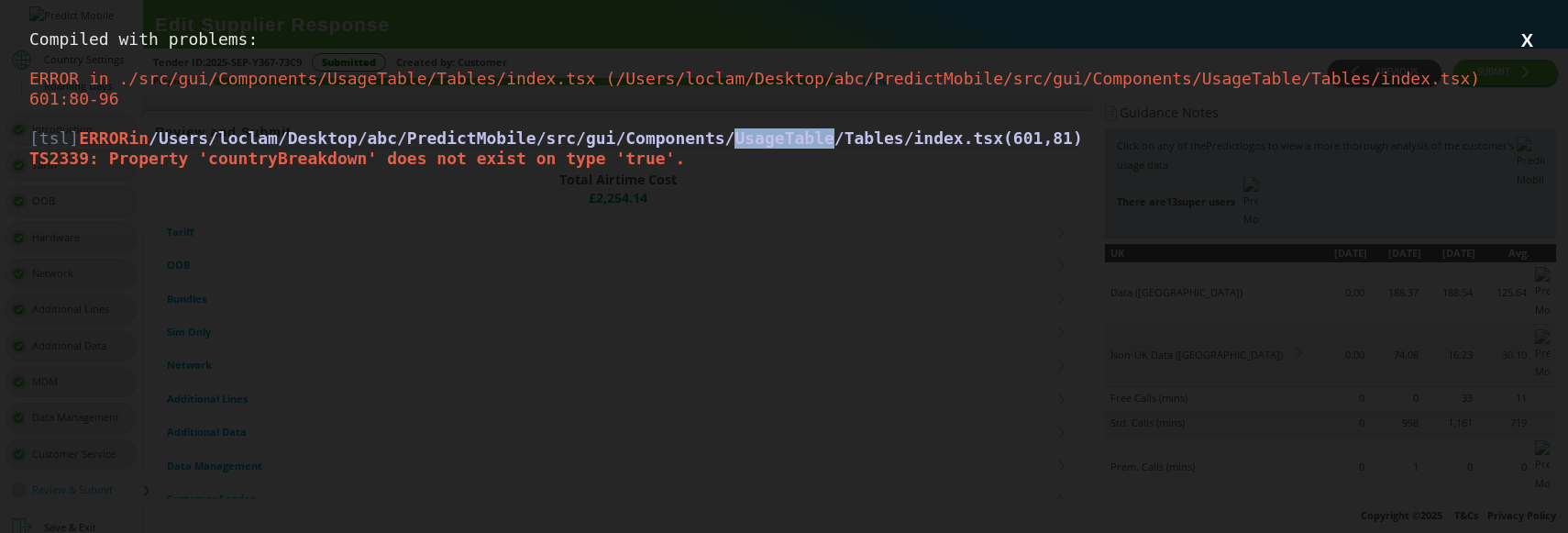
click at [782, 145] on span "/Users/loclam/Desktop/abc/PredictMobile/src/gui/Components/UsageTable/Tables/in…" at bounding box center [616, 137] width 934 height 19
click at [1027, 136] on span "/Users/loclam/Desktop/abc/PredictMobile/src/gui/Components/UsageTable/Tables/in…" at bounding box center [616, 137] width 934 height 19
copy span "UsageTable/Tables/index.tsx"
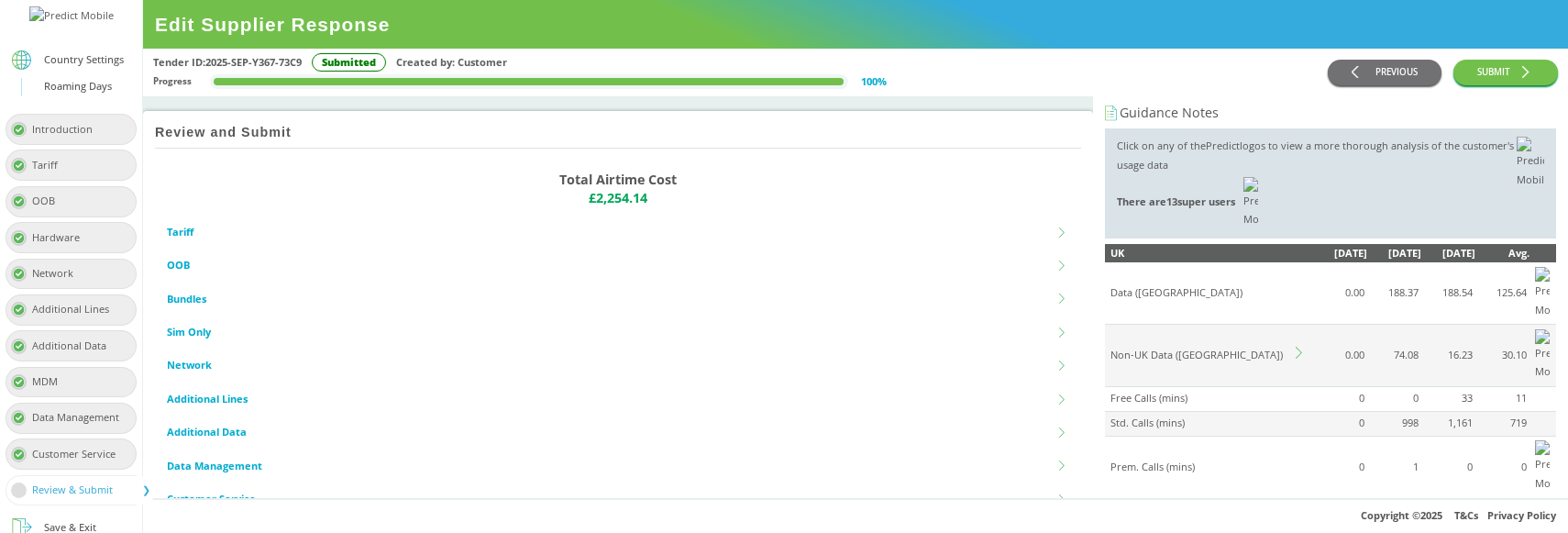
click at [1299, 347] on icon at bounding box center [1301, 353] width 12 height 12
click at [1167, 474] on div "Country Group" at bounding box center [1145, 483] width 73 height 19
click at [1158, 510] on div "Default Group" at bounding box center [1331, 527] width 450 height 34
click at [1299, 347] on icon at bounding box center [1301, 353] width 12 height 12
click at [1296, 347] on icon at bounding box center [1301, 353] width 12 height 12
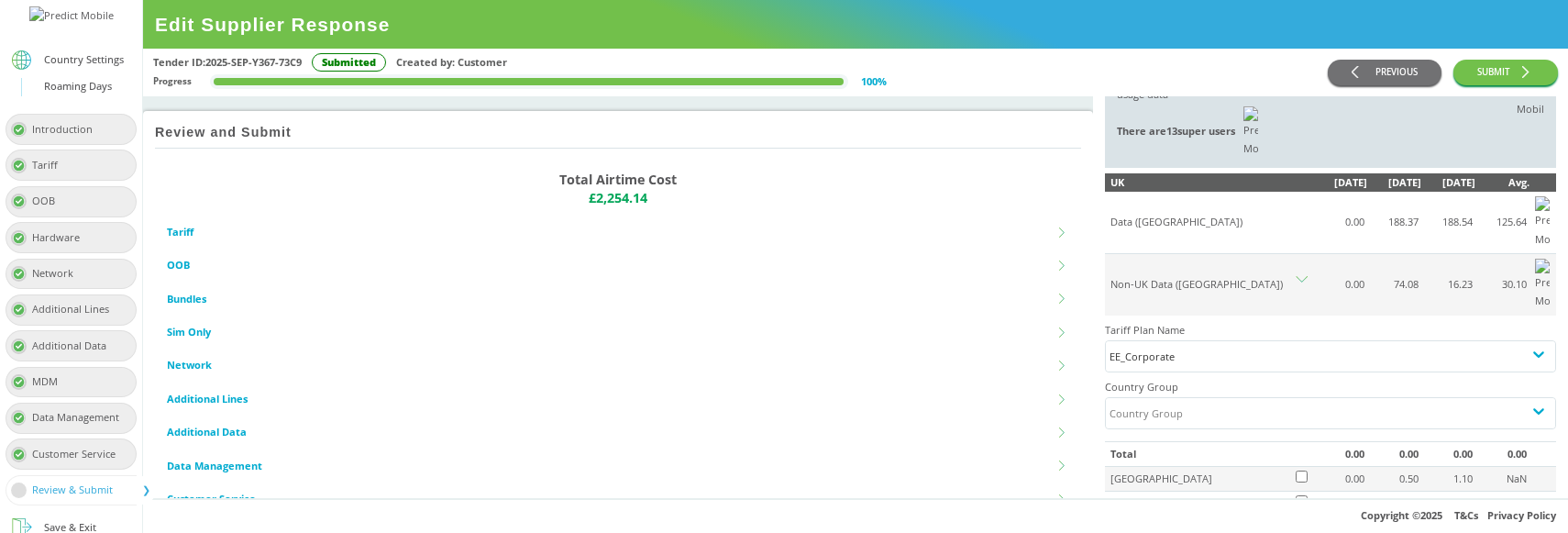
scroll to position [72, 0]
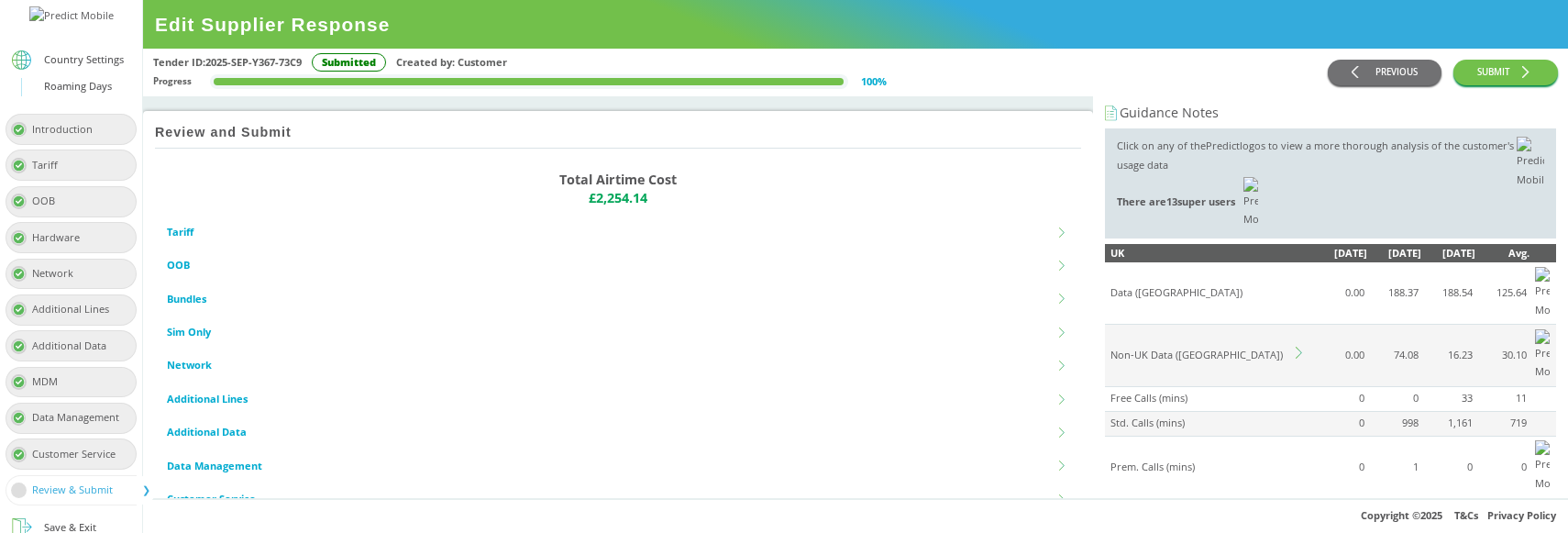
click at [1297, 347] on icon at bounding box center [1301, 353] width 12 height 12
click at [1207, 469] on div "Country Group" at bounding box center [1314, 484] width 417 height 30
click at [1163, 510] on div "Default Group" at bounding box center [1331, 527] width 450 height 34
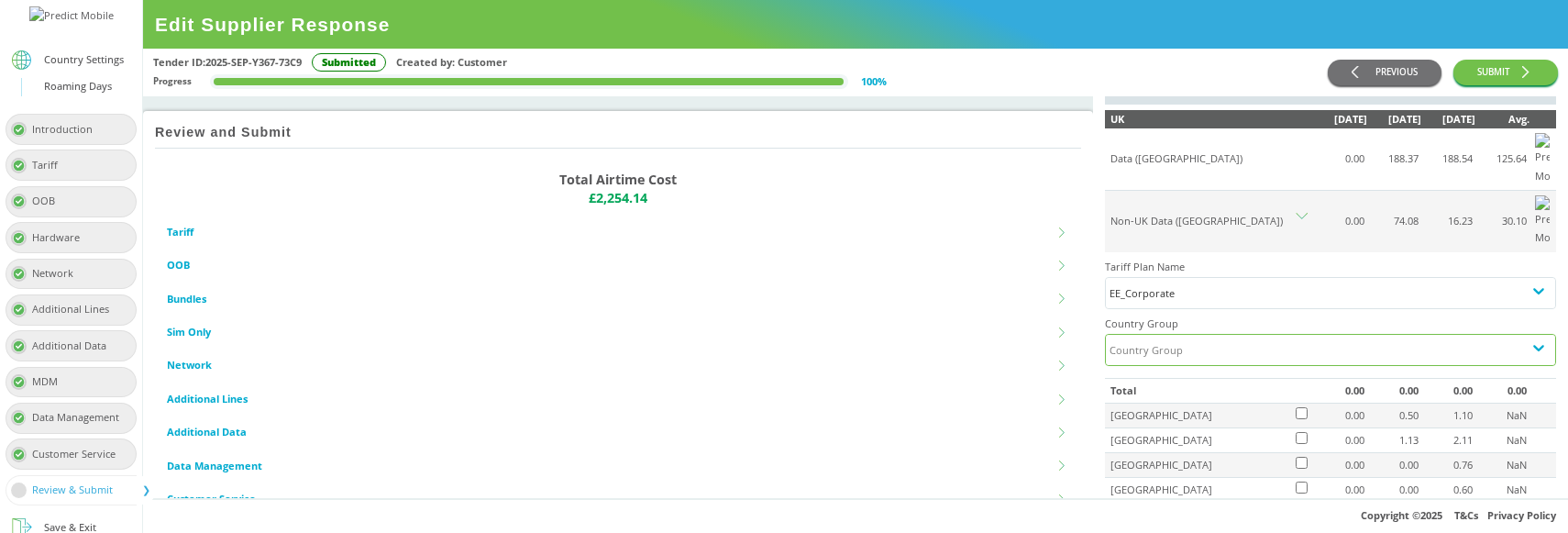
scroll to position [137, 0]
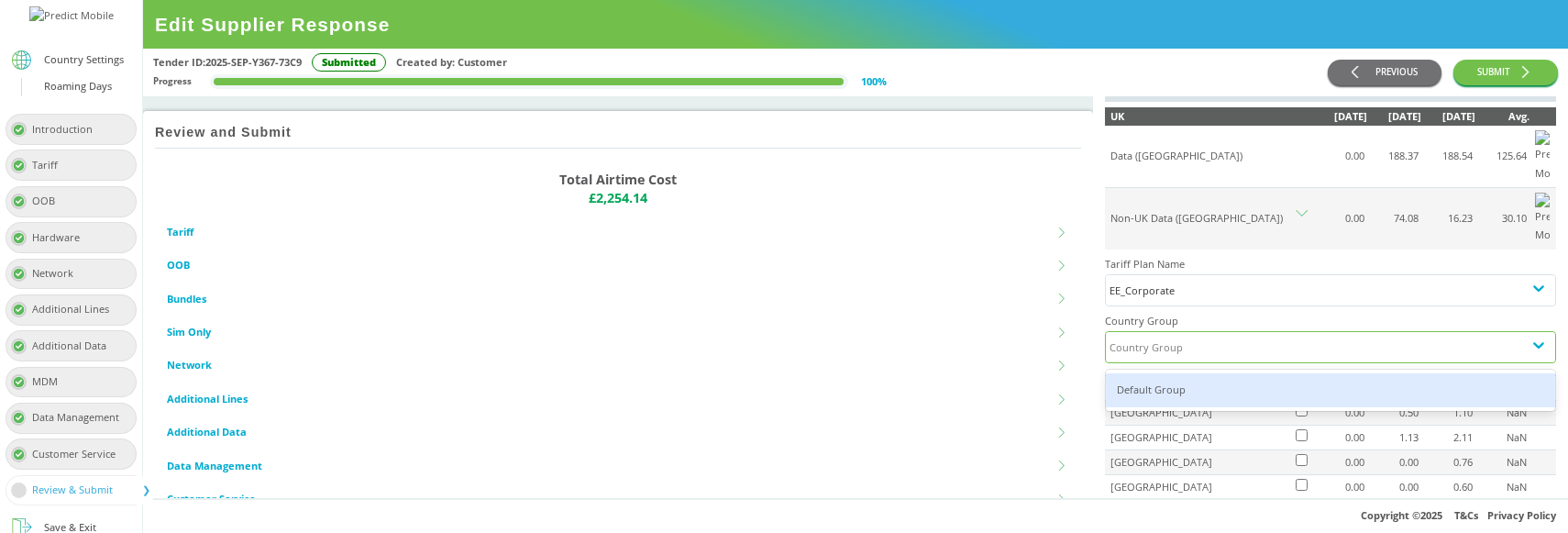
click at [1193, 332] on div "Country Group" at bounding box center [1314, 347] width 417 height 30
click at [1163, 373] on div "Default Group" at bounding box center [1331, 390] width 450 height 34
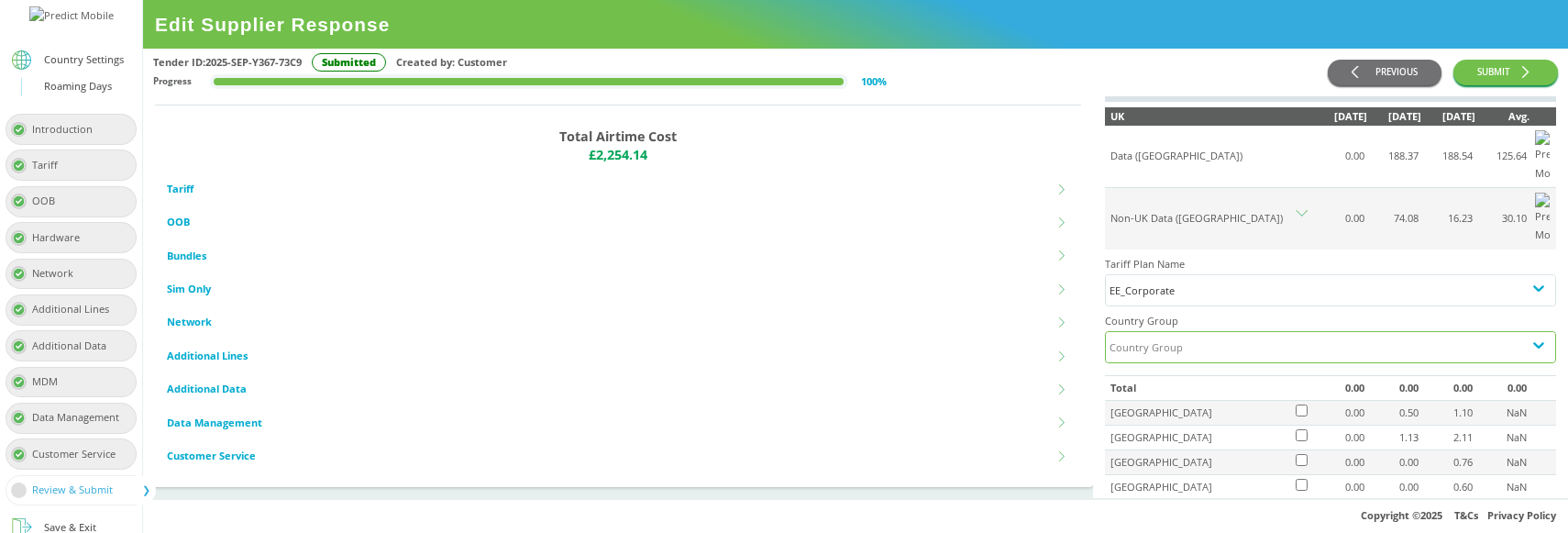
scroll to position [55, 0]
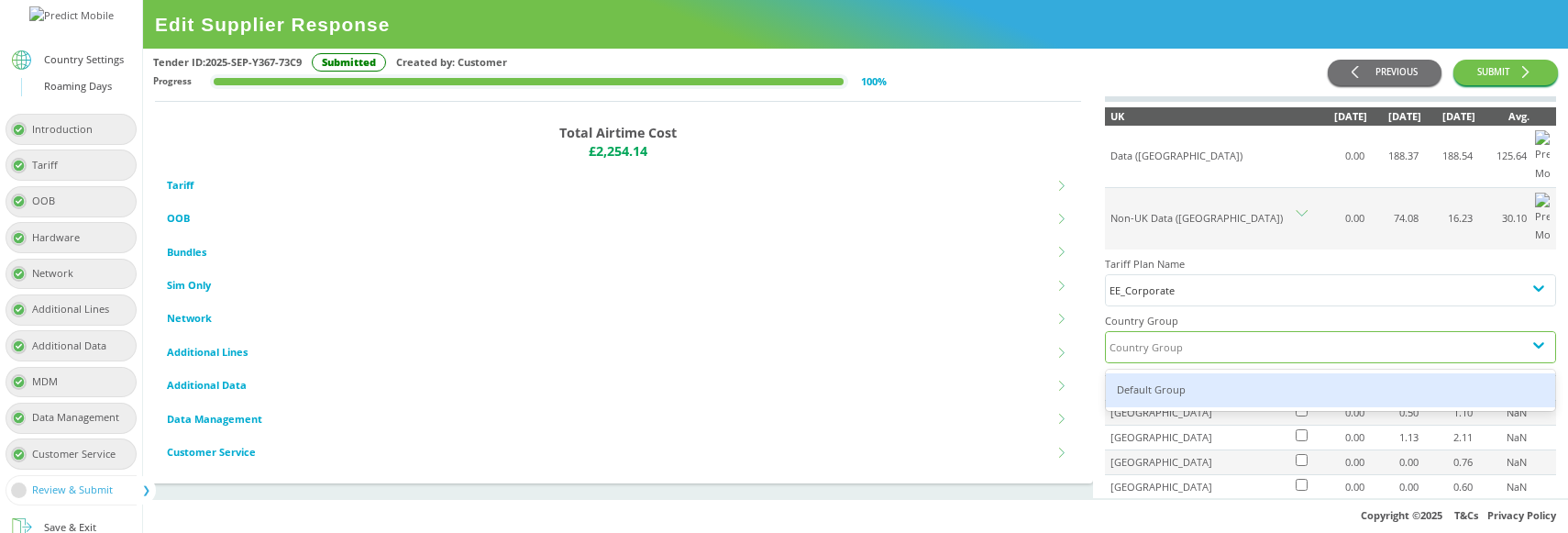
click at [1239, 332] on div "Country Group" at bounding box center [1314, 347] width 417 height 30
click at [1167, 373] on div "Default Group" at bounding box center [1331, 390] width 450 height 34
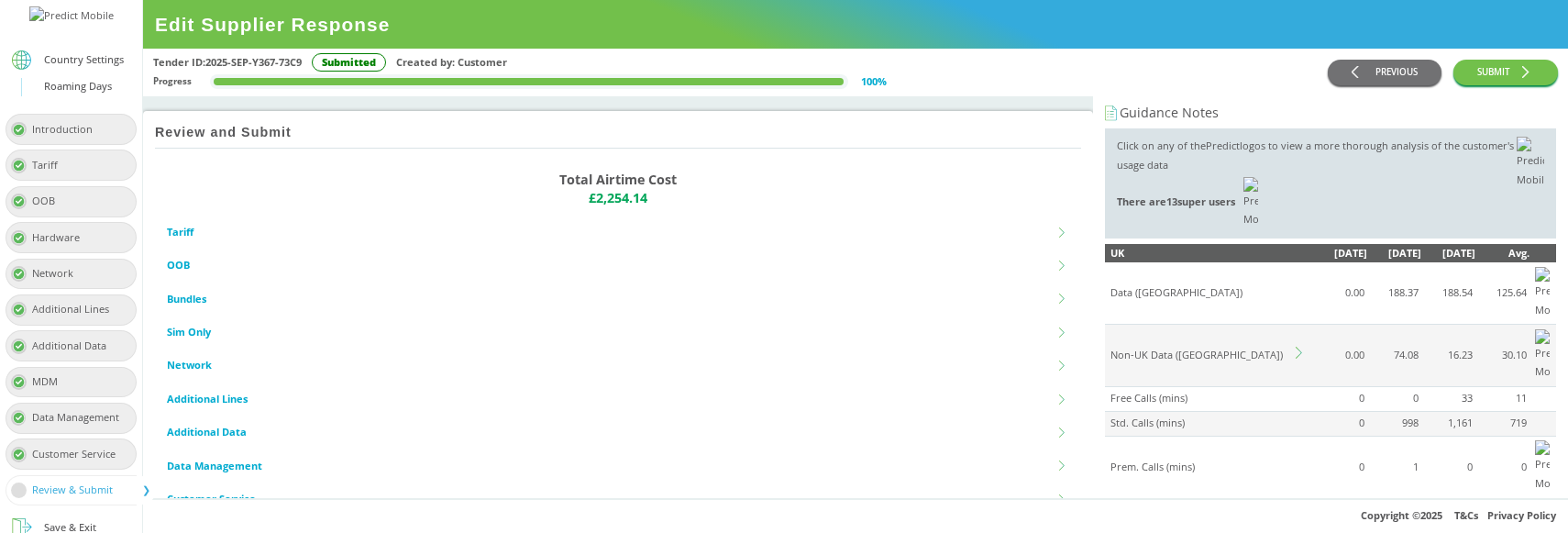
click at [1300, 347] on icon at bounding box center [1298, 353] width 6 height 12
click at [1187, 469] on div "Country Group" at bounding box center [1314, 484] width 417 height 30
click at [1171, 510] on div "Default Group" at bounding box center [1331, 527] width 450 height 34
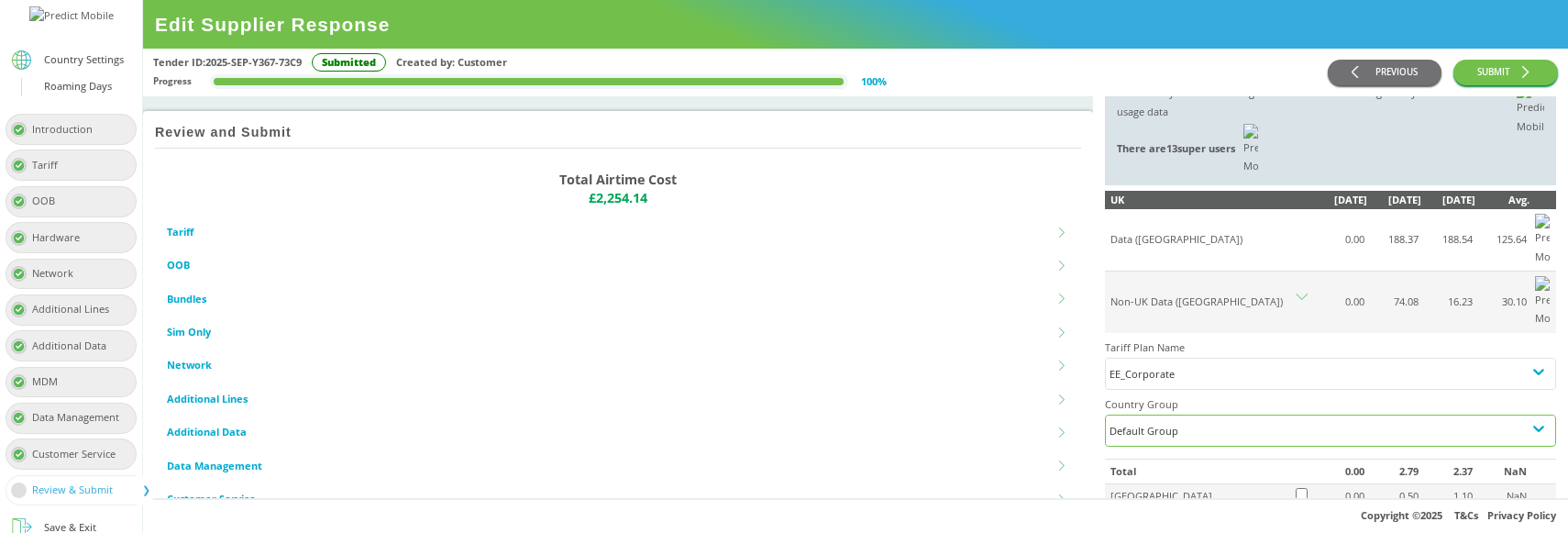
scroll to position [35, 0]
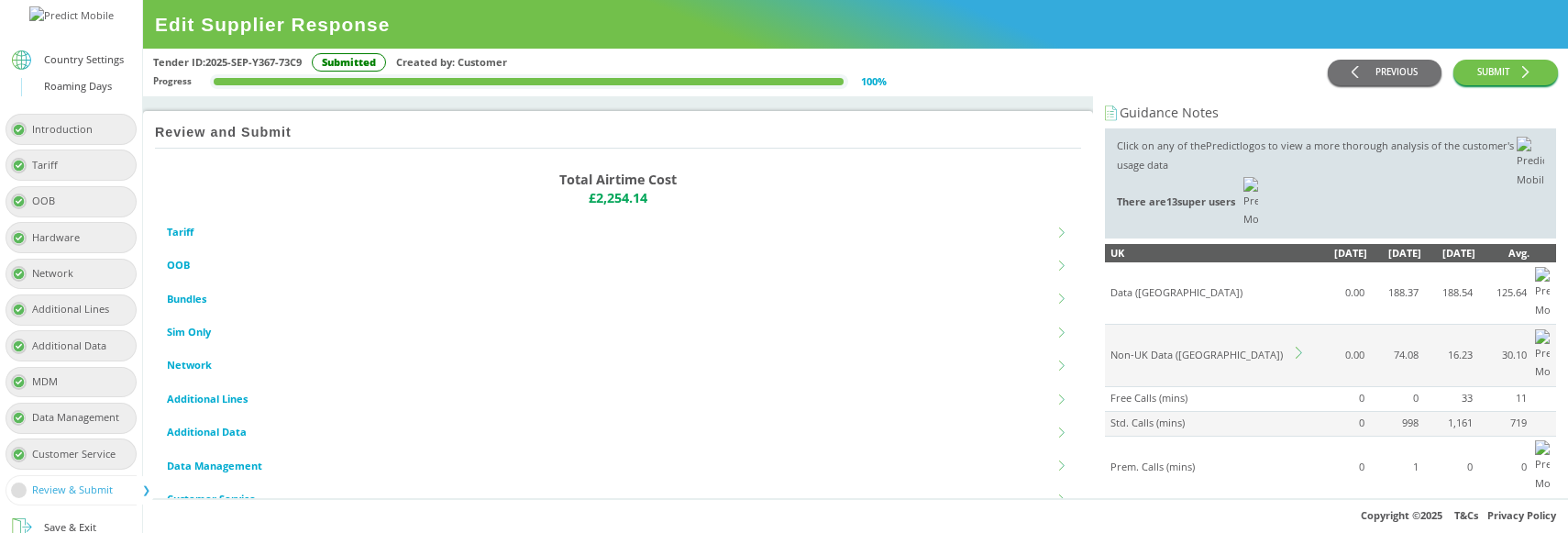
click at [1299, 347] on icon at bounding box center [1301, 353] width 12 height 12
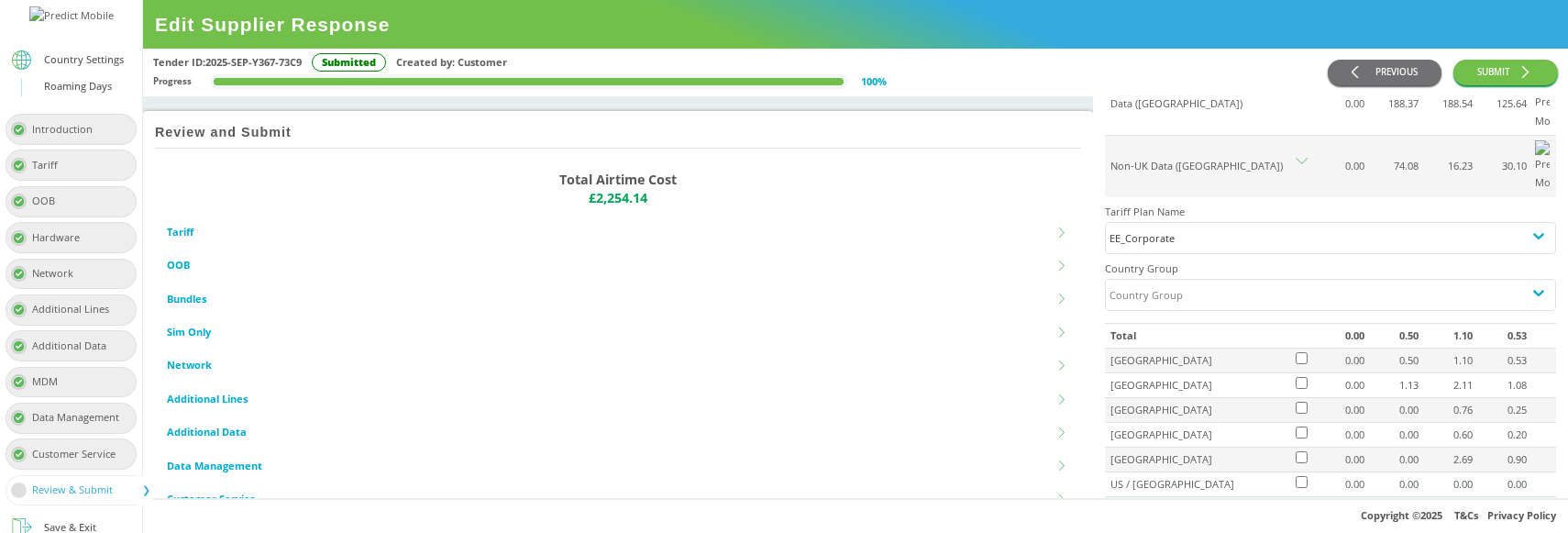
click at [1298, 373] on td at bounding box center [1302, 385] width 19 height 25
click at [1206, 280] on div "Country Group" at bounding box center [1314, 295] width 417 height 30
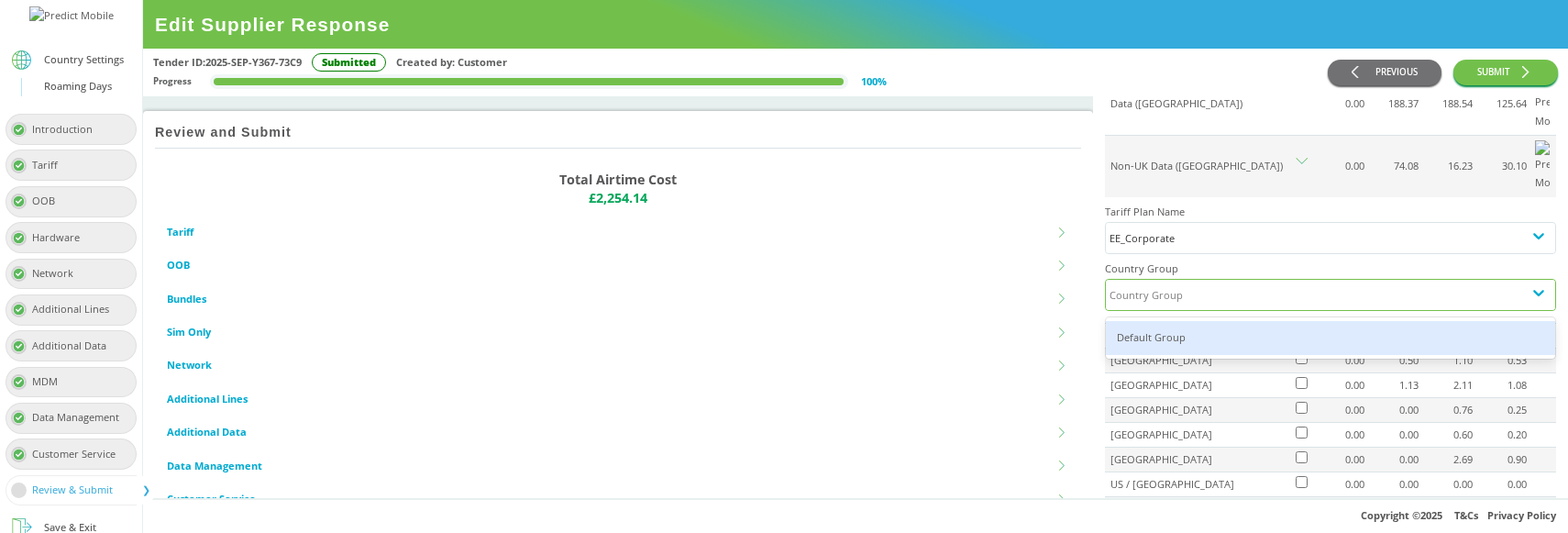
click at [1206, 321] on div "Default Group" at bounding box center [1331, 338] width 450 height 34
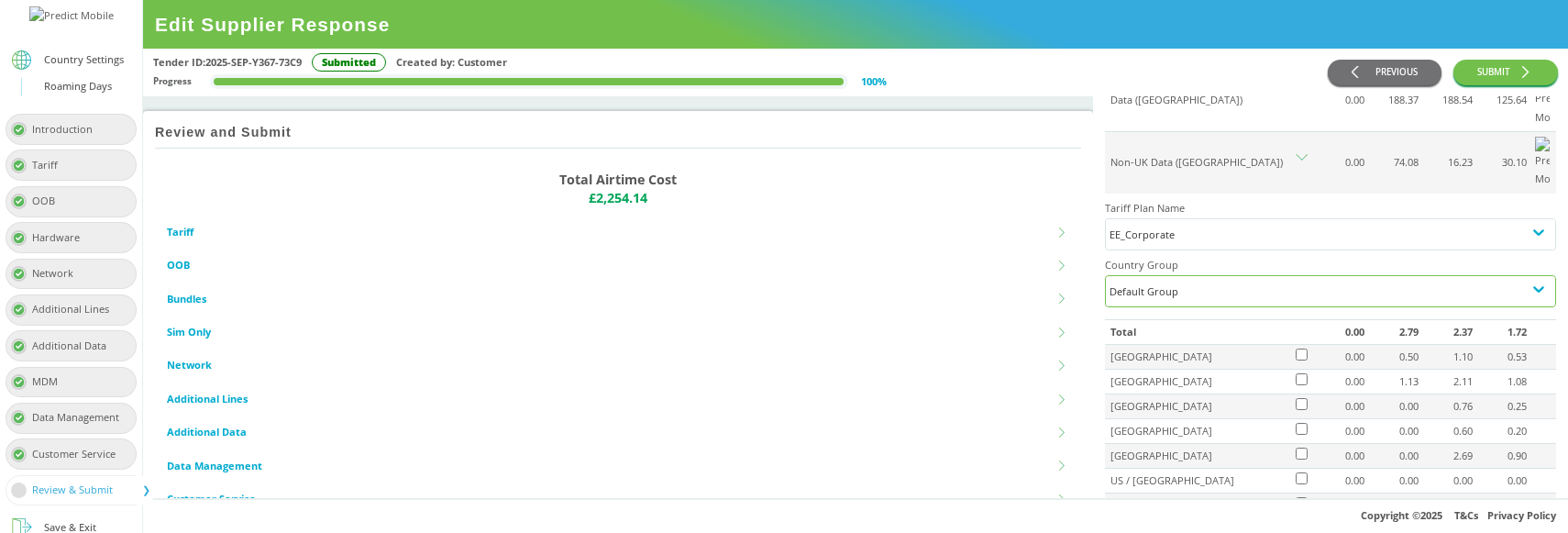
scroll to position [176, 0]
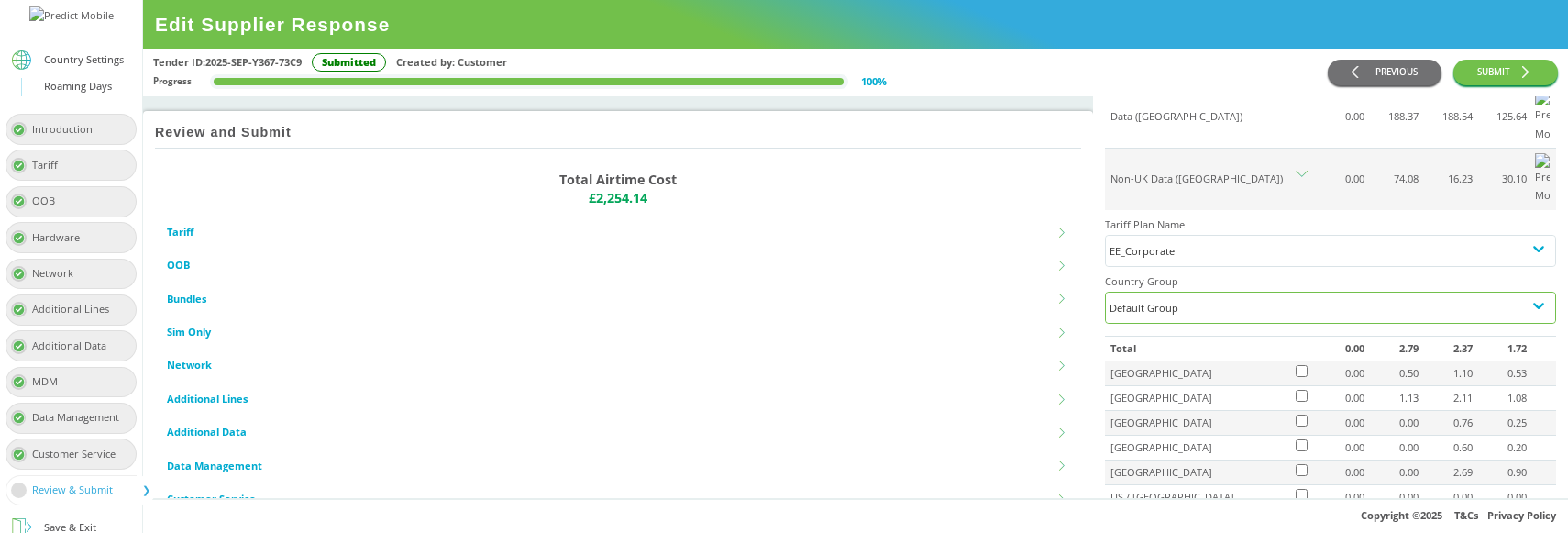
click at [1040, 65] on div "Tender ID: 2025-SEP-Y367-73C9 Submitted Created by: Customer" at bounding box center [740, 62] width 1174 height 19
